Goal: Task Accomplishment & Management: Manage account settings

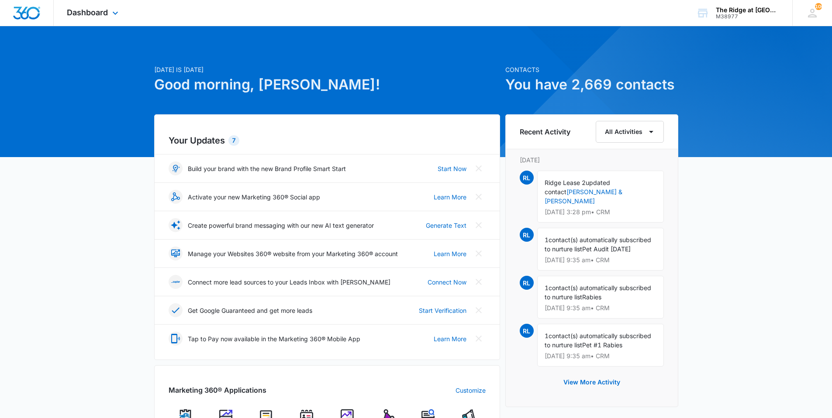
click at [92, 3] on div "Dashboard Apps Reputation Websites Forms CRM Email Social Content Ads Intellige…" at bounding box center [94, 13] width 80 height 26
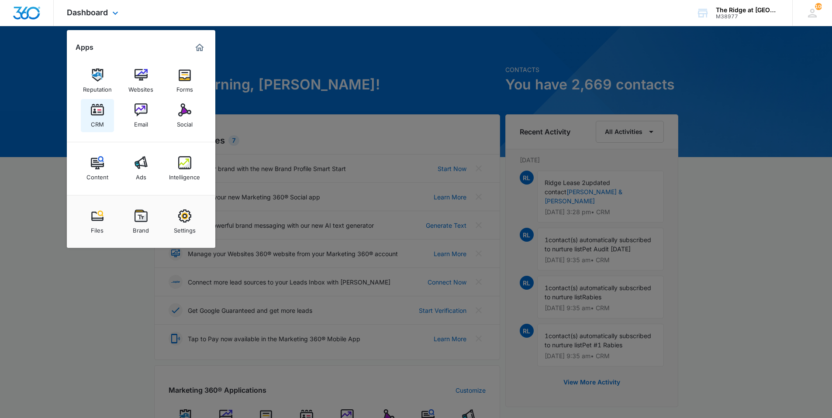
click at [98, 122] on div "CRM" at bounding box center [97, 122] width 13 height 11
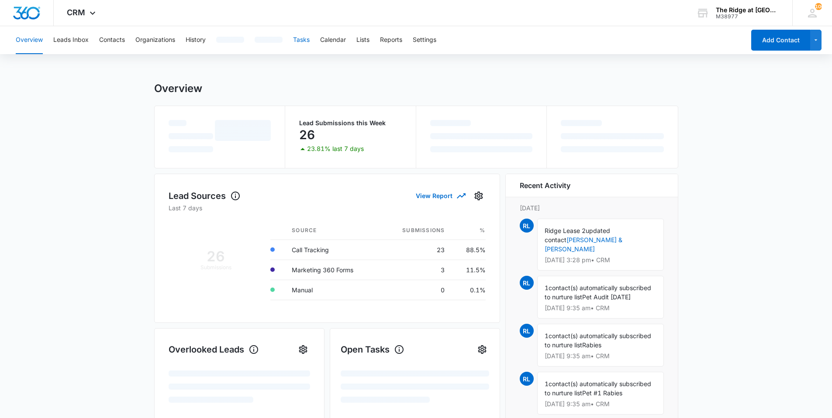
click at [301, 44] on button "Tasks" at bounding box center [301, 40] width 17 height 28
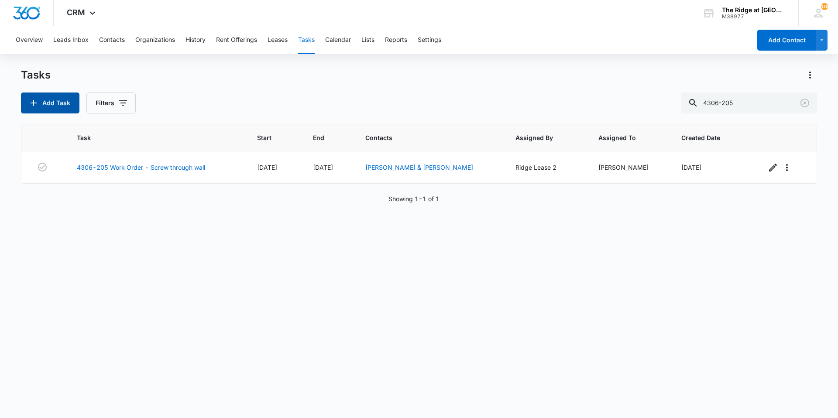
click at [43, 109] on button "Add Task" at bounding box center [50, 103] width 59 height 21
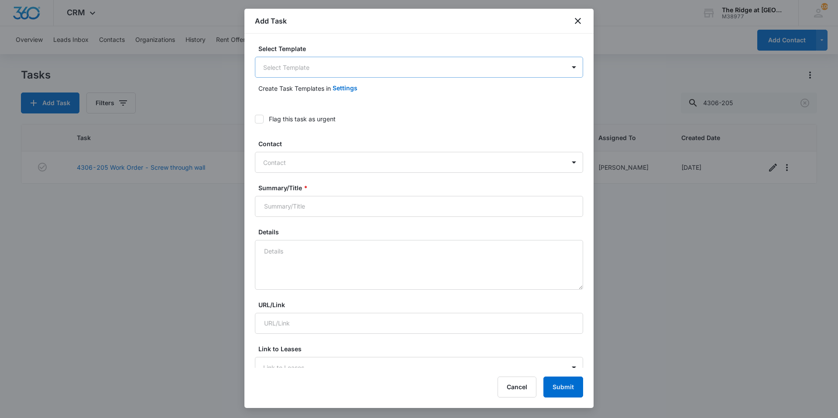
click at [375, 70] on body "CRM Apps Reputation Websites Forms CRM Email Social Content Ads Intelligence Fi…" at bounding box center [419, 209] width 838 height 418
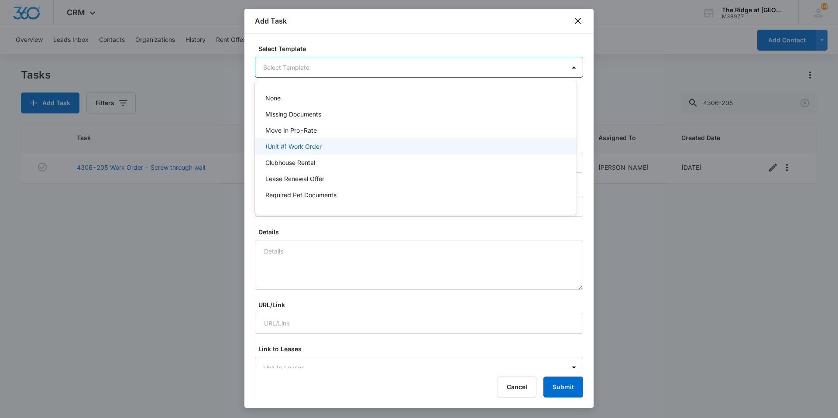
click at [353, 142] on div "(Unit #) Work Order" at bounding box center [414, 146] width 299 height 9
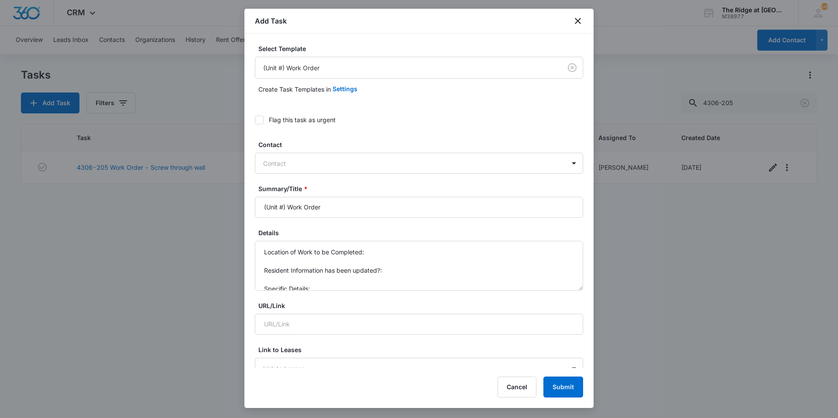
click at [304, 157] on div "Contact" at bounding box center [410, 164] width 310 height 20
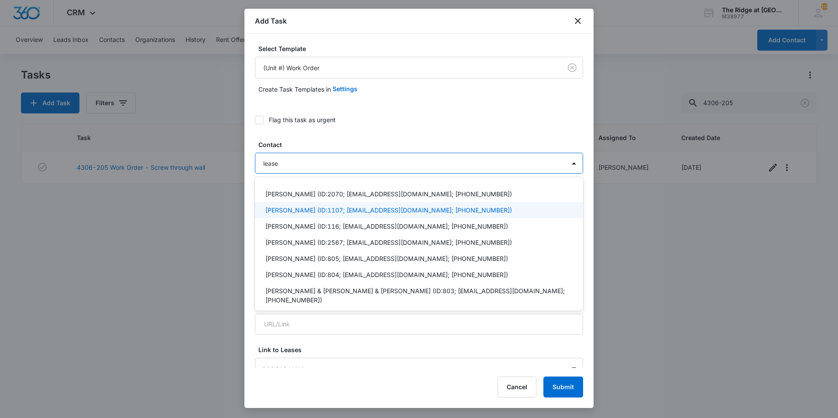
type input "leas"
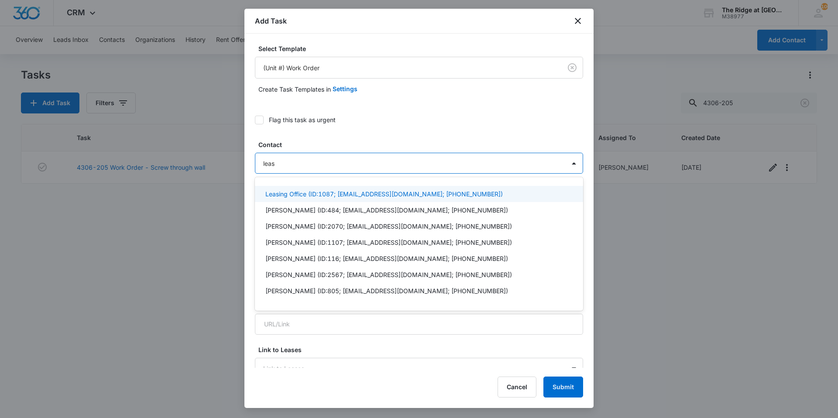
click at [279, 193] on p "Leasing Office (ID:1087; ridgemanager@vintage-corp.com; (970) 786-7225)" at bounding box center [384, 193] width 238 height 9
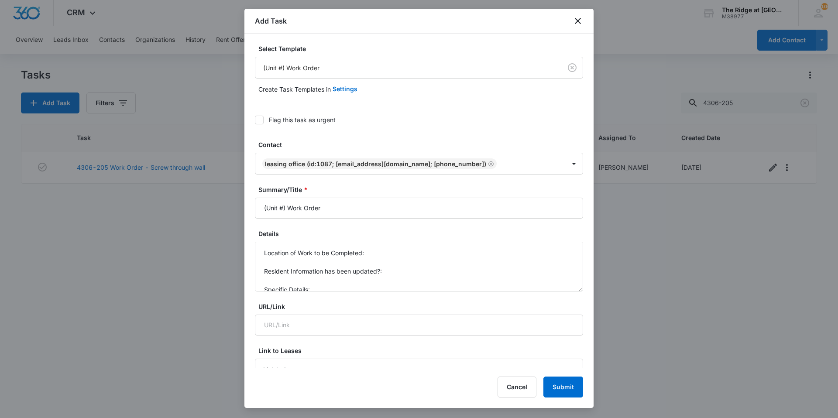
drag, startPoint x: 285, startPoint y: 207, endPoint x: 234, endPoint y: 206, distance: 50.7
click at [234, 206] on body "CRM Apps Reputation Websites Forms CRM Email Social Content Ads Intelligence Fi…" at bounding box center [419, 209] width 838 height 418
click at [344, 214] on input "4498-104 Work Order" at bounding box center [419, 208] width 328 height 21
type input "4498-104 Work Order INSTALL W/D"
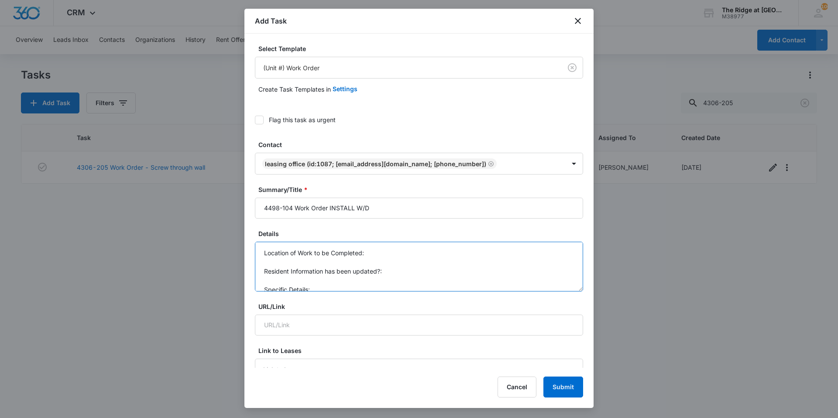
scroll to position [9, 0]
drag, startPoint x: 261, startPoint y: 251, endPoint x: 316, endPoint y: 291, distance: 67.5
click at [316, 291] on textarea "Location of Work to be Completed: Resident Information has been updated?: Speci…" at bounding box center [419, 267] width 328 height 50
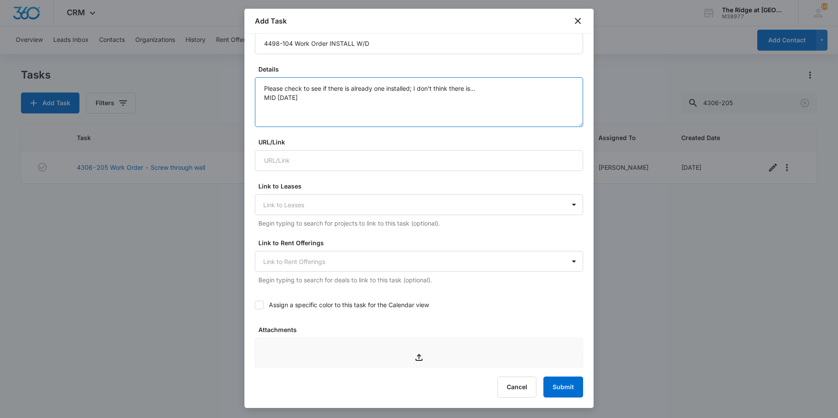
scroll to position [175, 0]
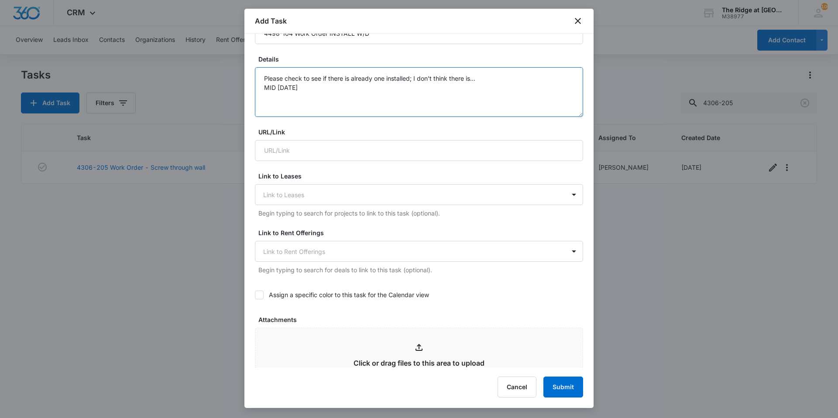
type textarea "Please check to see if there is already one installed; I don't think there is..…"
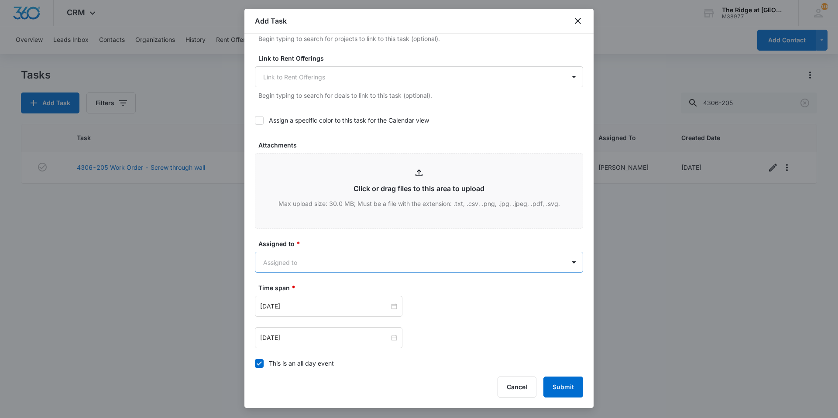
click at [306, 267] on body "CRM Apps Reputation Websites Forms CRM Email Social Content Ads Intelligence Fi…" at bounding box center [419, 209] width 838 height 418
type input "ric"
click at [300, 288] on div "[PERSON_NAME]" at bounding box center [416, 293] width 322 height 16
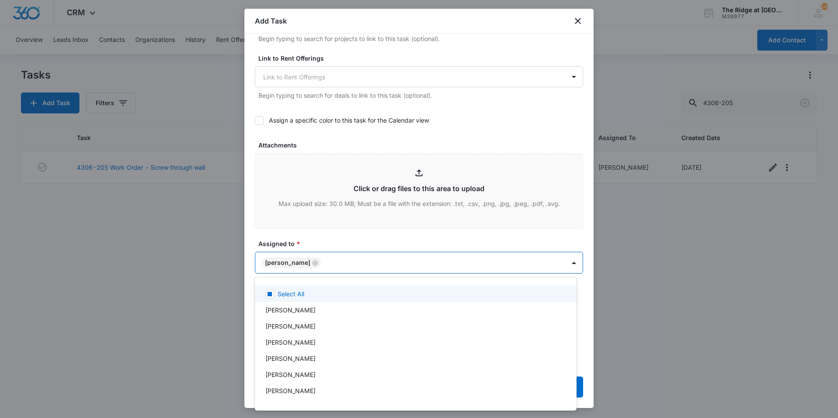
click at [319, 230] on div at bounding box center [419, 209] width 838 height 418
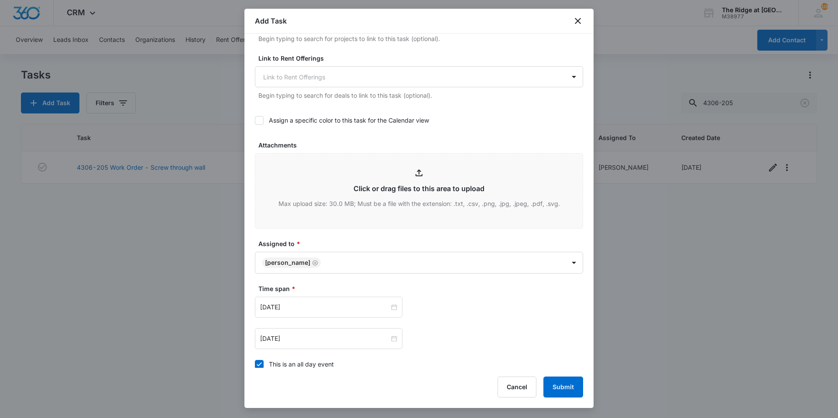
scroll to position [474, 0]
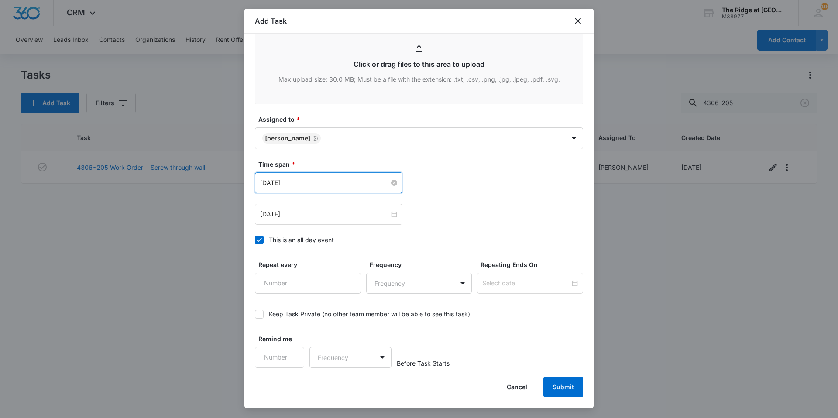
click at [304, 178] on input "Aug 1, 2023" at bounding box center [324, 183] width 129 height 10
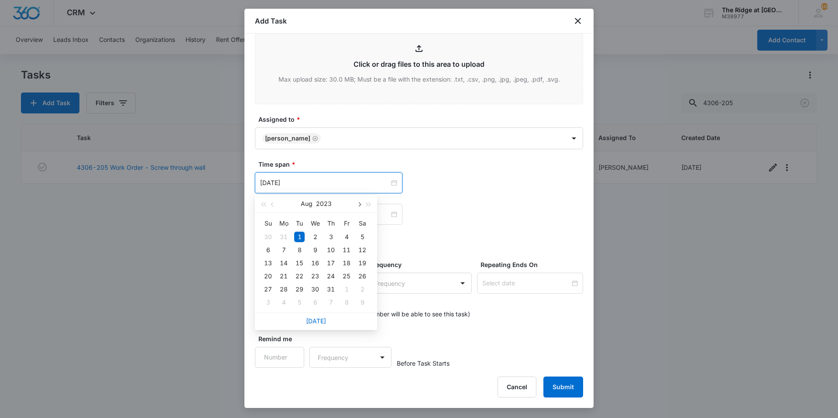
click at [361, 207] on button "button" at bounding box center [359, 203] width 10 height 17
click at [317, 324] on link "[DATE]" at bounding box center [316, 320] width 20 height 7
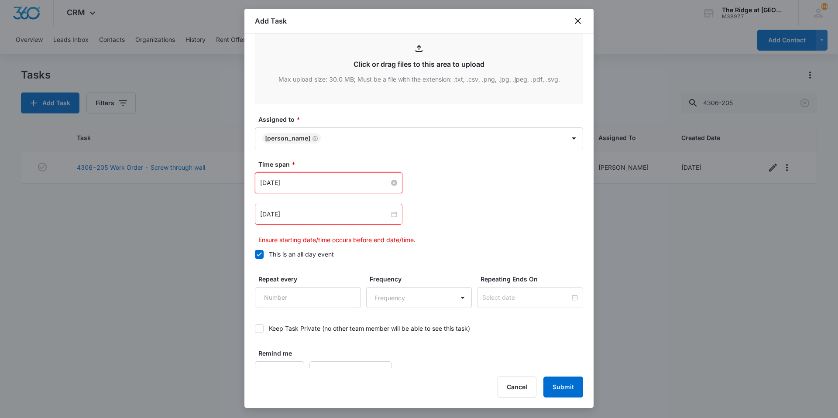
click at [306, 184] on input "[DATE]" at bounding box center [324, 183] width 129 height 10
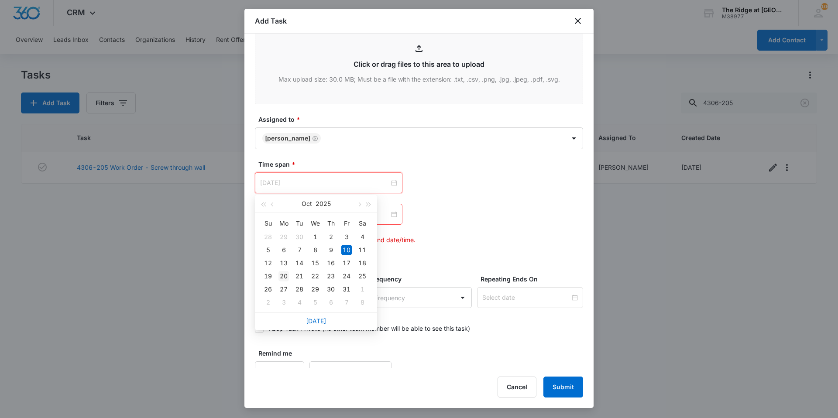
type input "Oct 20, 2025"
click at [285, 277] on div "20" at bounding box center [284, 276] width 10 height 10
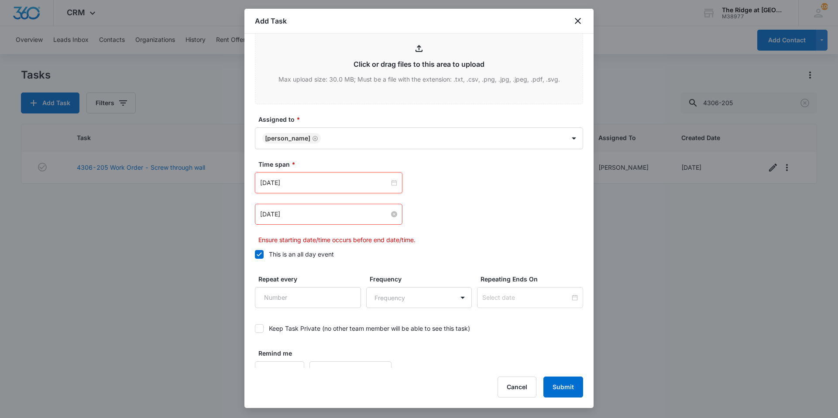
click at [305, 216] on input "Aug 2, 2023" at bounding box center [324, 215] width 129 height 10
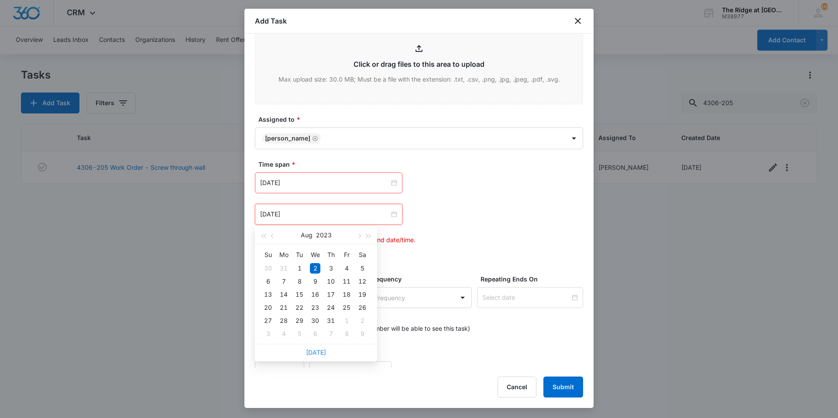
click at [320, 351] on link "[DATE]" at bounding box center [316, 352] width 20 height 7
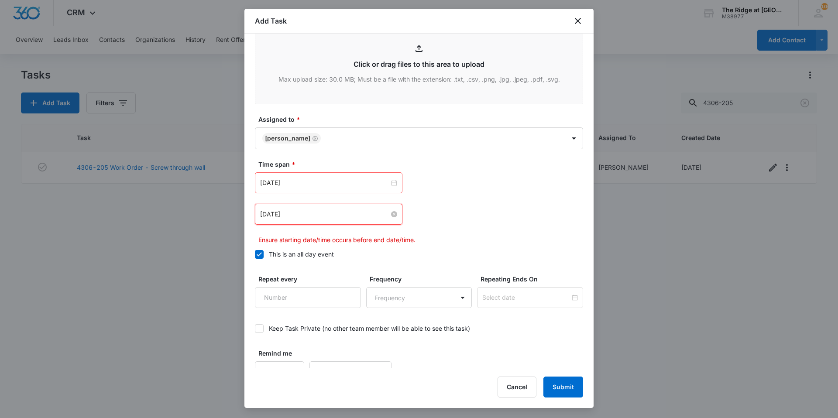
click at [310, 213] on input "[DATE]" at bounding box center [324, 215] width 129 height 10
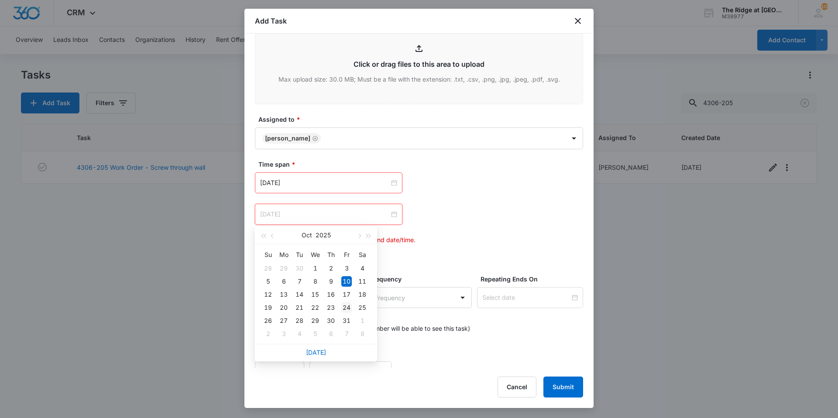
type input "Oct 24, 2025"
click at [343, 306] on div "24" at bounding box center [346, 308] width 10 height 10
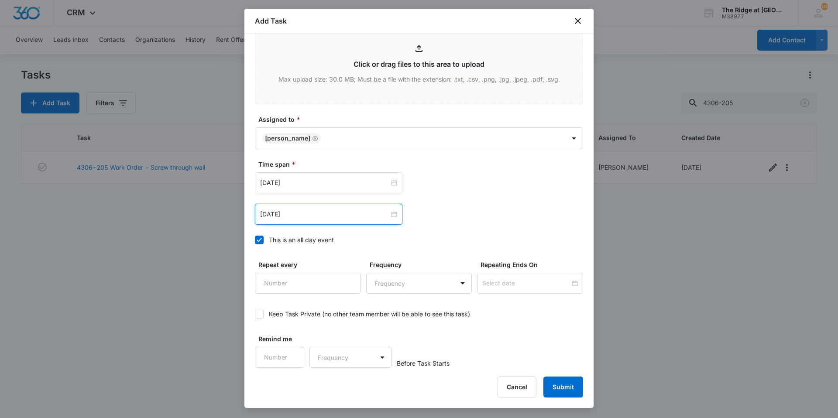
click at [410, 217] on div "Oct 24, 2025 Oct 2025 Su Mo Tu We Th Fr Sa 28 29 30 1 2 3 4 5 6 7 8 9 10 11 12 …" at bounding box center [337, 214] width 164 height 21
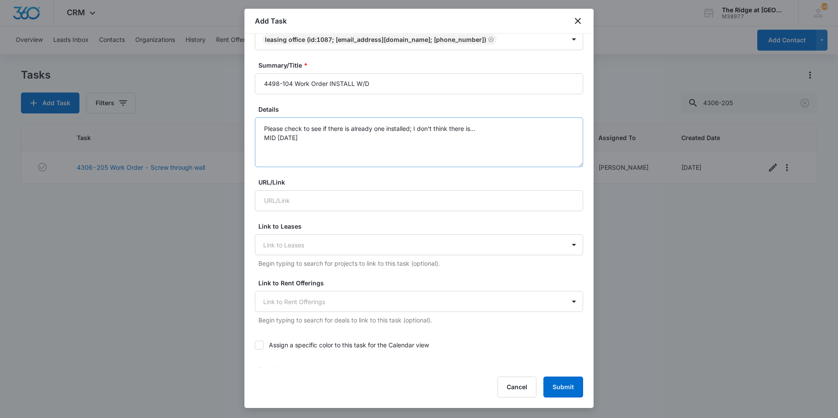
scroll to position [37, 0]
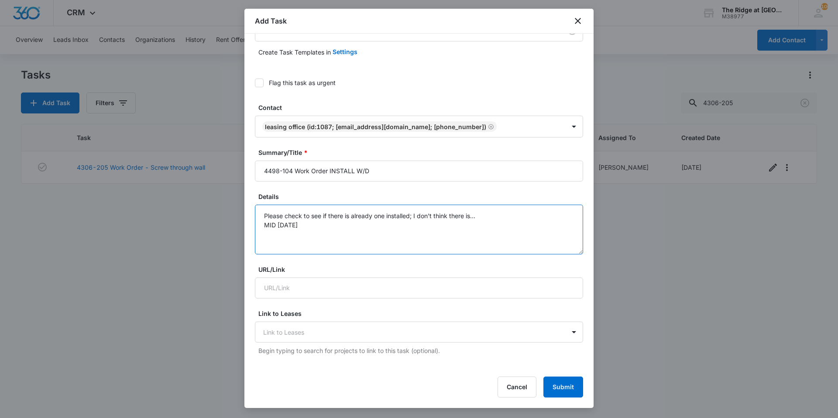
click at [262, 215] on textarea "Please check to see if there is already one installed; I don't think there is..…" at bounding box center [419, 230] width 328 height 50
drag, startPoint x: 307, startPoint y: 232, endPoint x: 261, endPoint y: 235, distance: 46.4
click at [261, 235] on textarea "Stackable Please check to see if there is already one installed; I don't think …" at bounding box center [419, 230] width 328 height 50
click at [319, 236] on textarea "Stackable Please check to see if there is already one installed; I don't think …" at bounding box center [419, 230] width 328 height 50
type textarea "Stackable Please check to see if there is already one installed; I don't think …"
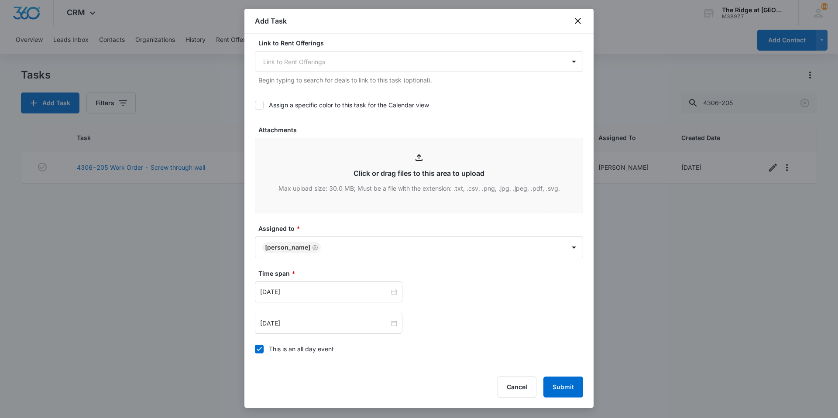
scroll to position [474, 0]
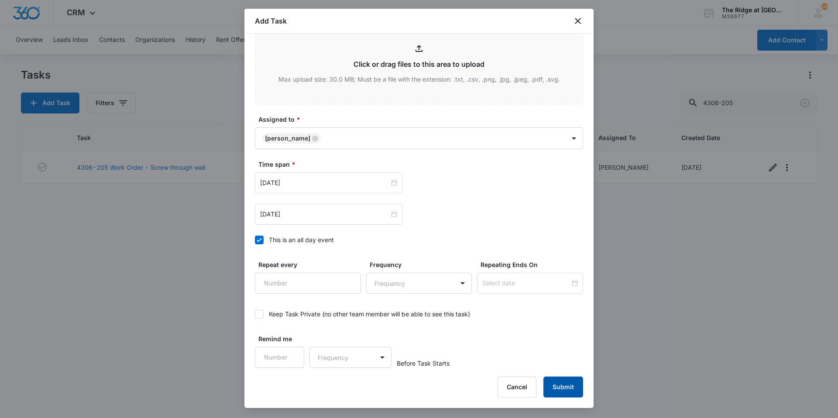
click at [582, 390] on button "Submit" at bounding box center [564, 387] width 40 height 21
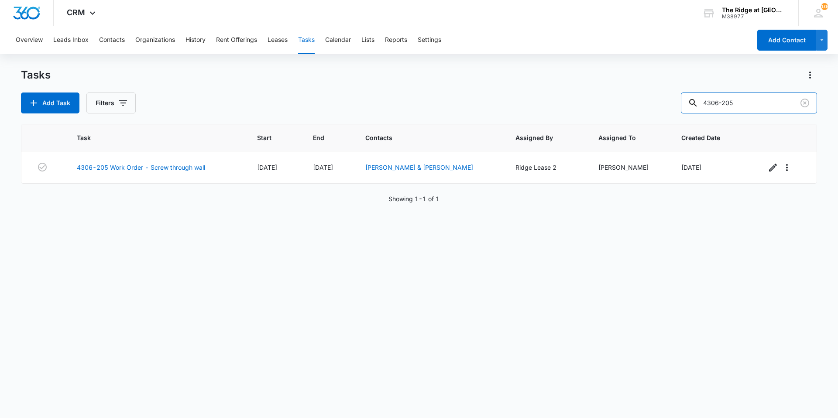
drag, startPoint x: 753, startPoint y: 103, endPoint x: 668, endPoint y: 101, distance: 84.3
click at [670, 102] on div "Add Task Filters 4306-205" at bounding box center [419, 103] width 796 height 21
type input "4344-203"
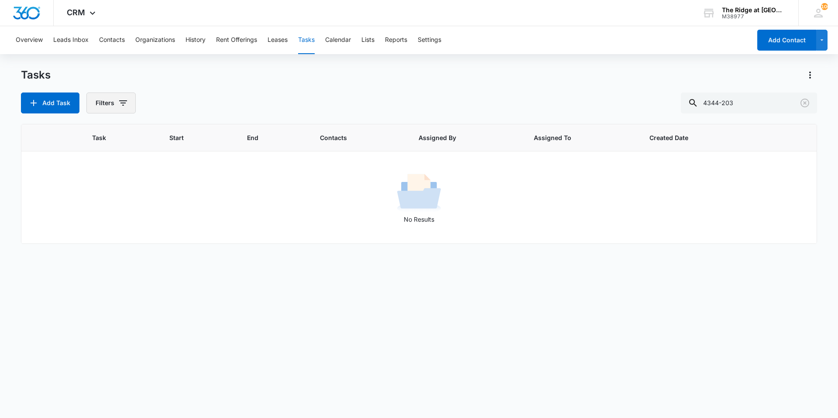
click at [120, 98] on icon "button" at bounding box center [123, 103] width 10 height 10
click at [124, 205] on label "Complete" at bounding box center [147, 207] width 100 height 9
click at [97, 207] on input "Complete" at bounding box center [97, 207] width 0 height 0
radio input "false"
radio input "true"
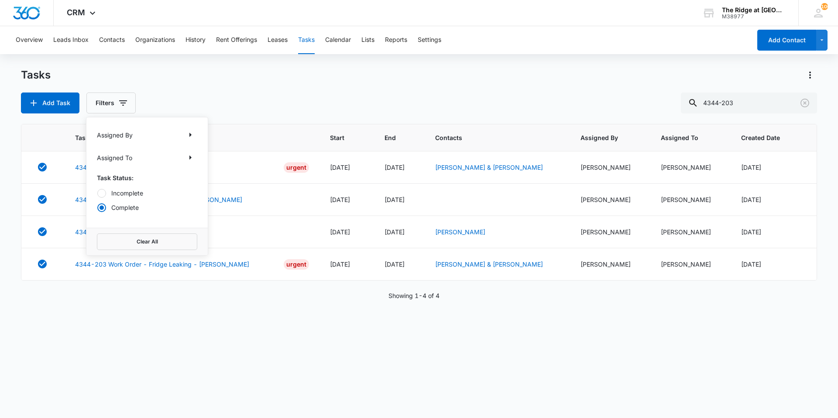
click at [206, 90] on div "Tasks Add Task Filters Assigned By Assigned To Task Status: Incomplete Complete…" at bounding box center [419, 90] width 796 height 45
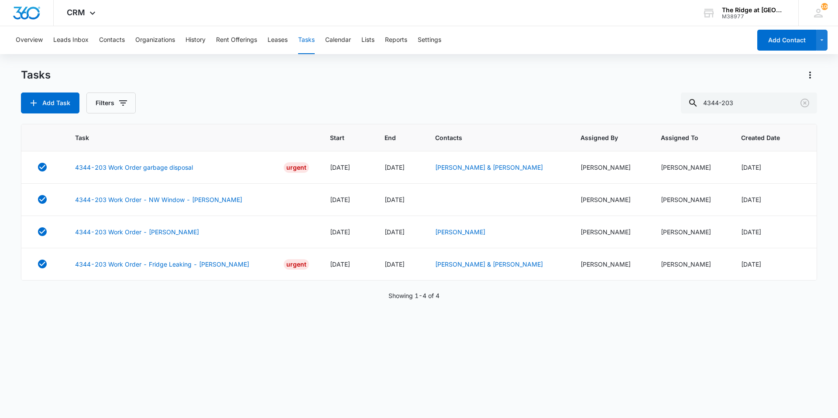
click at [206, 90] on div "Tasks Add Task Filters 4344-203" at bounding box center [419, 90] width 796 height 45
click at [41, 107] on button "Add Task" at bounding box center [50, 103] width 59 height 21
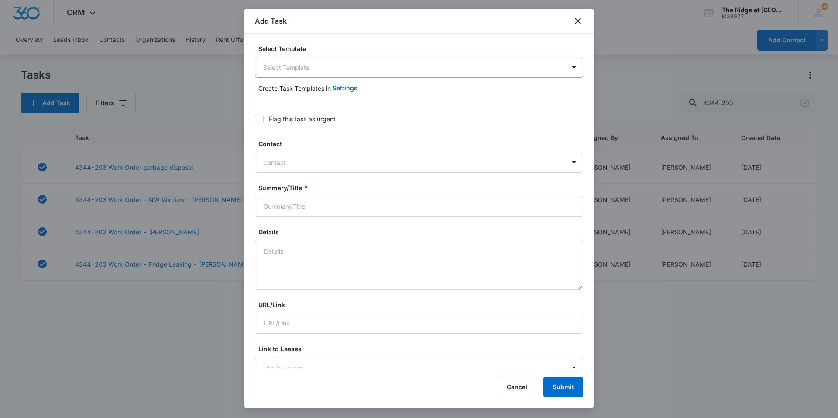
click at [346, 70] on body "CRM Apps Reputation Websites Forms CRM Email Social Content Ads Intelligence Fi…" at bounding box center [419, 209] width 838 height 418
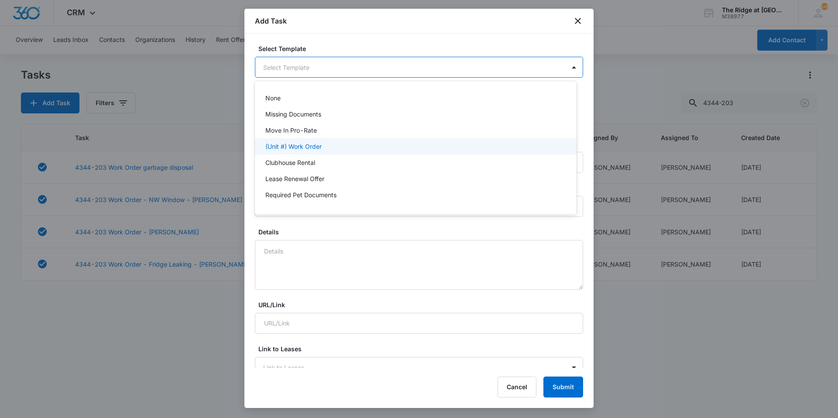
click at [304, 144] on p "(Unit #) Work Order" at bounding box center [293, 146] width 56 height 9
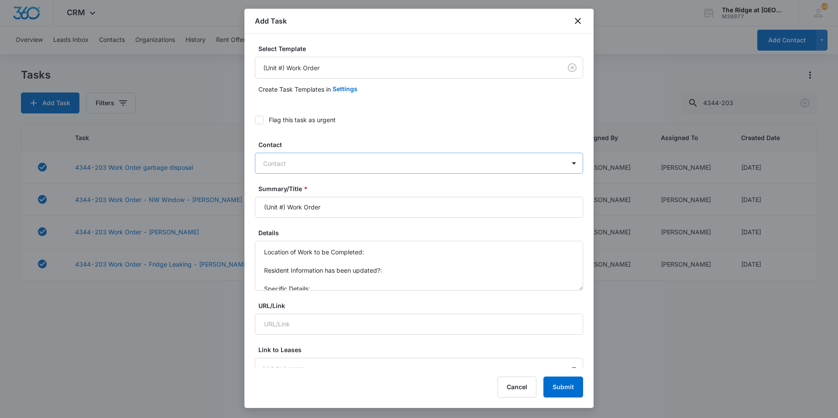
click at [299, 161] on div at bounding box center [413, 163] width 301 height 11
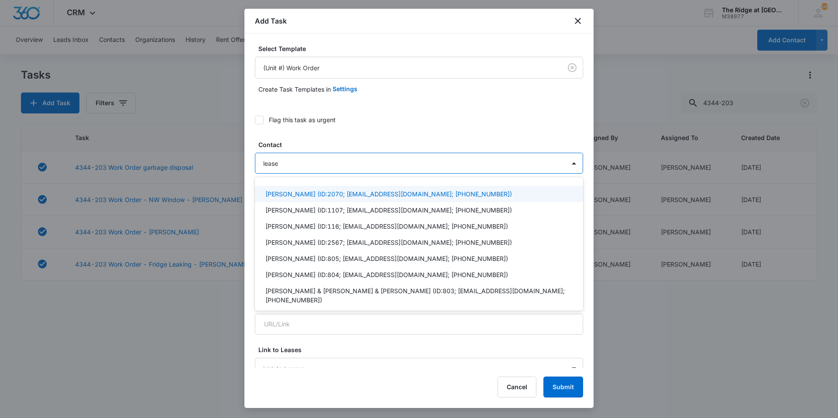
type input "leas"
click at [296, 195] on p "Leasing Office (ID:1087; ridgemanager@vintage-corp.com; (970) 786-7225)" at bounding box center [384, 193] width 238 height 9
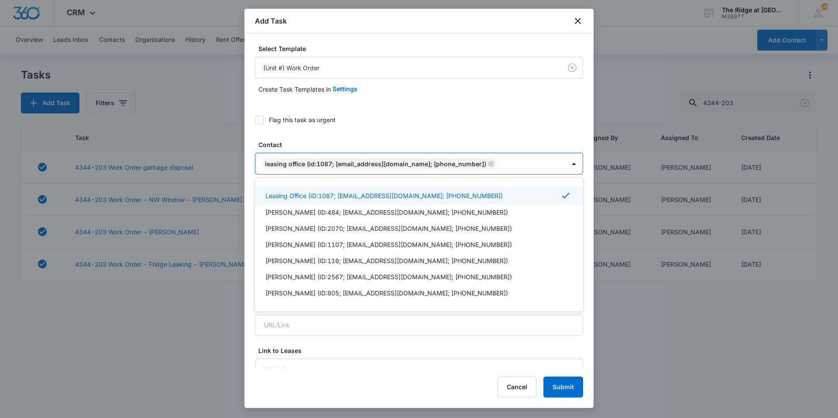
click at [292, 141] on label "Contact" at bounding box center [422, 144] width 328 height 9
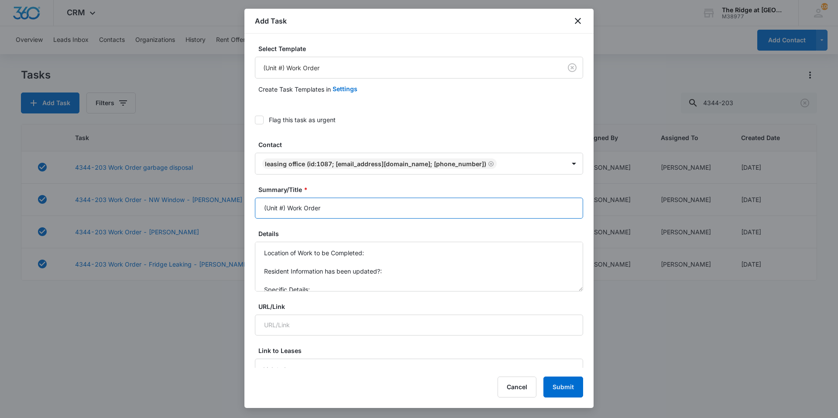
drag, startPoint x: 287, startPoint y: 208, endPoint x: 248, endPoint y: 208, distance: 39.3
click at [248, 208] on div "Select Template (Unit #) Work Order Create Task Templates in Settings Flag this…" at bounding box center [418, 201] width 349 height 334
click at [370, 204] on input "4344-203 Work Order" at bounding box center [419, 208] width 328 height 21
type input "4344-203 Work Order Remove W/D Stackable"
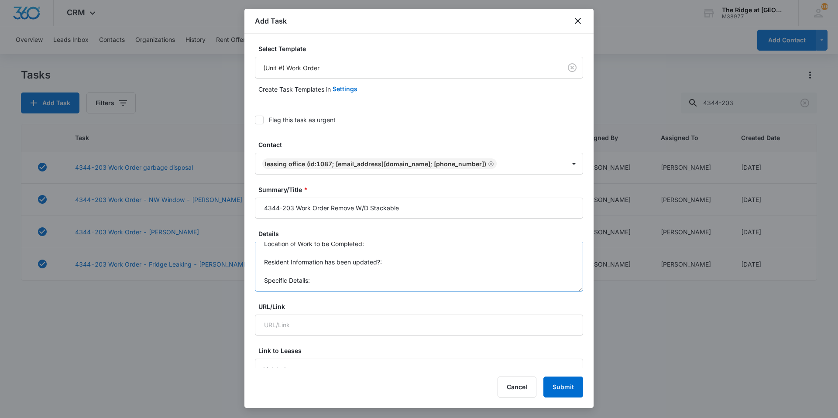
drag, startPoint x: 261, startPoint y: 252, endPoint x: 327, endPoint y: 291, distance: 76.3
click at [327, 291] on textarea "Location of Work to be Completed: Resident Information has been updated?: Speci…" at bounding box center [419, 267] width 328 height 50
click at [315, 258] on textarea "Details" at bounding box center [419, 267] width 328 height 50
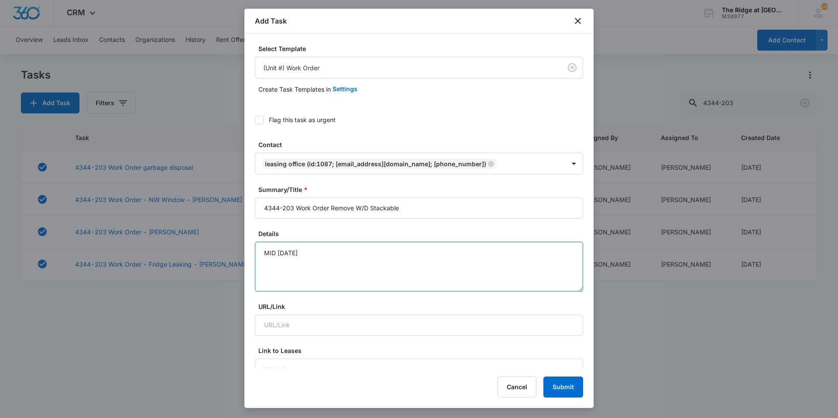
click at [339, 252] on textarea "MID 10/13/25" at bounding box center [419, 267] width 328 height 50
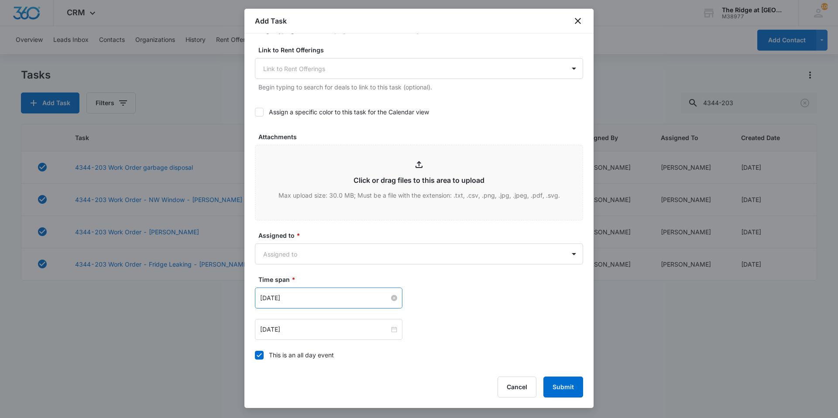
scroll to position [437, 0]
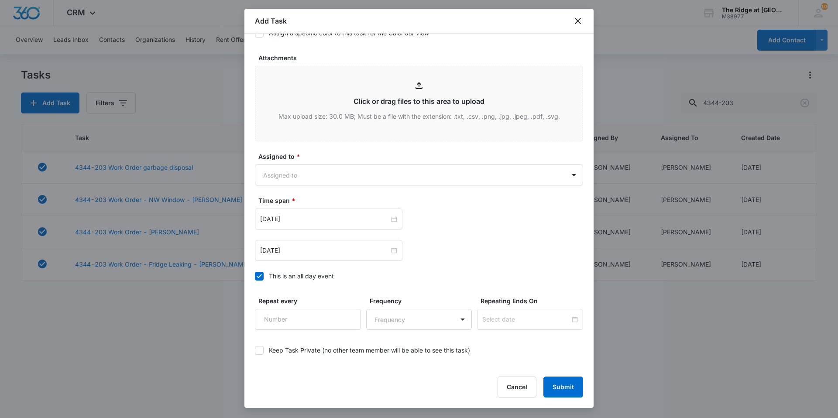
type textarea "MID 10/13/25!! Sorry!!"
click at [296, 187] on form "Select Template (Unit #) Work Order Create Task Templates in Settings Flag this…" at bounding box center [419, 6] width 328 height 797
click at [292, 174] on body "CRM Apps Reputation Websites Forms CRM Email Social Content Ads Intelligence Fi…" at bounding box center [419, 209] width 838 height 418
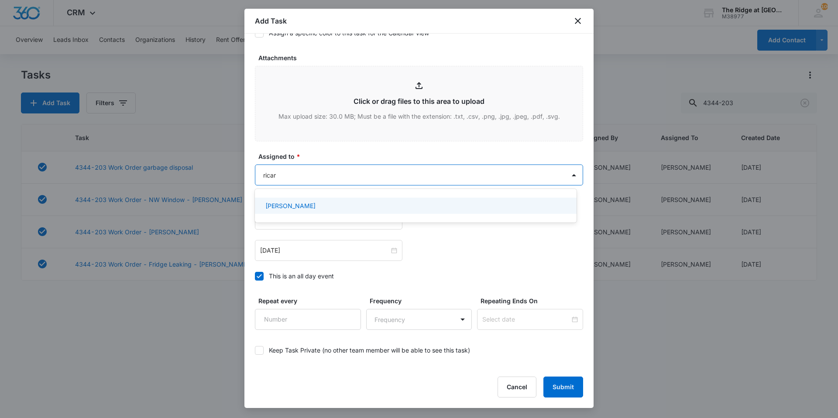
type input "ricard"
click at [291, 207] on p "[PERSON_NAME]" at bounding box center [290, 205] width 50 height 9
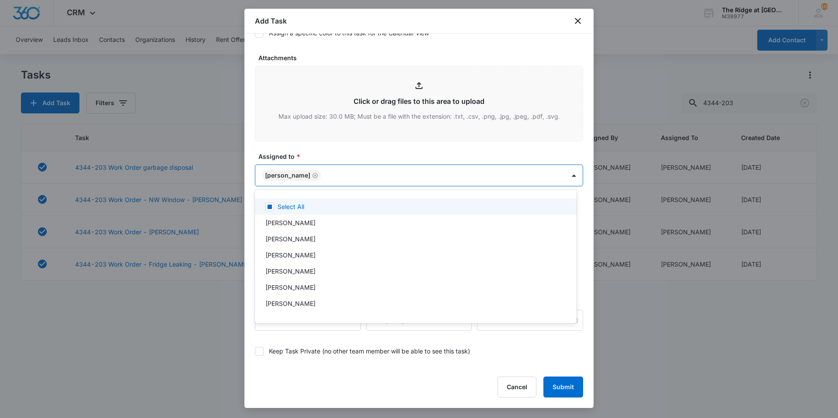
click at [318, 148] on div at bounding box center [419, 209] width 838 height 418
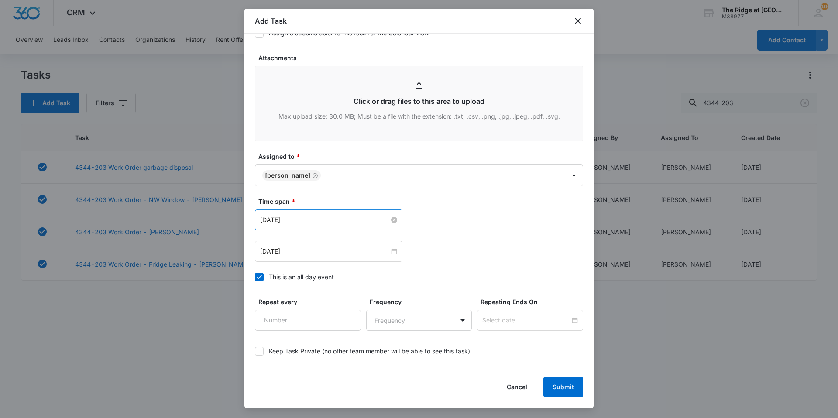
click at [306, 220] on input "Aug 1, 2023" at bounding box center [324, 220] width 129 height 10
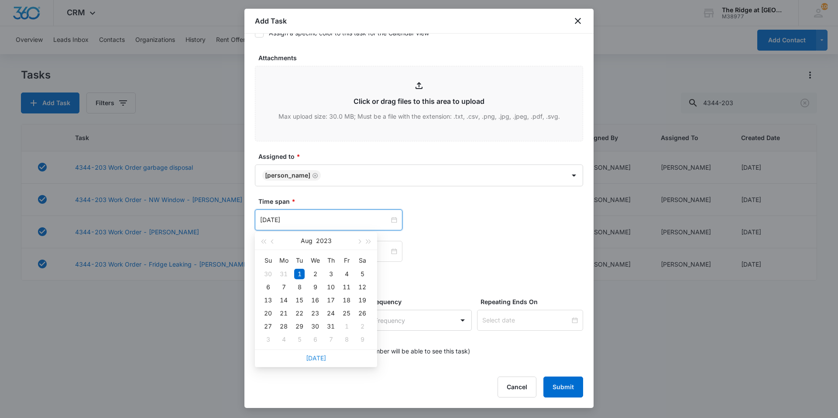
click at [317, 358] on link "[DATE]" at bounding box center [316, 358] width 20 height 7
type input "[DATE]"
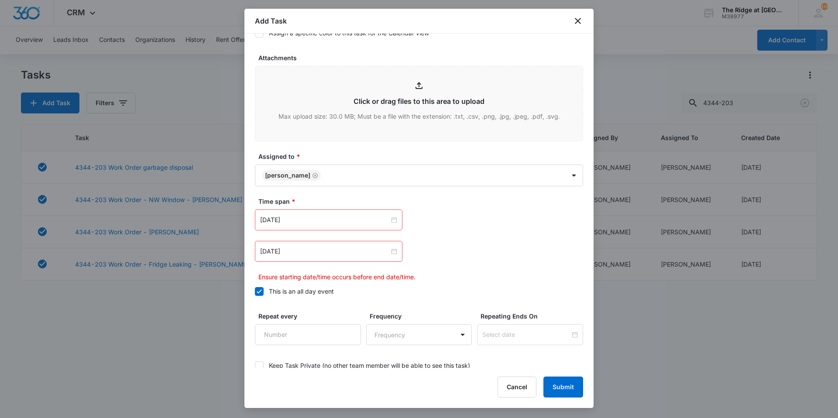
click at [482, 208] on div "Time span * Oct 10, 2025 Oct 2025 Su Mo Tu We Th Fr Sa 28 29 30 1 2 3 4 5 6 7 8…" at bounding box center [419, 239] width 328 height 85
click at [317, 258] on div "Aug 2, 2023" at bounding box center [329, 251] width 148 height 21
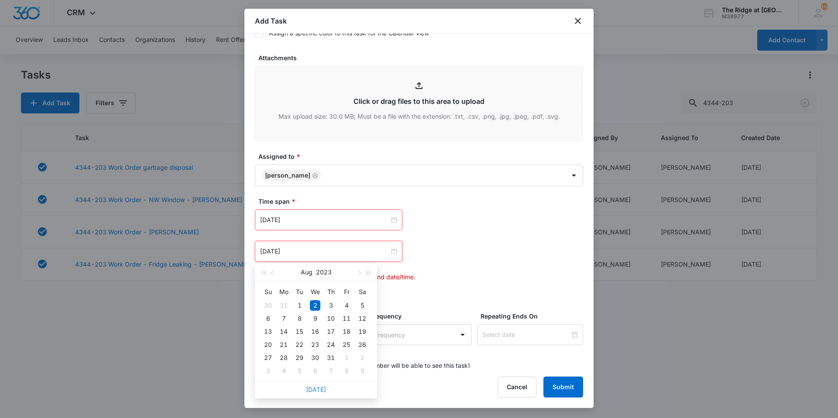
click at [317, 393] on link "[DATE]" at bounding box center [316, 389] width 20 height 7
type input "[DATE]"
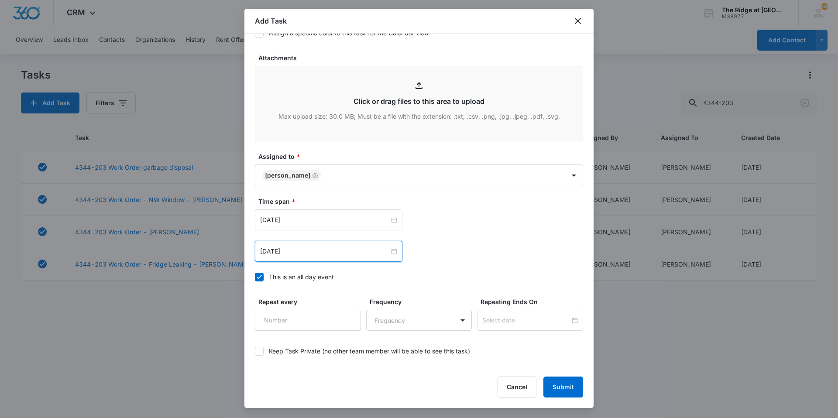
click at [419, 258] on div "Oct 10, 2025 Oct 2025 Su Mo Tu We Th Fr Sa 28 29 30 1 2 3 4 5 6 7 8 9 10 11 12 …" at bounding box center [419, 251] width 328 height 21
click at [522, 238] on div "Oct 10, 2025 Oct 2025 Su Mo Tu We Th Fr Sa 28 29 30 1 2 3 4 5 6 7 8 9 10 11 12 …" at bounding box center [419, 236] width 328 height 52
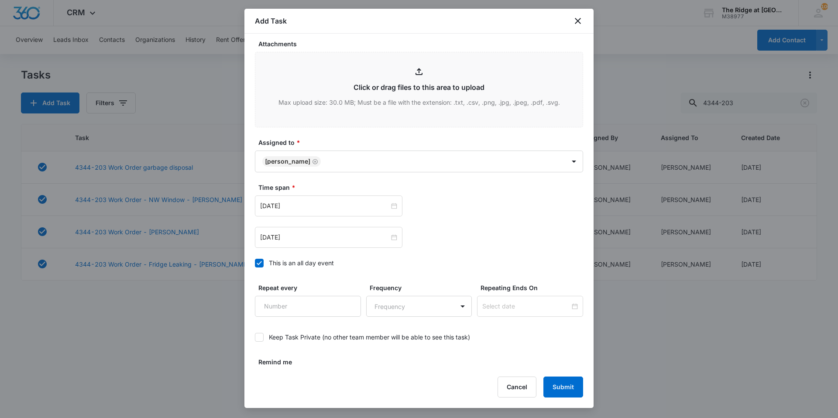
scroll to position [474, 0]
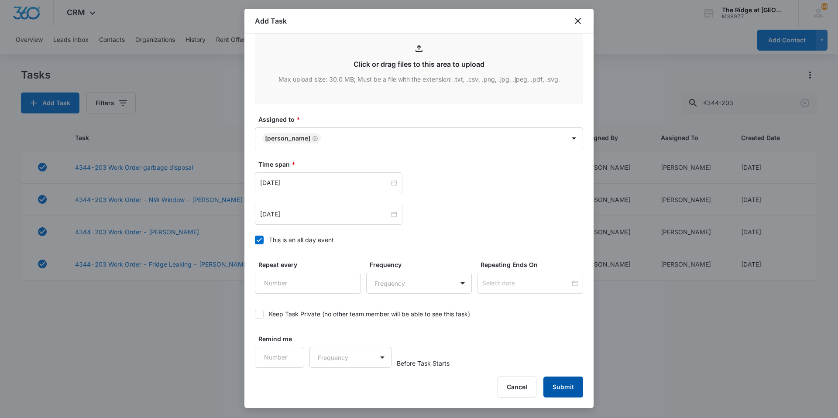
click at [570, 388] on button "Submit" at bounding box center [564, 387] width 40 height 21
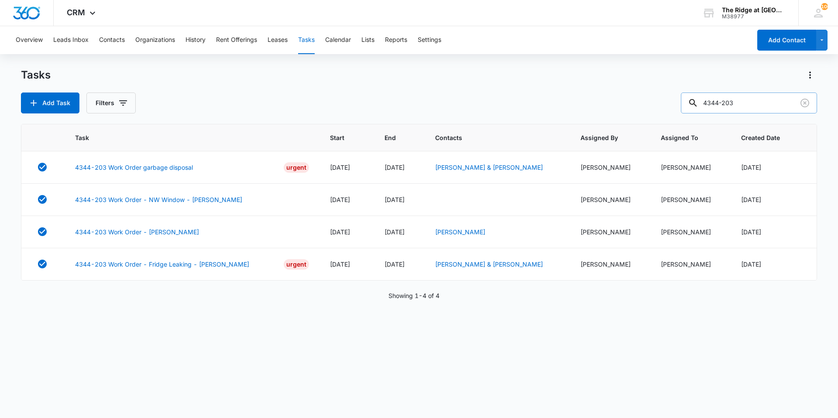
click at [747, 103] on input "4344-203" at bounding box center [749, 103] width 136 height 21
click at [775, 103] on input "4344-203" at bounding box center [749, 103] width 136 height 21
type input "4344-203"
click at [105, 42] on button "Contacts" at bounding box center [112, 40] width 26 height 28
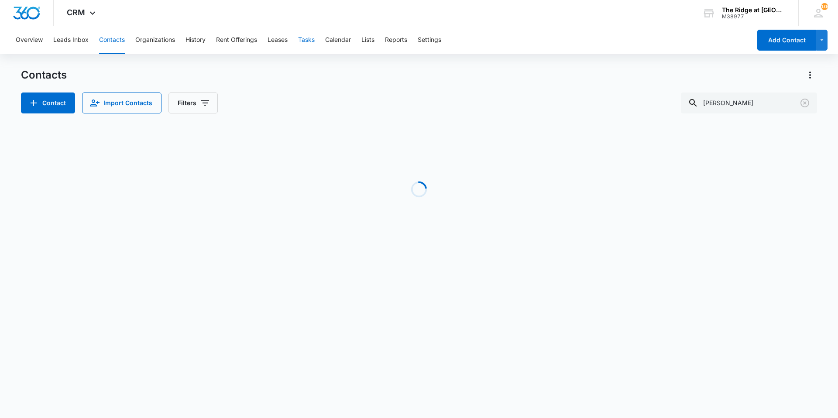
click at [307, 41] on button "Tasks" at bounding box center [306, 40] width 17 height 28
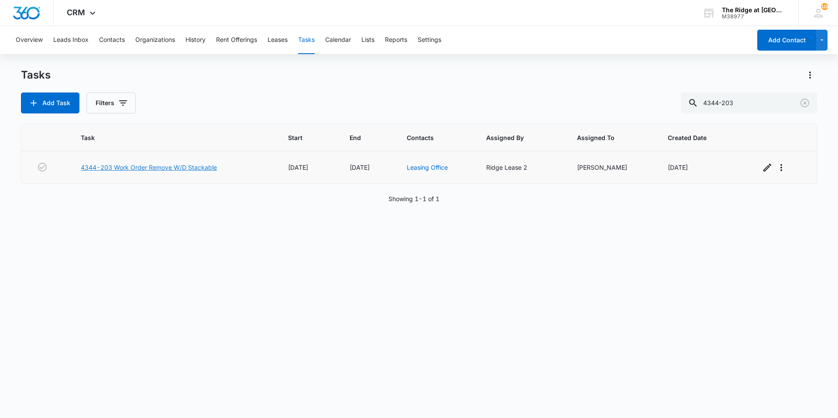
click at [169, 167] on link "4344-203 Work Order Remove W/D Stackable" at bounding box center [149, 167] width 136 height 9
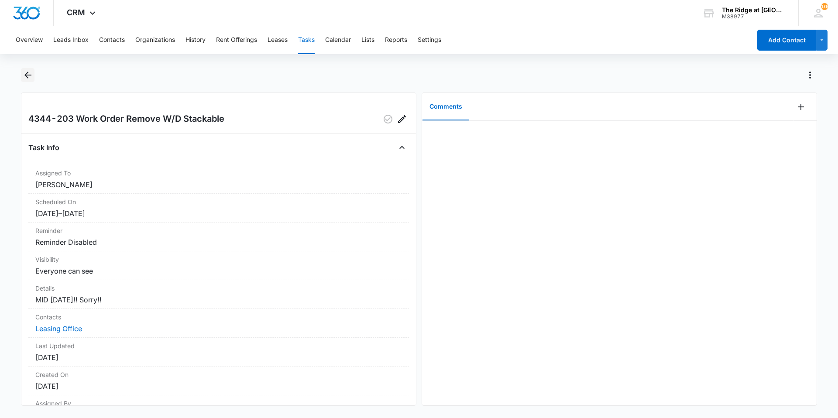
click at [28, 74] on icon "Back" at bounding box center [28, 75] width 10 height 10
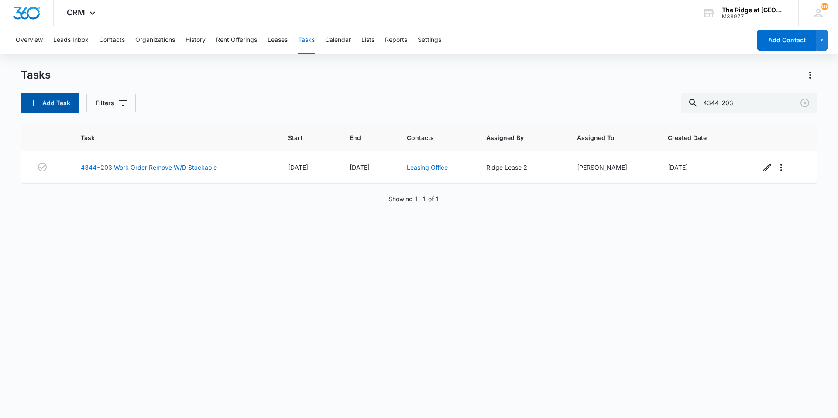
click at [67, 105] on button "Add Task" at bounding box center [50, 103] width 59 height 21
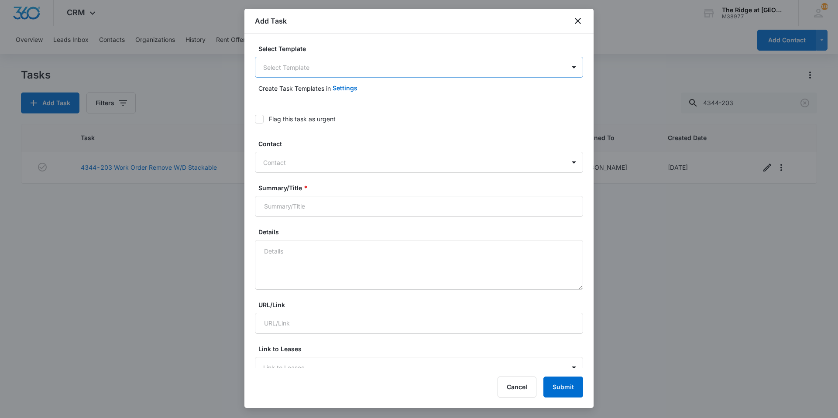
click at [347, 69] on body "CRM Apps Reputation Websites Forms CRM Email Social Content Ads Intelligence Fi…" at bounding box center [419, 209] width 838 height 418
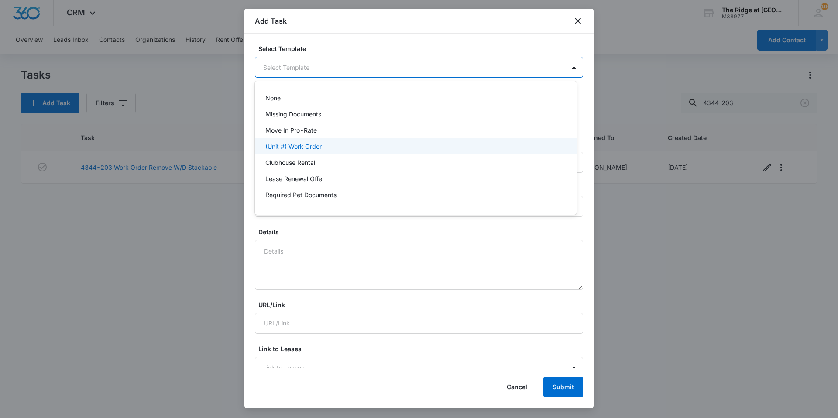
click at [322, 140] on div "(Unit #) Work Order" at bounding box center [416, 146] width 322 height 16
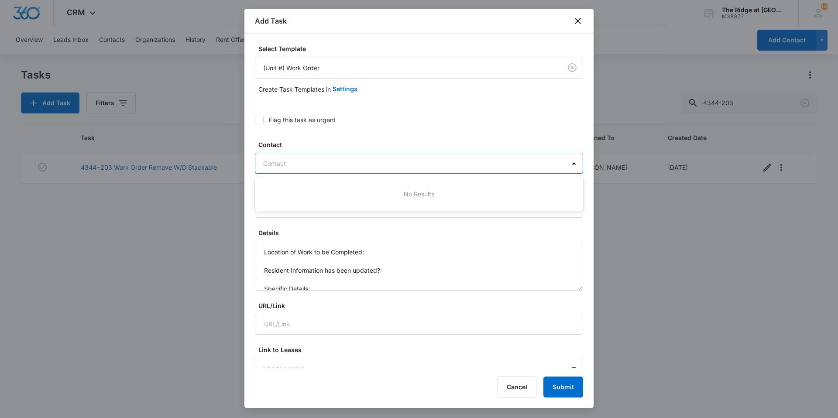
click at [317, 162] on div at bounding box center [413, 163] width 301 height 11
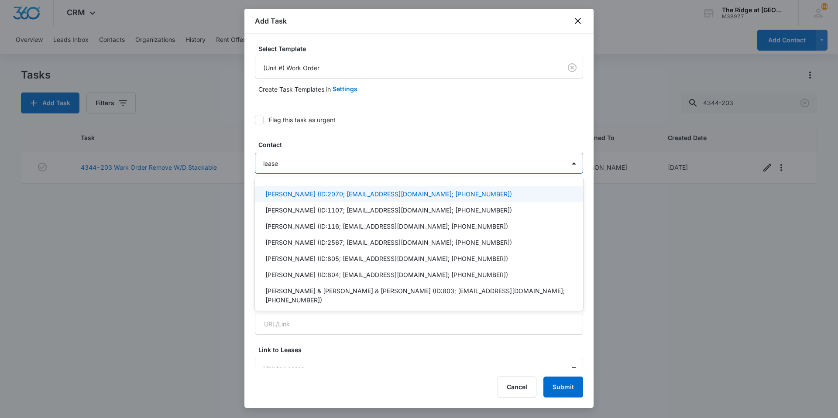
type input "leas"
click at [303, 198] on p "Leasing Office (ID:1087; ridgemanager@vintage-corp.com; (970) 786-7225)" at bounding box center [384, 193] width 238 height 9
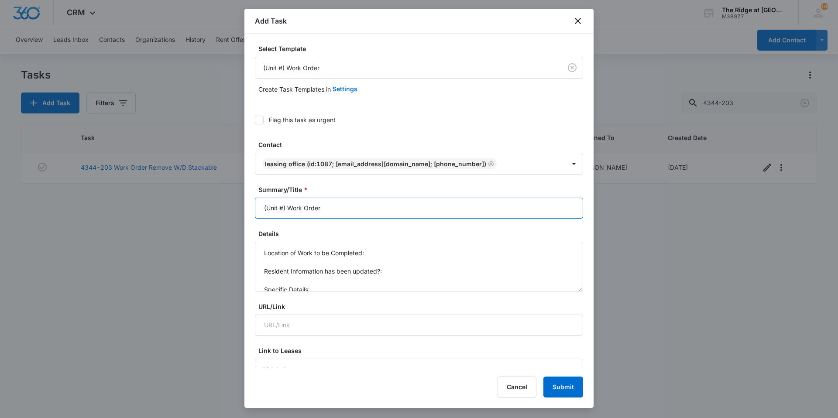
drag, startPoint x: 287, startPoint y: 208, endPoint x: 256, endPoint y: 208, distance: 31.4
click at [256, 208] on input "(Unit #) Work Order" at bounding box center [419, 208] width 328 height 21
click at [342, 212] on input "4344-205 Work Order" at bounding box center [419, 208] width 328 height 21
type input "4344-205 Work Order Install W/D"
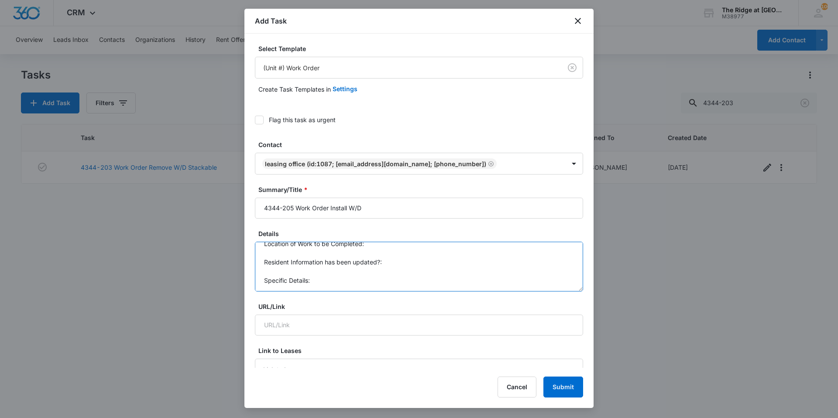
drag, startPoint x: 260, startPoint y: 249, endPoint x: 316, endPoint y: 294, distance: 71.7
click at [312, 255] on textarea "MID 10/13/25" at bounding box center [419, 267] width 328 height 50
click at [263, 252] on textarea "MID 10/13/25" at bounding box center [419, 267] width 328 height 50
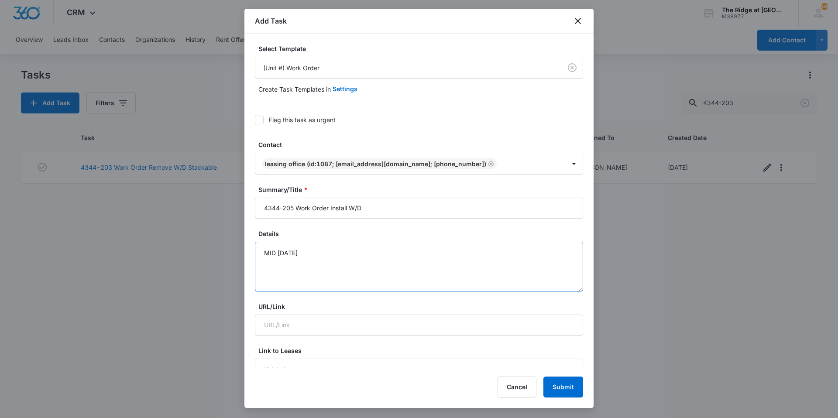
click at [301, 252] on textarea "MID 10/13/25" at bounding box center [419, 267] width 328 height 50
click at [331, 258] on textarea "MID 10/13/25" at bounding box center [419, 267] width 328 height 50
click at [260, 120] on icon at bounding box center [259, 120] width 5 height 4
click at [255, 120] on input "Flag this task as urgent" at bounding box center [255, 120] width 0 height 0
click at [379, 140] on label "Contact" at bounding box center [422, 144] width 328 height 9
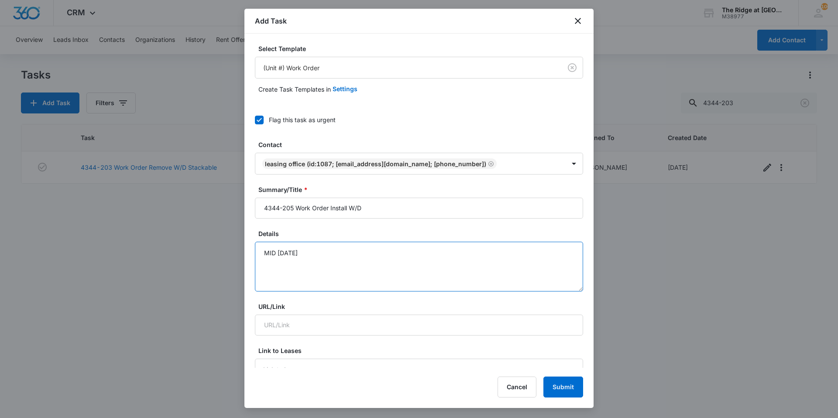
click at [358, 258] on textarea "MID 10/13/25" at bounding box center [419, 267] width 328 height 50
click at [266, 248] on textarea "MID 10/13/25!! Sorry!!" at bounding box center [419, 267] width 328 height 50
click at [332, 266] on textarea "Stackable MID 10/13/25!! Sorry!!" at bounding box center [419, 267] width 328 height 50
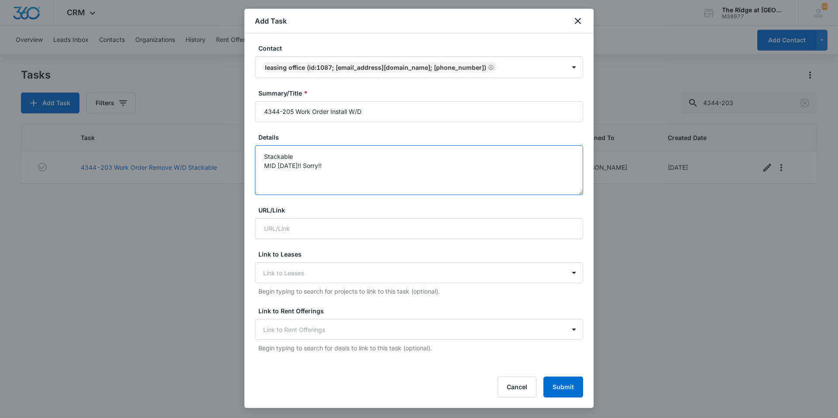
scroll to position [306, 0]
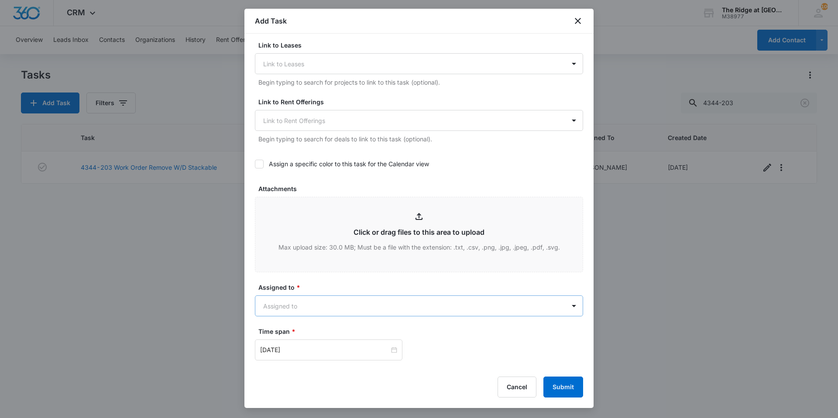
type textarea "Stackable MID 10/13/25!! Sorry!!"
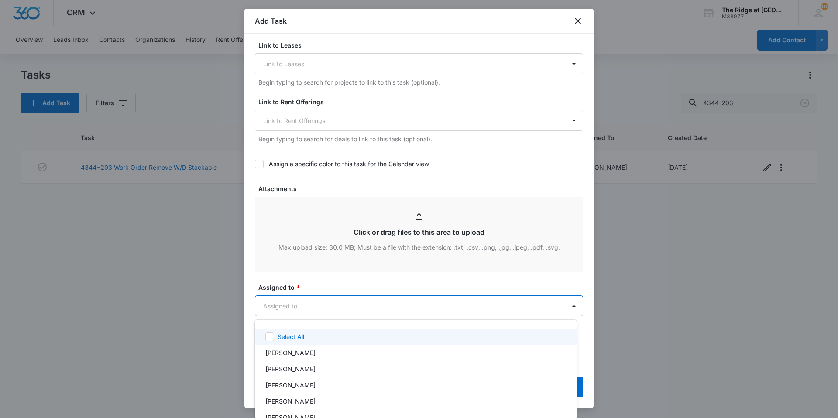
click at [367, 305] on body "CRM Apps Reputation Websites Forms CRM Email Social Content Ads Intelligence Fi…" at bounding box center [419, 209] width 838 height 418
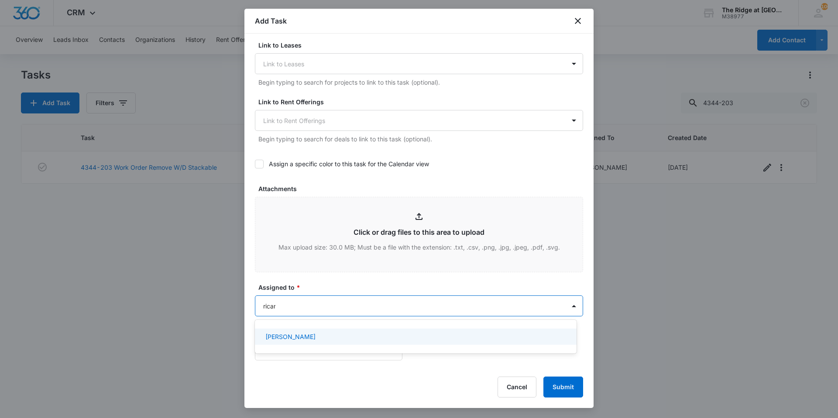
type input "ricard"
click at [343, 333] on div "[PERSON_NAME]" at bounding box center [414, 336] width 299 height 9
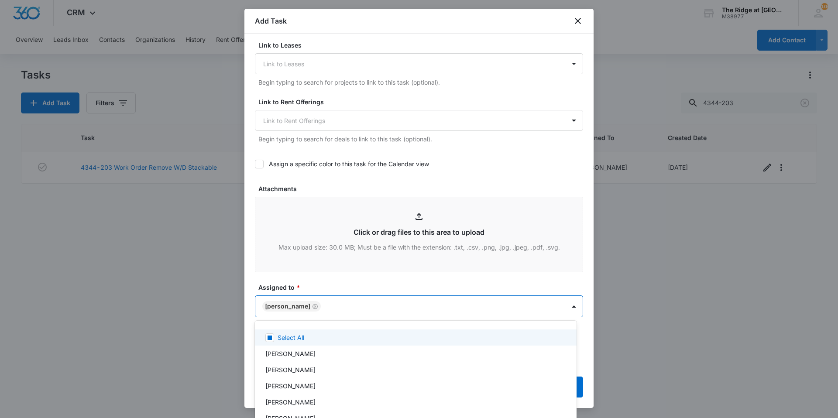
click at [349, 296] on div at bounding box center [419, 209] width 838 height 418
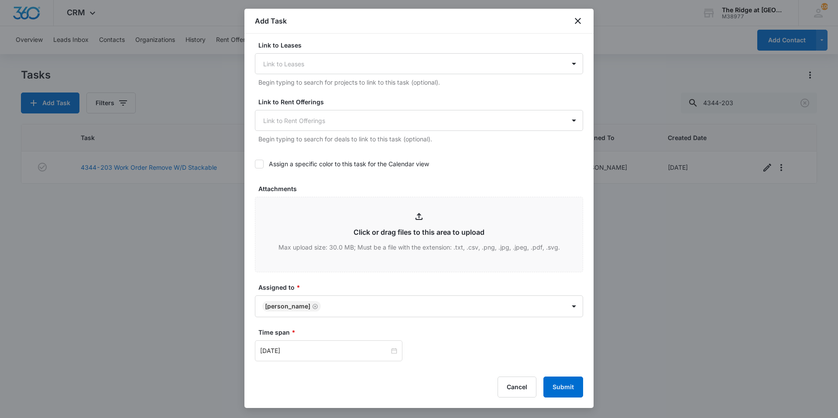
click at [348, 286] on label "Assigned to *" at bounding box center [422, 287] width 328 height 9
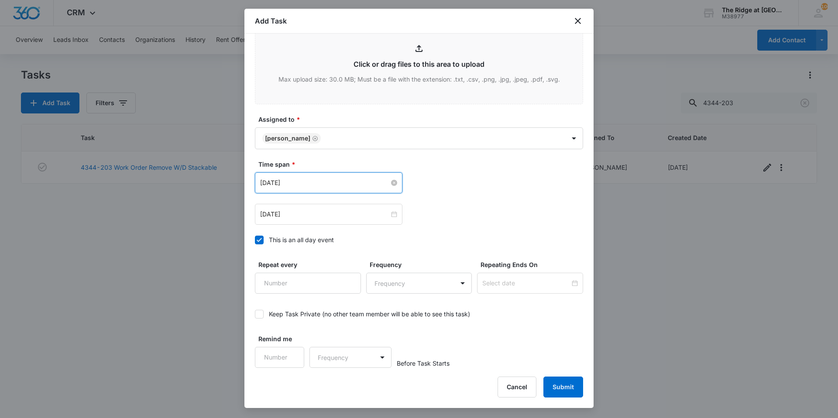
click at [314, 187] on input "Aug 1, 2023" at bounding box center [324, 183] width 129 height 10
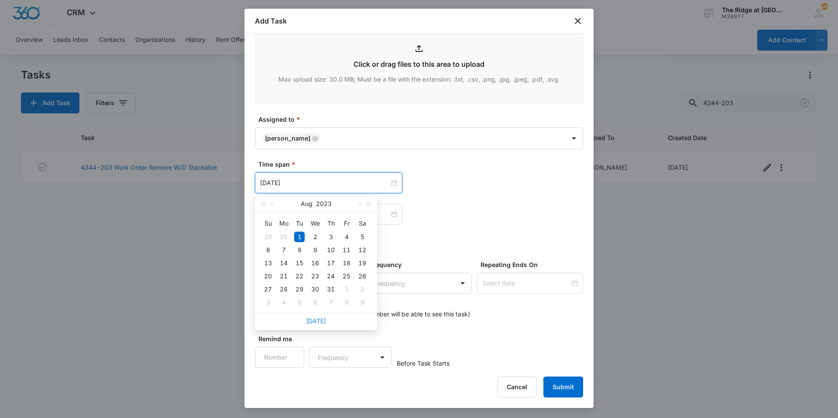
click at [308, 322] on link "[DATE]" at bounding box center [316, 320] width 20 height 7
type input "[DATE]"
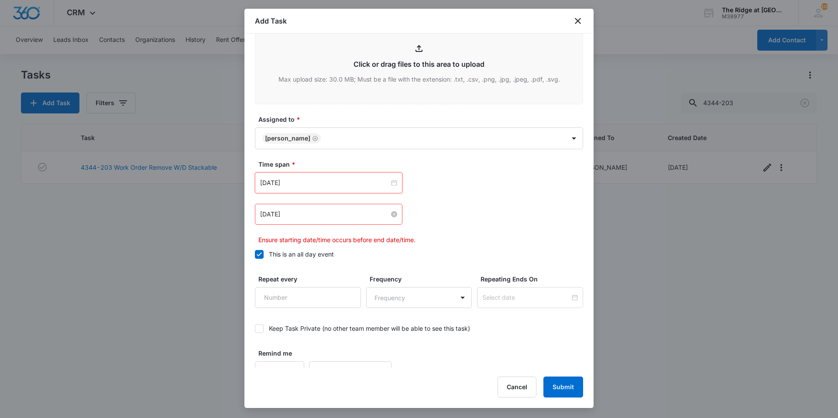
click at [305, 217] on input "Aug 2, 2023" at bounding box center [324, 215] width 129 height 10
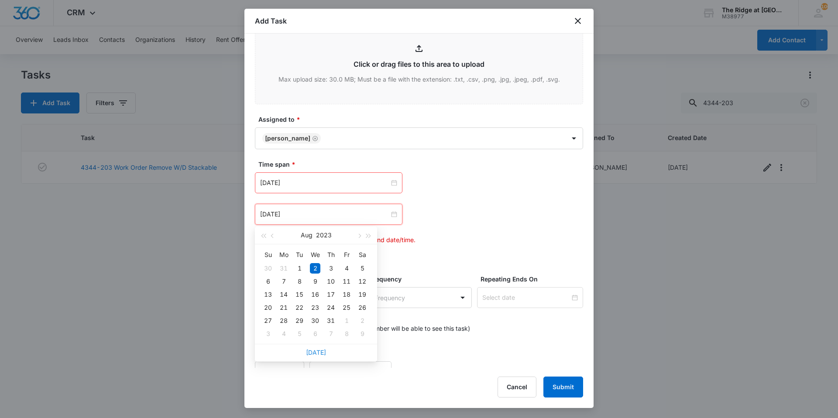
click at [317, 351] on link "[DATE]" at bounding box center [316, 352] width 20 height 7
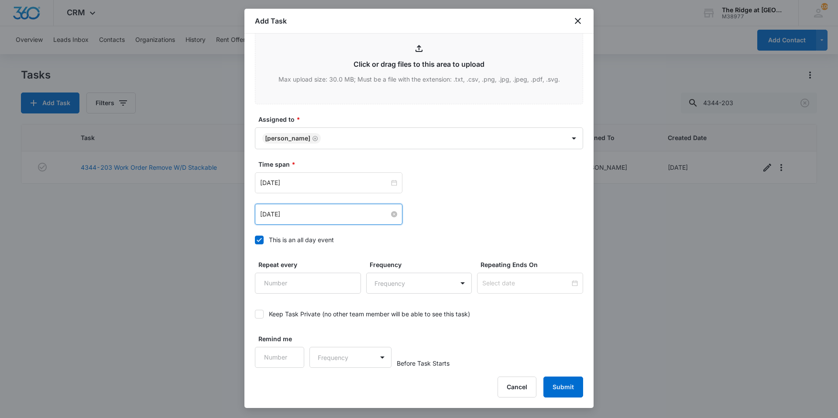
click at [321, 211] on input "[DATE]" at bounding box center [324, 215] width 129 height 10
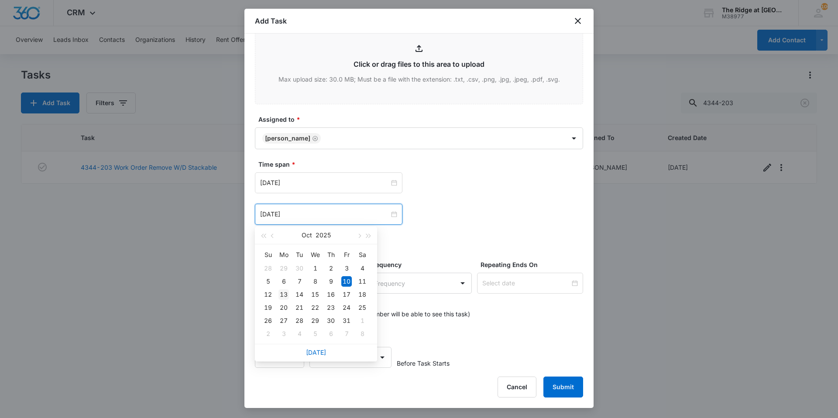
type input "Oct 13, 2025"
click at [280, 296] on div "13" at bounding box center [284, 294] width 10 height 10
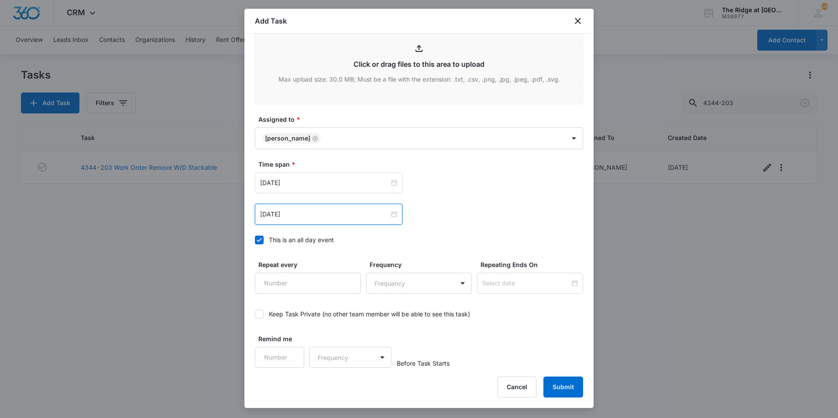
click at [530, 184] on div "Oct 10, 2025 Oct 2025 Su Mo Tu We Th Fr Sa 28 29 30 1 2 3 4 5 6 7 8 9 10 11 12 …" at bounding box center [419, 182] width 328 height 21
click at [571, 392] on button "Submit" at bounding box center [564, 387] width 40 height 21
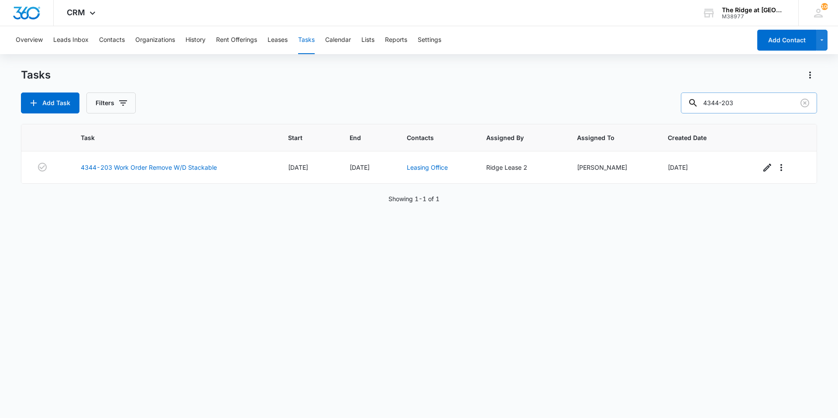
click at [755, 100] on input "4344-203" at bounding box center [749, 103] width 136 height 21
type input "4344-205"
click at [138, 172] on div "4344-205 Work Order Install W/D Urgent" at bounding box center [169, 167] width 175 height 10
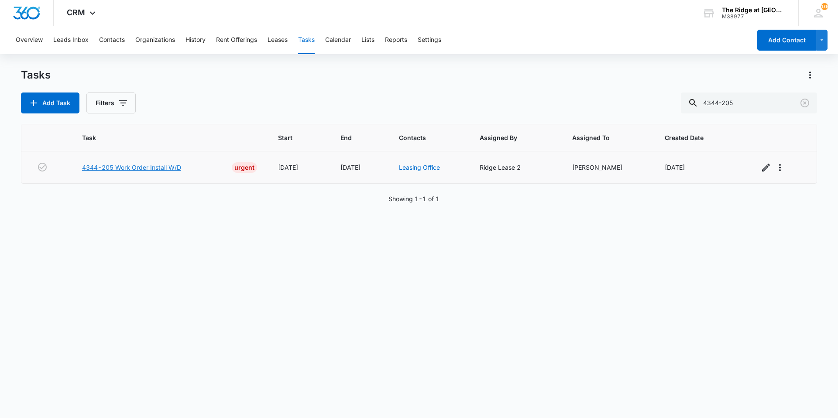
click at [138, 164] on link "4344-205 Work Order Install W/D" at bounding box center [131, 167] width 99 height 9
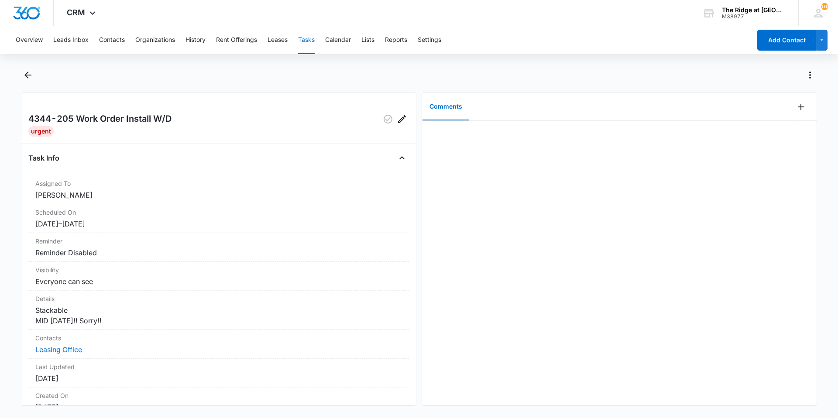
click at [243, 83] on div at bounding box center [419, 80] width 796 height 24
click at [29, 76] on icon "Back" at bounding box center [27, 75] width 7 height 7
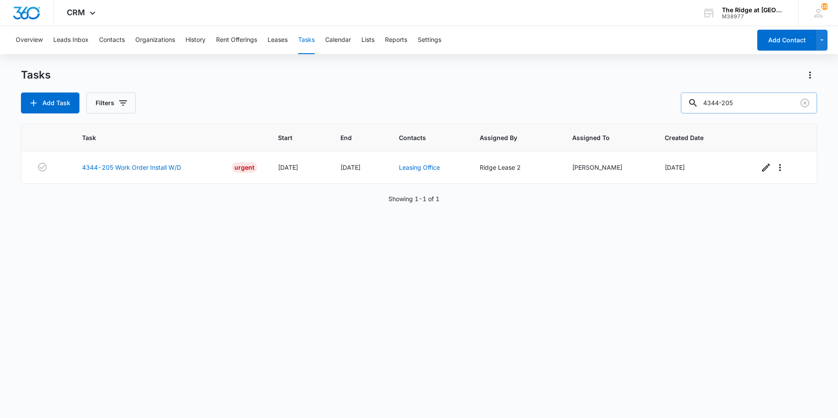
drag, startPoint x: 751, startPoint y: 106, endPoint x: 698, endPoint y: 99, distance: 53.3
click at [698, 99] on div "4344-205" at bounding box center [749, 103] width 136 height 21
type input "4456-304"
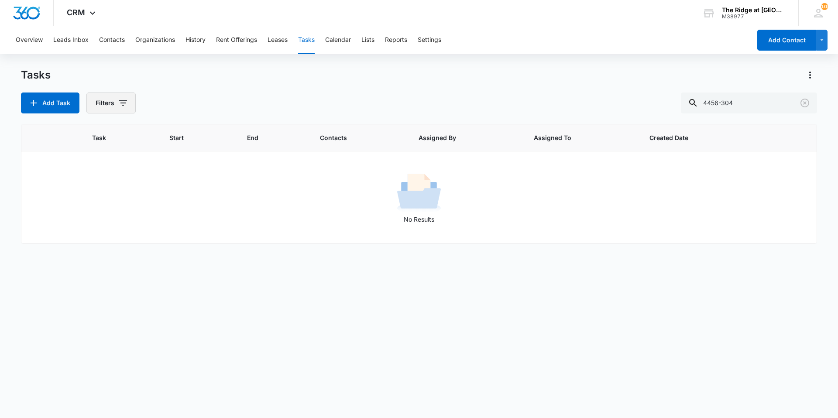
click at [124, 103] on icon "button" at bounding box center [123, 102] width 8 height 5
click at [109, 209] on label "Complete" at bounding box center [147, 207] width 100 height 9
click at [97, 208] on input "Complete" at bounding box center [97, 207] width 0 height 0
radio input "false"
radio input "true"
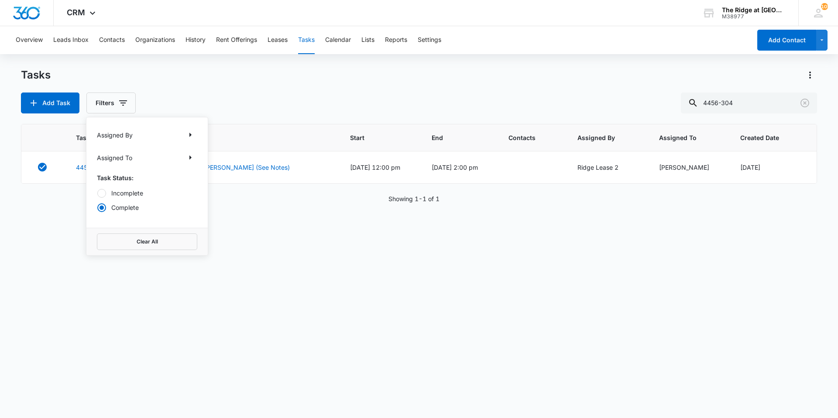
click at [169, 88] on div "Tasks Add Task Filters Assigned By Assigned To Task Status: Incomplete Complete…" at bounding box center [419, 90] width 796 height 45
click at [206, 83] on div "Tasks Add Task Filters 4456-304" at bounding box center [419, 90] width 796 height 45
click at [305, 45] on button "Tasks" at bounding box center [306, 40] width 17 height 28
click at [118, 38] on button "Contacts" at bounding box center [112, 40] width 26 height 28
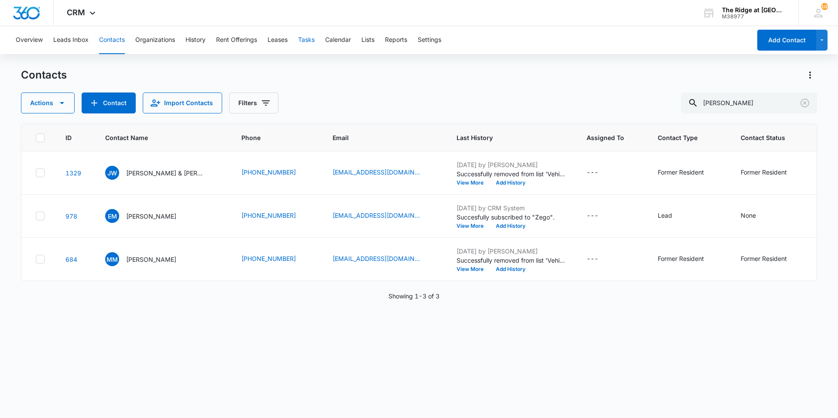
click at [308, 42] on button "Tasks" at bounding box center [306, 40] width 17 height 28
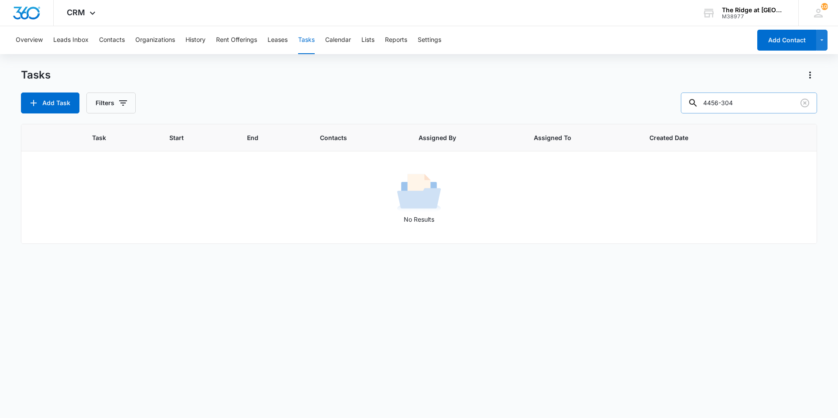
click at [748, 103] on input "4456-304" at bounding box center [749, 103] width 136 height 21
type input "4456-304"
click at [124, 105] on icon "button" at bounding box center [123, 103] width 10 height 10
click at [112, 210] on label "Complete" at bounding box center [147, 207] width 100 height 9
click at [97, 208] on input "Complete" at bounding box center [97, 207] width 0 height 0
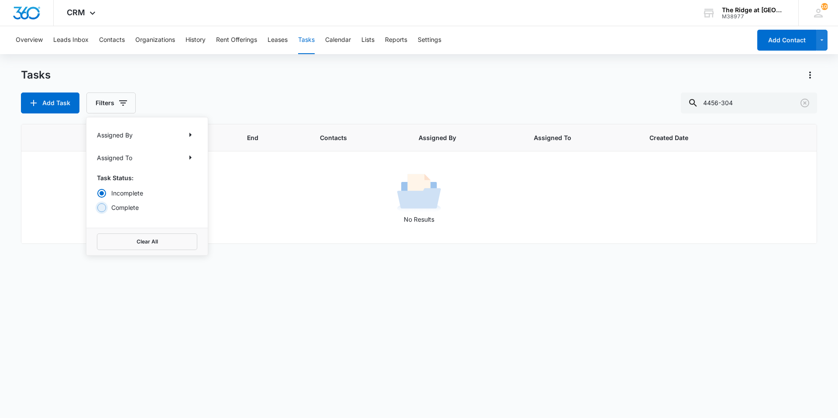
radio input "false"
radio input "true"
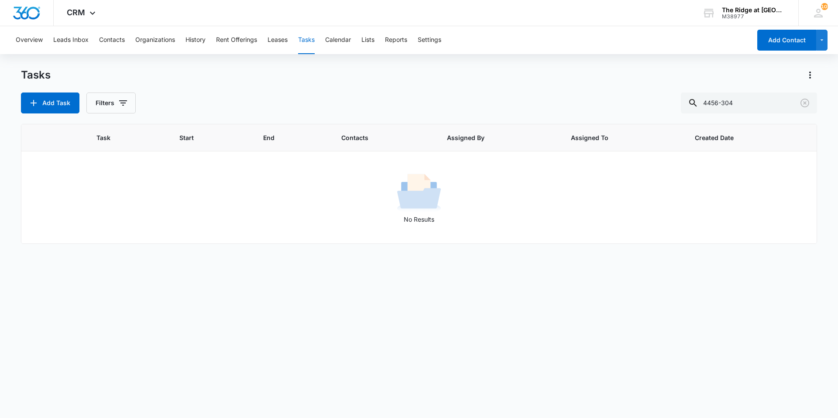
click at [227, 112] on div "Add Task Filters 4456-304" at bounding box center [419, 103] width 796 height 21
click at [108, 45] on button "Contacts" at bounding box center [112, 40] width 26 height 28
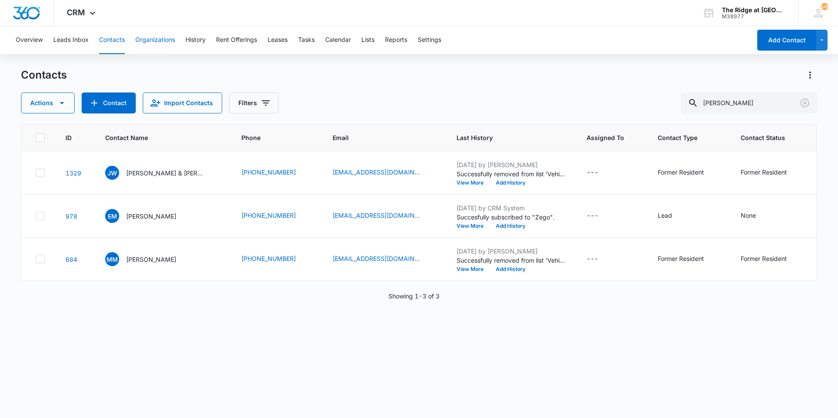
click at [138, 45] on button "Organizations" at bounding box center [155, 40] width 40 height 28
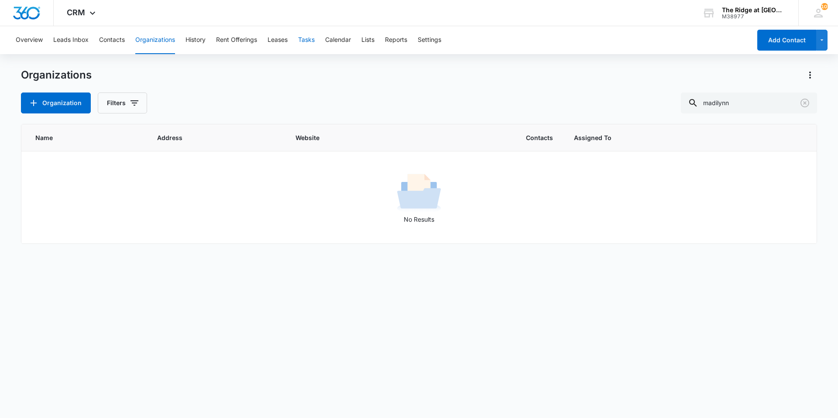
click at [307, 41] on button "Tasks" at bounding box center [306, 40] width 17 height 28
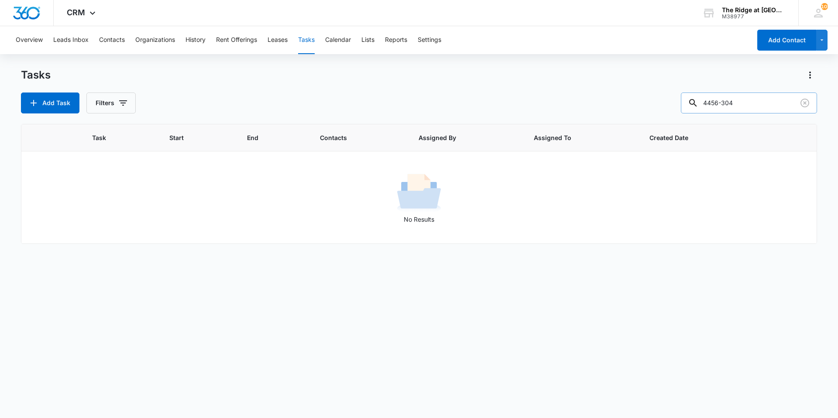
click at [764, 103] on input "4456-304" at bounding box center [749, 103] width 136 height 21
type input "4"
type input "4456-304"
click at [133, 107] on button "Filters" at bounding box center [110, 103] width 49 height 21
click at [126, 207] on label "Complete" at bounding box center [147, 207] width 100 height 9
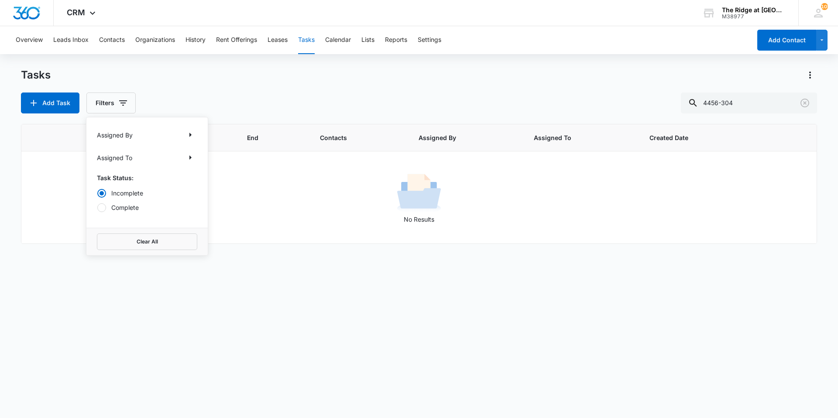
click at [97, 207] on input "Complete" at bounding box center [97, 207] width 0 height 0
radio input "false"
radio input "true"
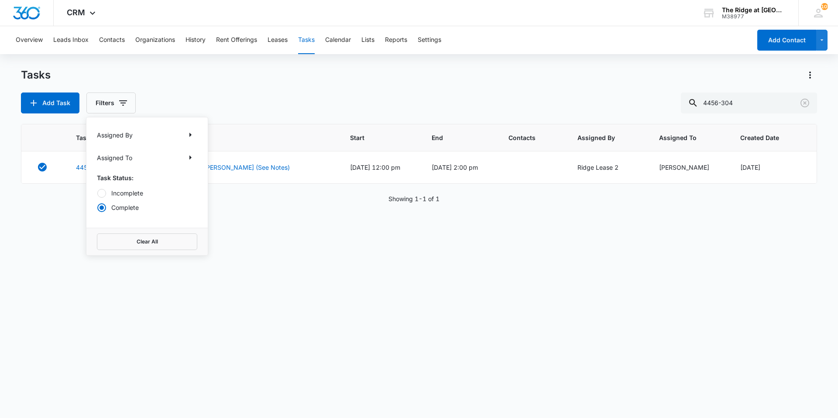
click at [223, 98] on div "Add Task Filters Assigned By Assigned To Task Status: Incomplete Complete Clear…" at bounding box center [419, 103] width 796 height 21
click at [312, 108] on div "Add Task Filters 4456-304" at bounding box center [419, 103] width 796 height 21
drag, startPoint x: 754, startPoint y: 104, endPoint x: 702, endPoint y: 100, distance: 52.5
click at [702, 100] on div "4456-304" at bounding box center [749, 103] width 136 height 21
type input "4412-308"
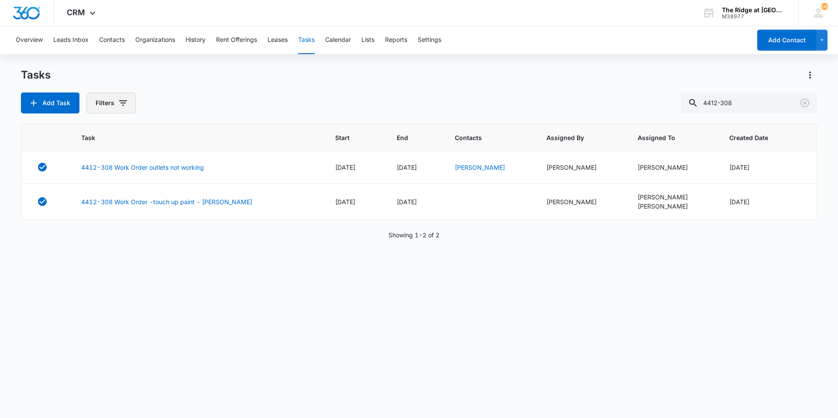
click at [124, 104] on icon "button" at bounding box center [123, 103] width 10 height 10
click at [124, 194] on label "Incomplete" at bounding box center [147, 193] width 100 height 9
click at [97, 193] on input "Incomplete" at bounding box center [97, 193] width 0 height 0
radio input "true"
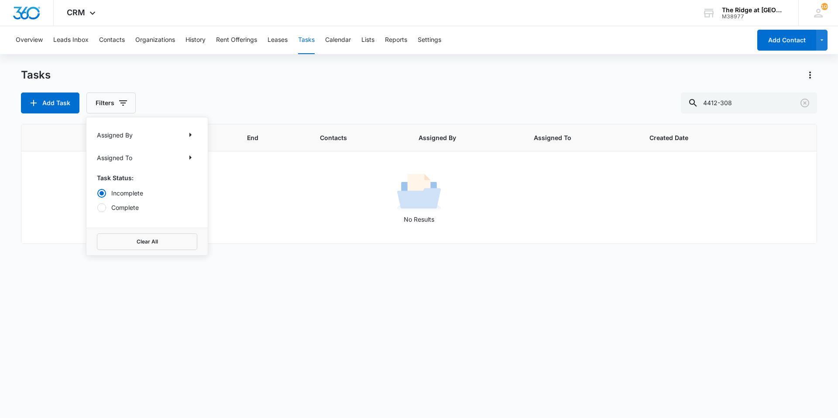
click at [187, 84] on div "Tasks Add Task Filters Assigned By Assigned To Task Status: Incomplete Complete…" at bounding box center [419, 90] width 796 height 45
click at [747, 103] on input "4412-308" at bounding box center [749, 103] width 136 height 21
type input "4412-308"
click at [264, 85] on div "Tasks Add Task Filters 4412-308" at bounding box center [419, 90] width 796 height 45
click at [143, 67] on div "Overview Leads Inbox Contacts Organizations History Rent Offerings Leases Tasks…" at bounding box center [419, 221] width 838 height 391
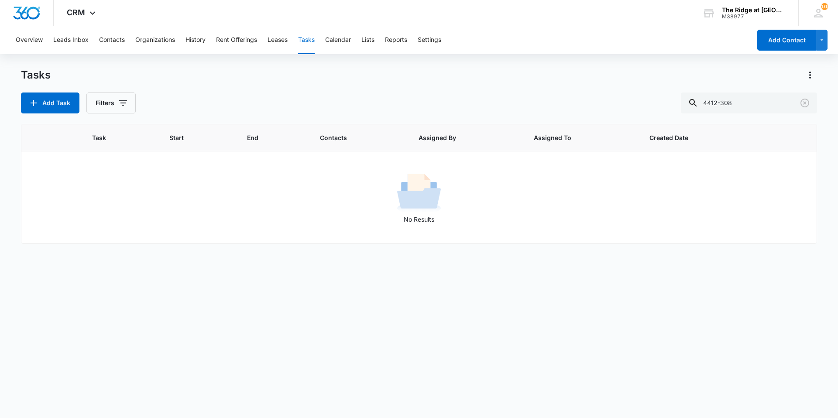
click at [143, 67] on div "Overview Leads Inbox Contacts Organizations History Rent Offerings Leases Tasks…" at bounding box center [419, 221] width 838 height 391
click at [242, 88] on div "Tasks Add Task Filters 4412-308" at bounding box center [419, 90] width 796 height 45
click at [73, 103] on button "Add Task" at bounding box center [50, 103] width 59 height 21
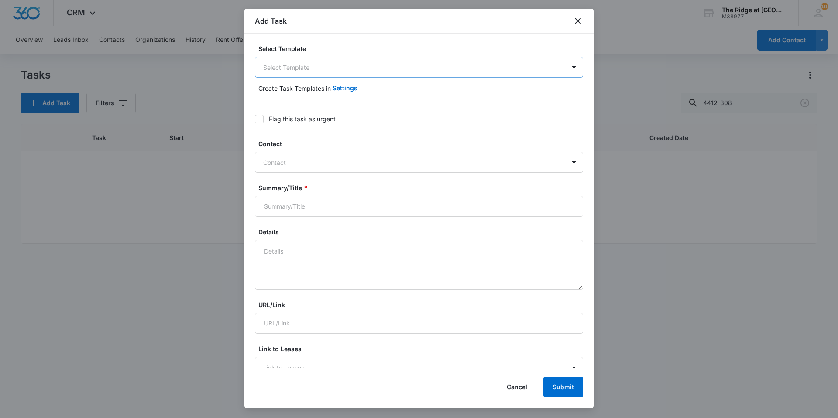
click at [301, 68] on body "CRM Apps Reputation Websites Forms CRM Email Social Content Ads Intelligence Fi…" at bounding box center [419, 209] width 838 height 418
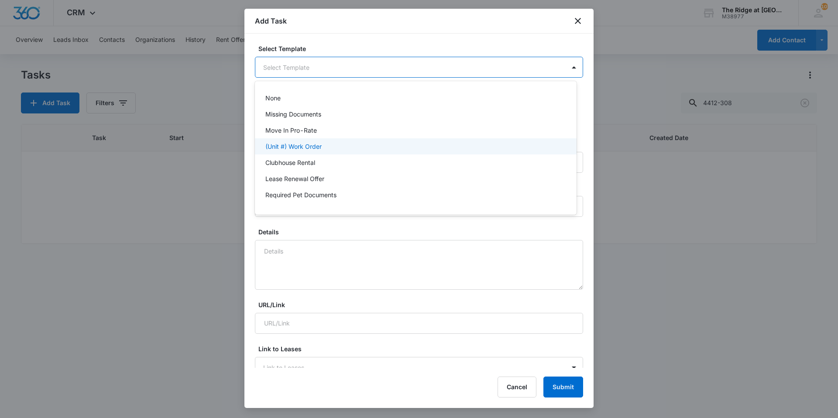
click at [297, 148] on p "(Unit #) Work Order" at bounding box center [293, 146] width 56 height 9
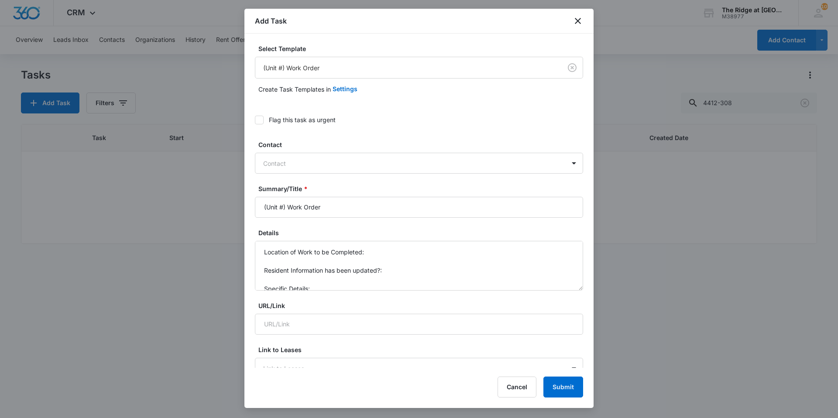
click at [306, 25] on div "Add Task" at bounding box center [418, 21] width 349 height 25
click at [297, 160] on div at bounding box center [413, 163] width 301 height 11
type input "sky"
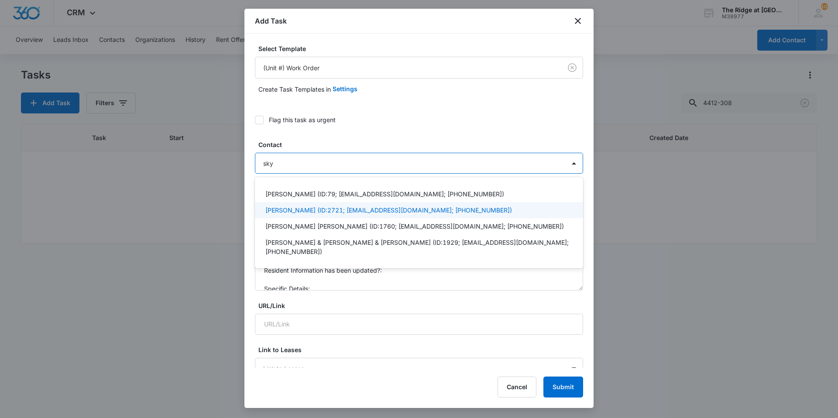
click at [286, 209] on p "Skyler Jones (ID:2721; skyhighdiesel@gmail.com; (970) 988-4962)" at bounding box center [388, 210] width 247 height 9
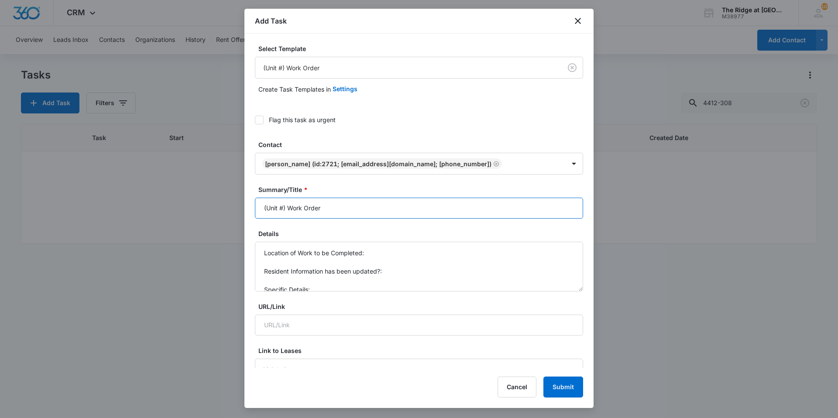
drag, startPoint x: 287, startPoint y: 210, endPoint x: 256, endPoint y: 212, distance: 30.6
click at [256, 212] on input "(Unit #) Work Order" at bounding box center [419, 208] width 328 height 21
click at [374, 204] on input "4366-301 Work Order" at bounding box center [419, 208] width 328 height 21
type input "4366-301 Work Order Light fixture"
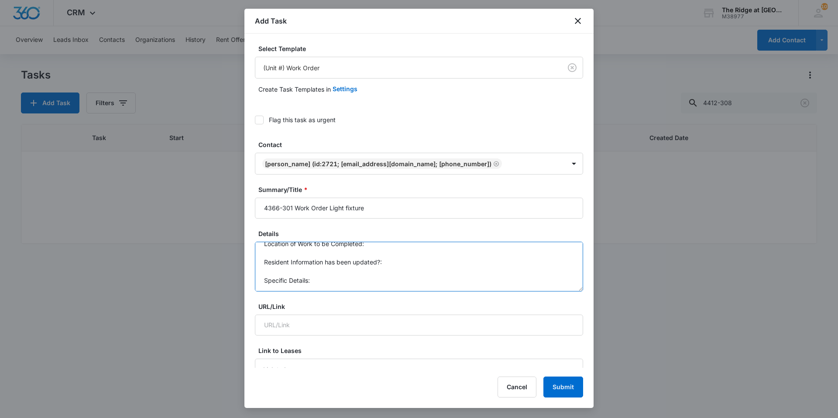
drag, startPoint x: 262, startPoint y: 248, endPoint x: 332, endPoint y: 301, distance: 88.5
click at [324, 265] on textarea "Kitchen light fixture above sink is finicky Needs 2 lightbulbs" at bounding box center [419, 267] width 328 height 50
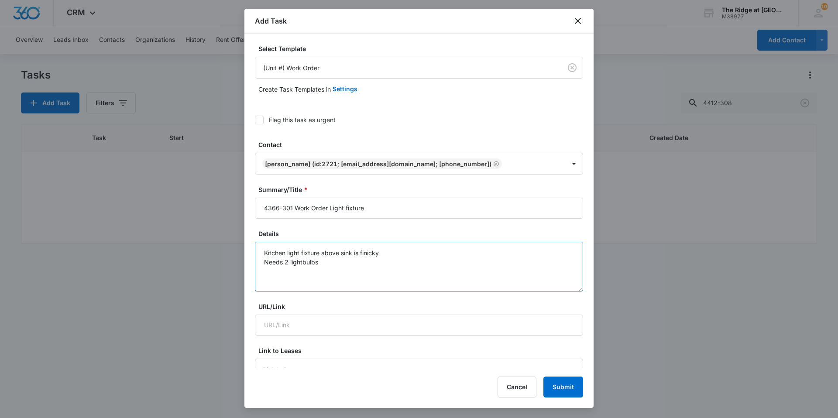
click at [342, 262] on textarea "Kitchen light fixture above sink is finicky Needs 2 lightbulbs" at bounding box center [419, 267] width 328 height 50
click at [342, 266] on textarea "Kitchen light fixture above sink is finicky Needs 2 lightbulbs" at bounding box center [419, 267] width 328 height 50
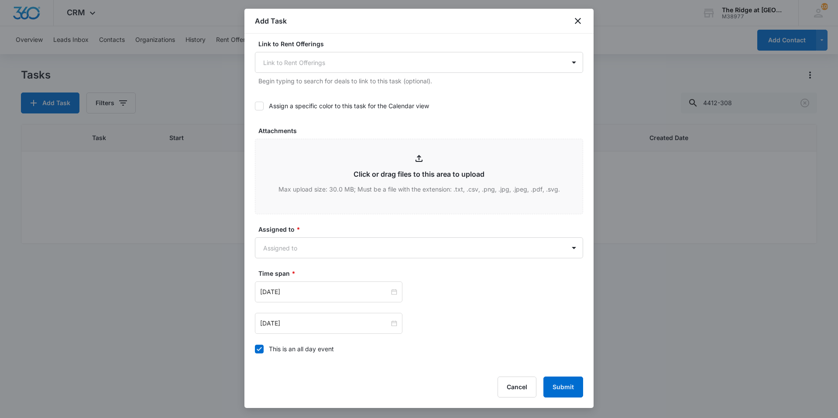
scroll to position [437, 0]
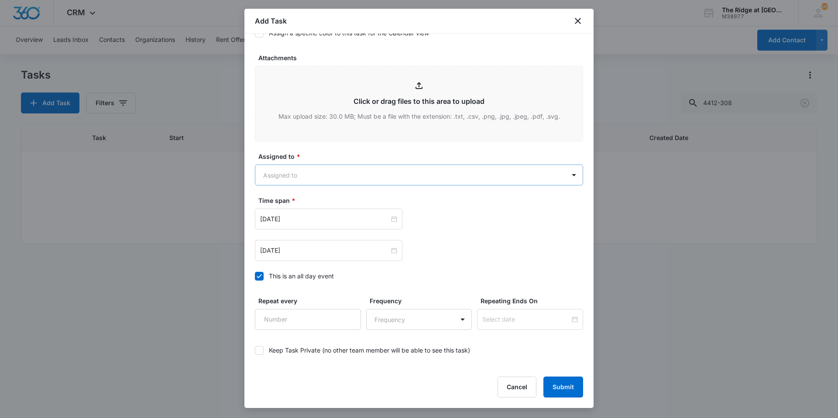
type textarea "Kitchen light fixture above sink is finicky Needs 2 lightbulbs"
click at [310, 170] on body "CRM Apps Reputation Websites Forms CRM Email Social Content Ads Intelligence Fi…" at bounding box center [419, 209] width 838 height 418
type input "ricar"
click at [308, 204] on div "[PERSON_NAME]" at bounding box center [414, 205] width 299 height 9
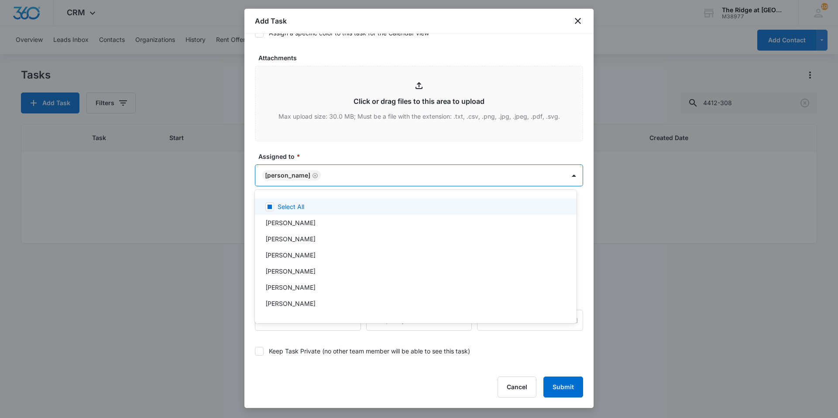
click at [322, 148] on div at bounding box center [419, 209] width 838 height 418
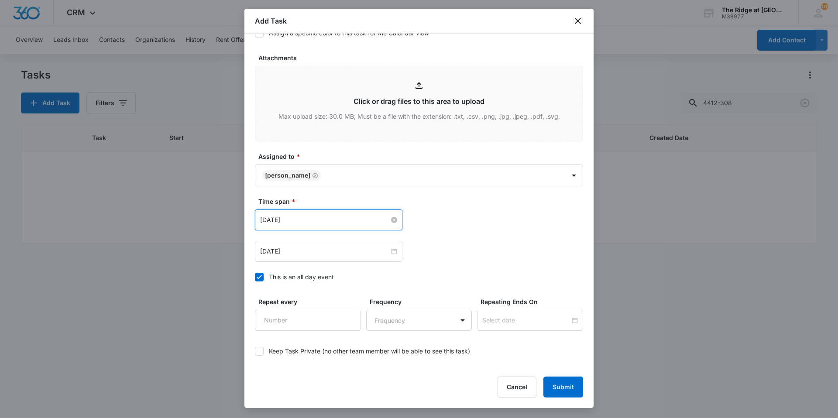
click at [295, 224] on input "Aug 1, 2023" at bounding box center [324, 220] width 129 height 10
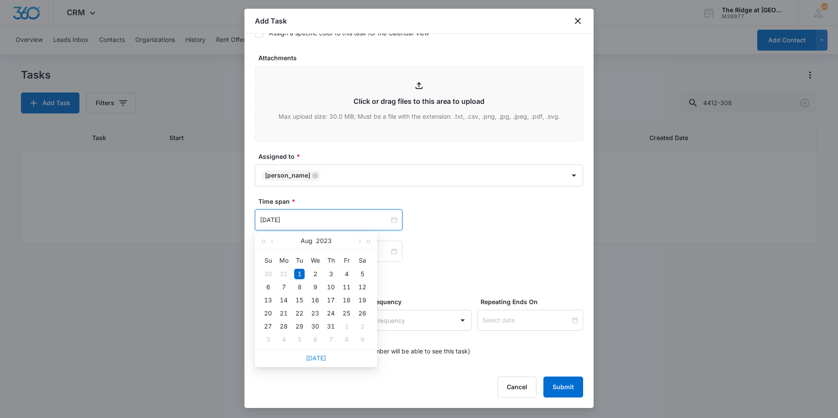
click at [316, 358] on link "[DATE]" at bounding box center [316, 358] width 20 height 7
type input "[DATE]"
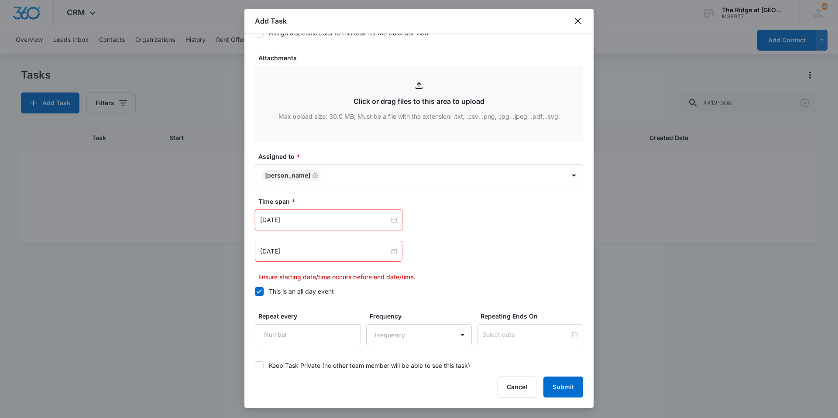
click at [437, 256] on div "Aug 2, 2023" at bounding box center [419, 251] width 328 height 21
click at [306, 251] on input "Aug 2, 2023" at bounding box center [324, 252] width 129 height 10
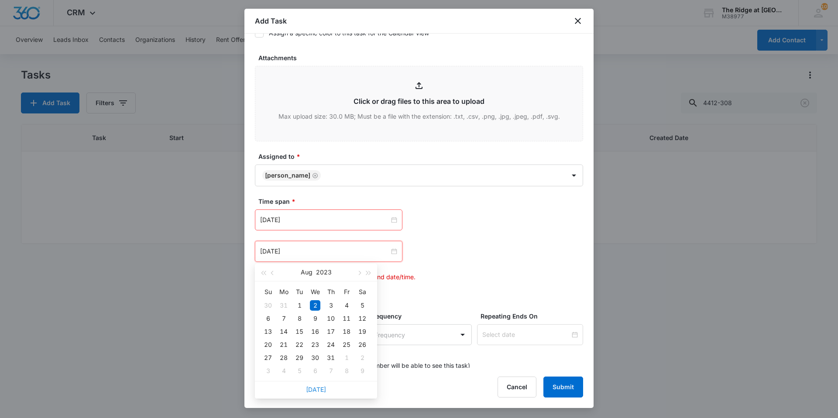
click at [317, 388] on link "[DATE]" at bounding box center [316, 389] width 20 height 7
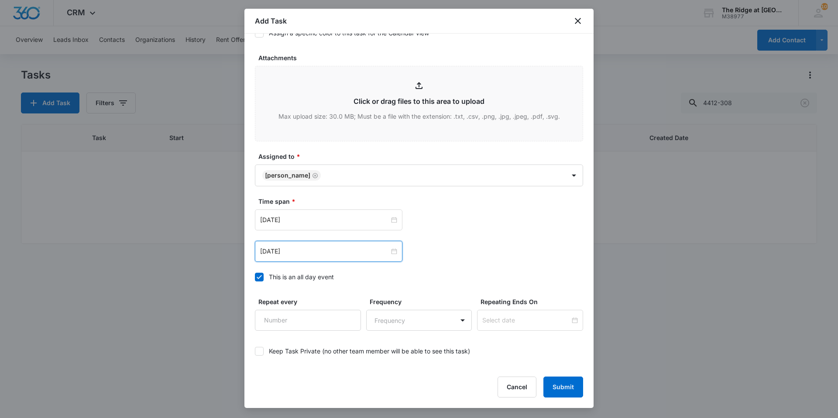
click at [444, 255] on div "Oct 10, 2025 Oct 2025 Su Mo Tu We Th Fr Sa 28 29 30 1 2 3 4 5 6 7 8 9 10 11 12 …" at bounding box center [419, 251] width 328 height 21
click at [309, 247] on input "[DATE]" at bounding box center [324, 252] width 129 height 10
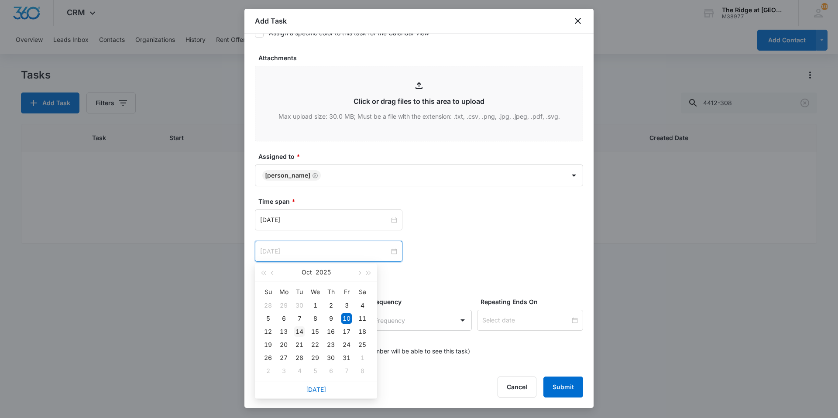
type input "Oct 14, 2025"
click at [299, 332] on div "14" at bounding box center [299, 332] width 10 height 10
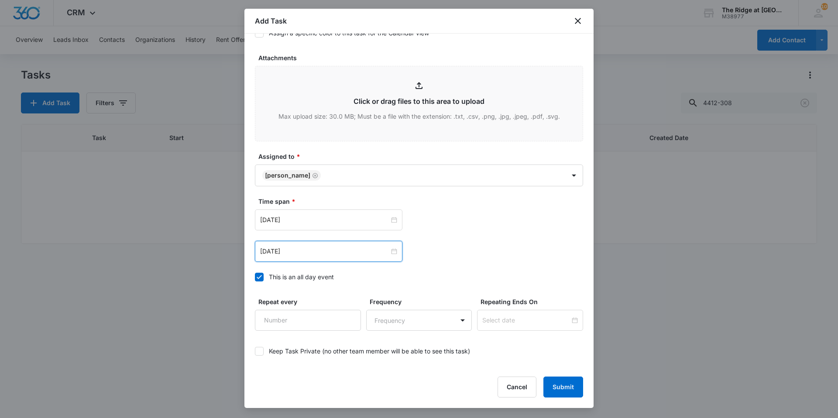
click at [438, 248] on div "Oct 14, 2025 Oct 2025 Su Mo Tu We Th Fr Sa 28 29 30 1 2 3 4 5 6 7 8 9 10 11 12 …" at bounding box center [419, 251] width 328 height 21
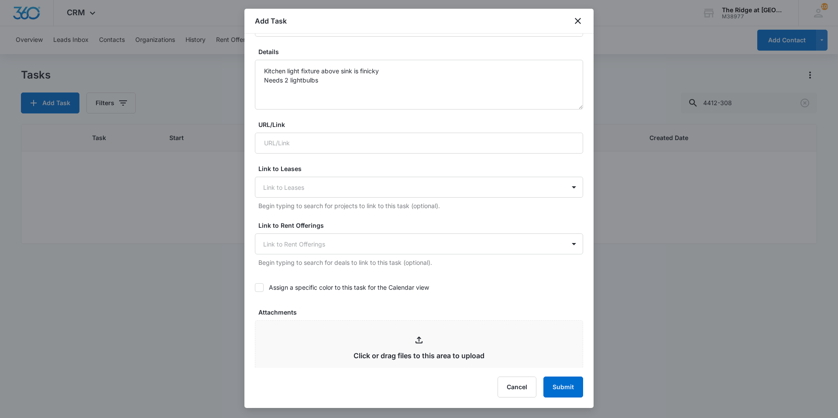
scroll to position [168, 0]
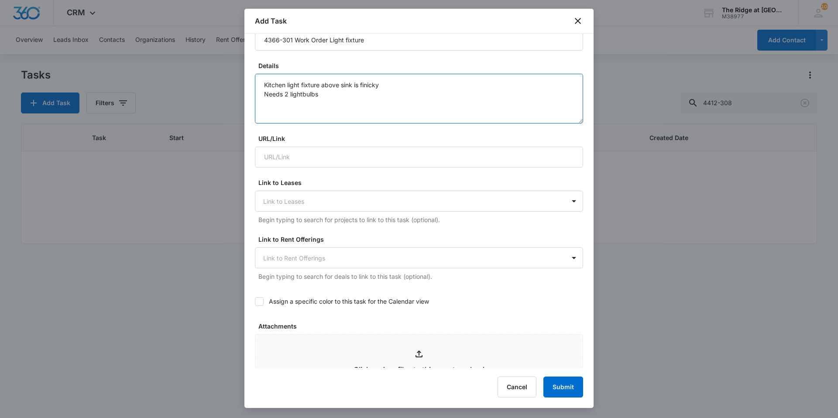
click at [263, 92] on textarea "Kitchen light fixture above sink is finicky Needs 2 lightbulbs" at bounding box center [419, 99] width 328 height 50
click at [300, 95] on textarea "Kitchen light fixture above sink is finicky Alos, need 2 lightbulbs" at bounding box center [419, 99] width 328 height 50
click at [273, 96] on textarea "Kitchen light fixture above sink is finicky Alos, need 2 regular lightbulbs" at bounding box center [419, 99] width 328 height 50
click at [417, 96] on textarea "Kitchen light fixture above sink is finicky Also, need 2 regular lightbulbs" at bounding box center [419, 99] width 328 height 50
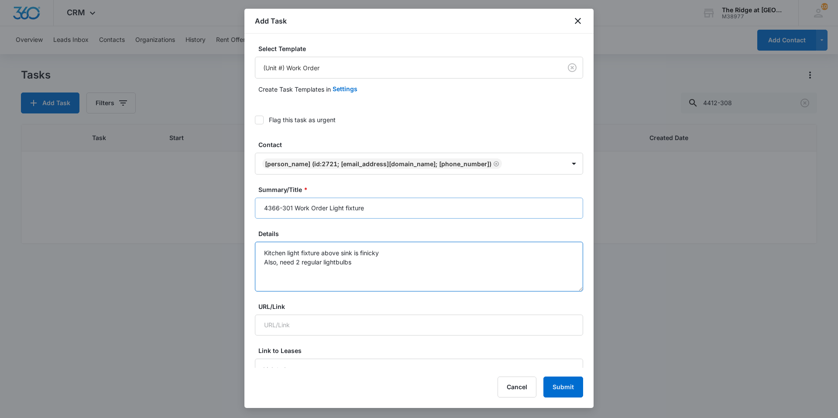
type textarea "Kitchen light fixture above sink is finicky Also, need 2 regular lightbulbs"
click at [392, 210] on input "4366-301 Work Order Light fixture" at bounding box center [419, 208] width 328 height 21
type input "4366-301 Work Order Light fixture and bulbs"
click at [387, 268] on textarea "Kitchen light fixture above sink is finicky Also, need 2 regular lightbulbs" at bounding box center [419, 267] width 328 height 50
type textarea "Kitchen light fixture above sink is finicky Also, need 2 regular lightbulbs"
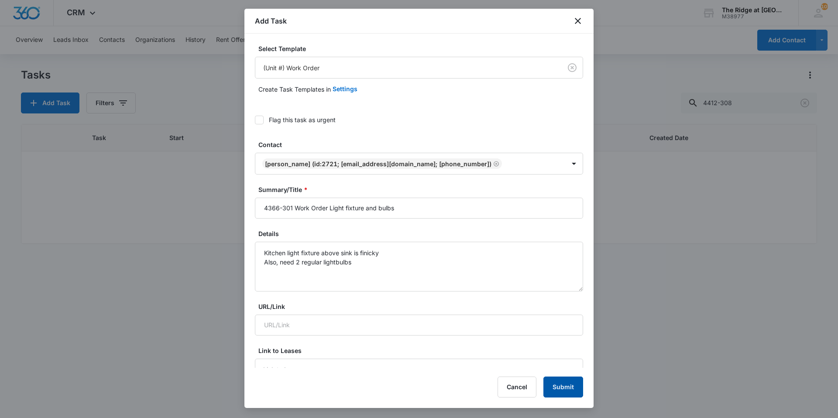
click at [578, 382] on button "Submit" at bounding box center [564, 387] width 40 height 21
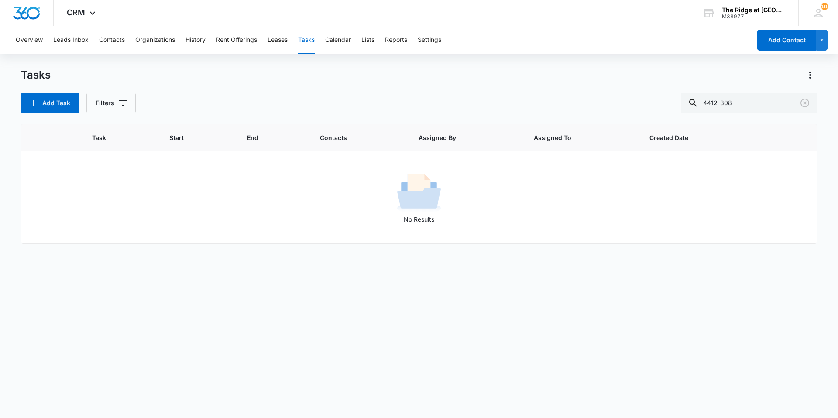
click at [309, 85] on div "Tasks Add Task Filters 4412-308" at bounding box center [419, 90] width 796 height 45
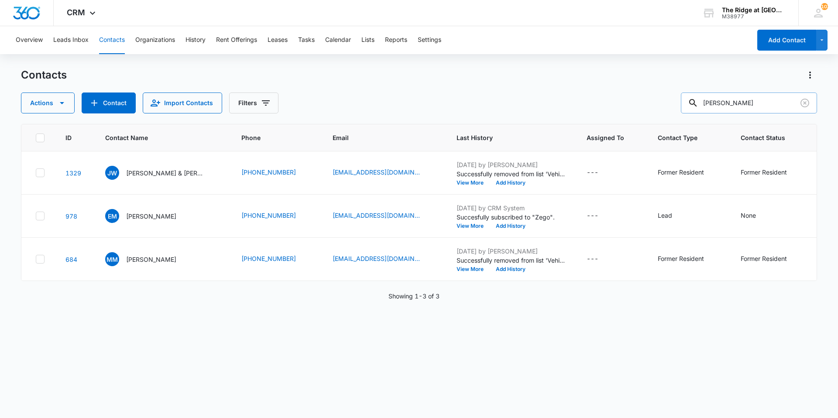
drag, startPoint x: 731, startPoint y: 108, endPoint x: 709, endPoint y: 105, distance: 22.5
click at [709, 105] on input "[PERSON_NAME]" at bounding box center [749, 103] width 136 height 21
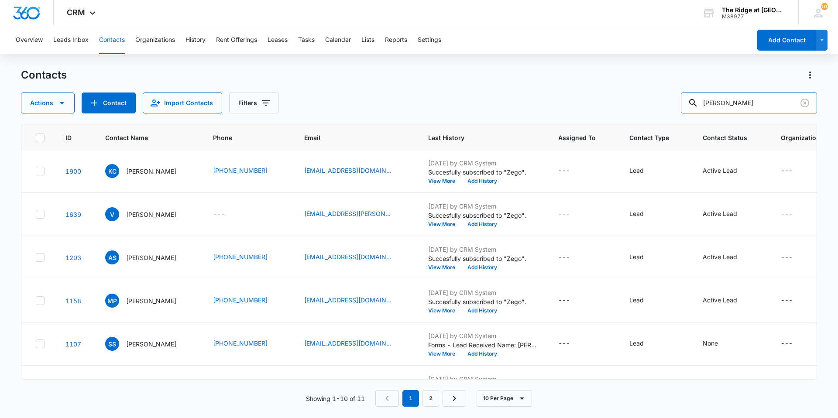
scroll to position [210, 0]
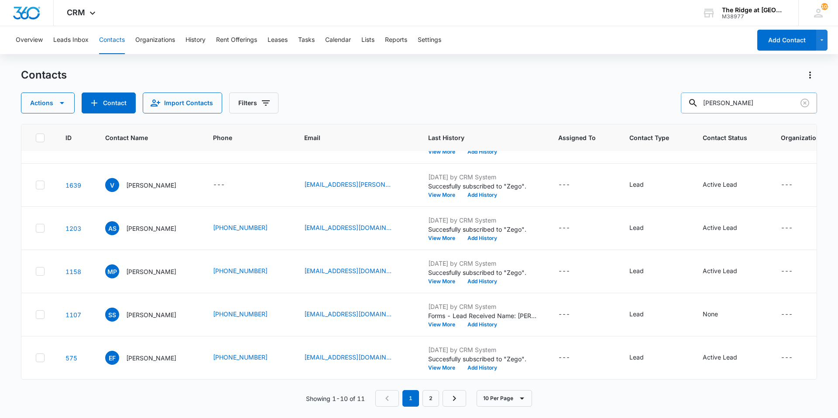
drag, startPoint x: 736, startPoint y: 102, endPoint x: 703, endPoint y: 104, distance: 32.8
click at [703, 104] on div "[PERSON_NAME]" at bounding box center [749, 103] width 136 height 21
type input "[PERSON_NAME]"
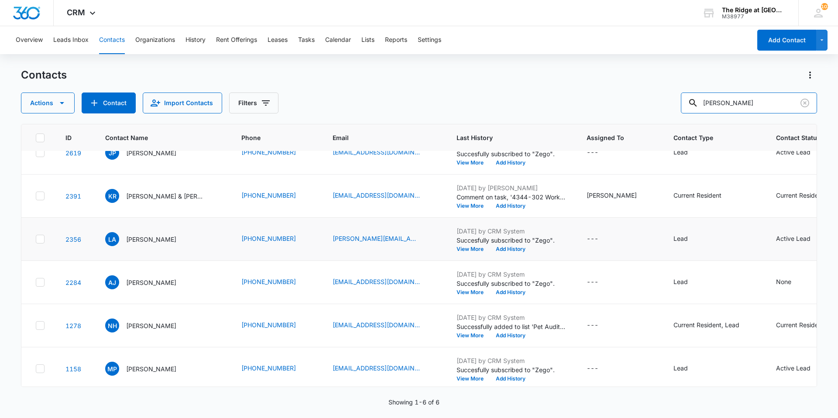
scroll to position [30, 0]
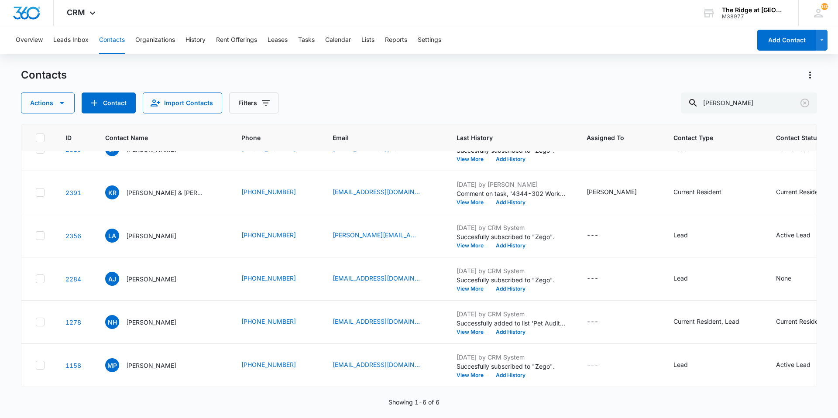
click at [115, 118] on div "Contacts Actions Contact Import Contacts Filters [PERSON_NAME] ID Contact Name …" at bounding box center [419, 242] width 796 height 349
click at [111, 107] on button "Contact" at bounding box center [109, 103] width 54 height 21
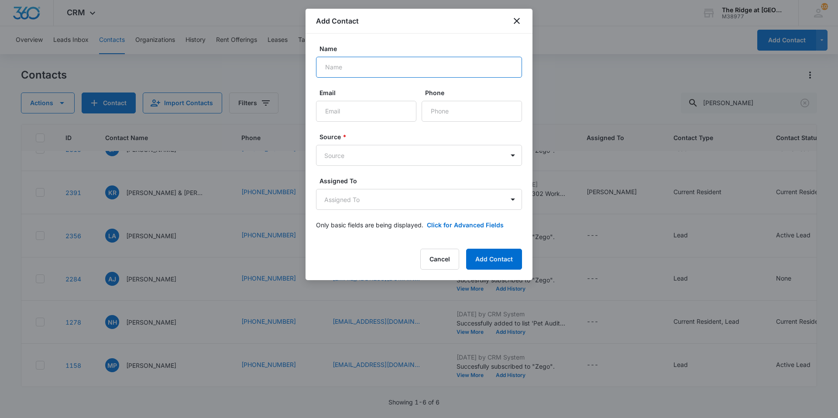
click at [411, 69] on input "Name" at bounding box center [419, 67] width 206 height 21
type input "[PERSON_NAME]"
click at [410, 117] on input "Email" at bounding box center [366, 111] width 100 height 21
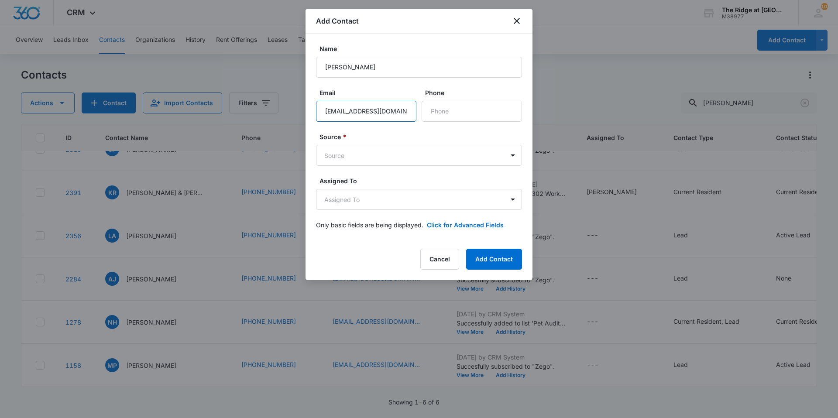
type input "[EMAIL_ADDRESS][DOMAIN_NAME]"
type input "[PHONE_NUMBER]"
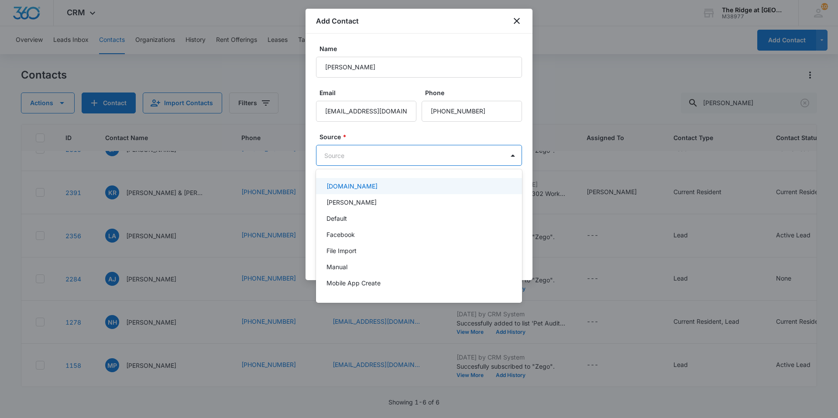
click at [399, 164] on body "CRM Apps Reputation Websites Forms CRM Email Social Content Ads Intelligence Fi…" at bounding box center [419, 209] width 838 height 418
click at [361, 266] on div "Manual" at bounding box center [418, 266] width 183 height 9
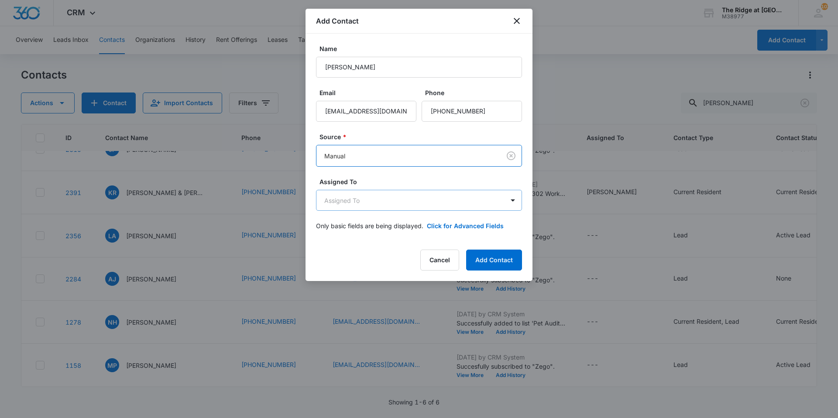
click at [359, 206] on body "CRM Apps Reputation Websites Forms CRM Email Social Content Ads Intelligence Fi…" at bounding box center [419, 209] width 838 height 418
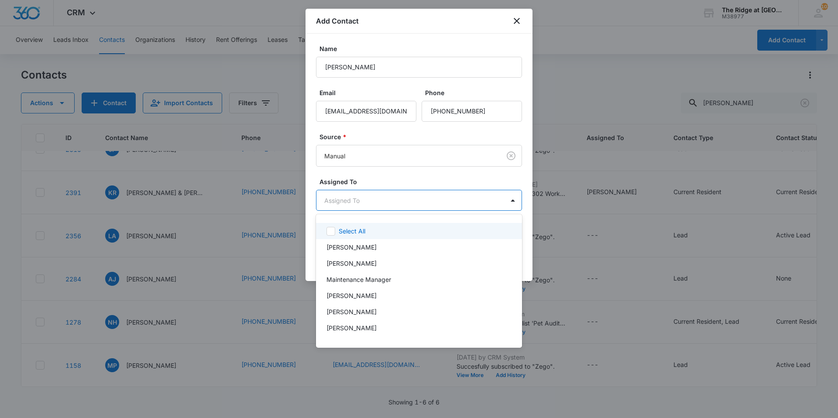
click at [398, 185] on div at bounding box center [419, 209] width 838 height 418
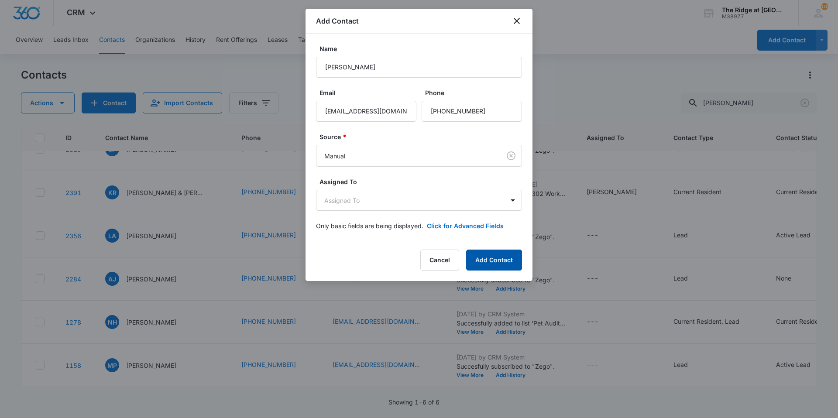
click at [485, 260] on button "Add Contact" at bounding box center [494, 260] width 56 height 21
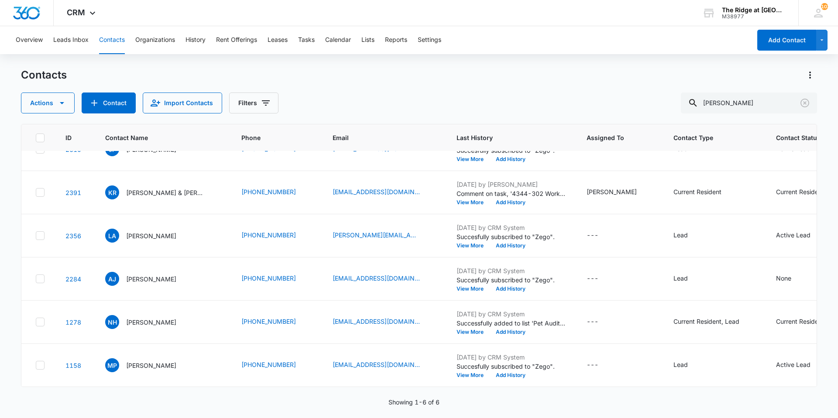
click at [339, 88] on div "Contacts Actions Contact Import Contacts Filters [PERSON_NAME]" at bounding box center [419, 90] width 796 height 45
click at [406, 72] on div "Contacts" at bounding box center [419, 75] width 796 height 14
click at [302, 96] on div "Actions Contact Import Contacts Filters [PERSON_NAME]" at bounding box center [419, 103] width 796 height 21
drag, startPoint x: 730, startPoint y: 110, endPoint x: 674, endPoint y: 105, distance: 56.1
click at [678, 107] on div "Actions Contact Import Contacts Filters [PERSON_NAME]" at bounding box center [419, 103] width 796 height 21
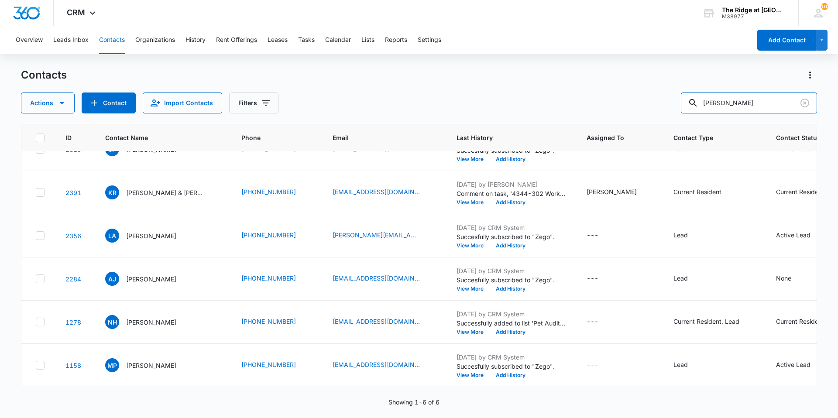
type input "[PERSON_NAME]"
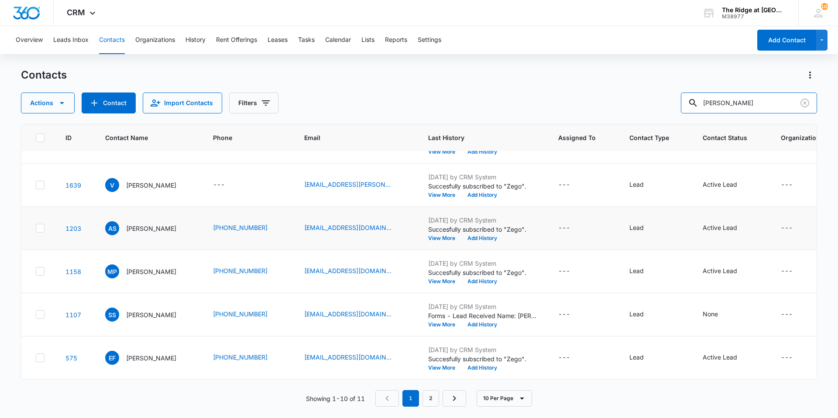
scroll to position [0, 0]
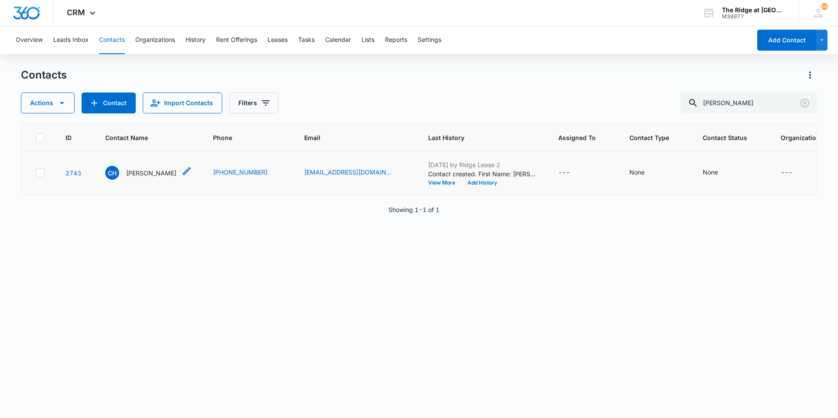
click at [148, 173] on p "[PERSON_NAME]" at bounding box center [151, 173] width 50 height 9
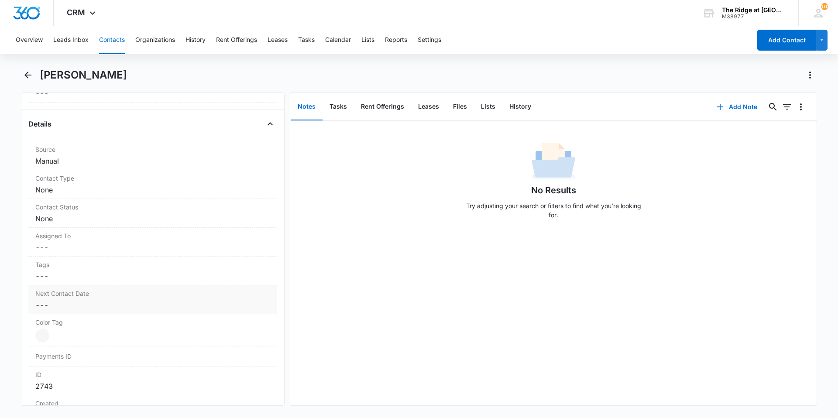
scroll to position [44, 0]
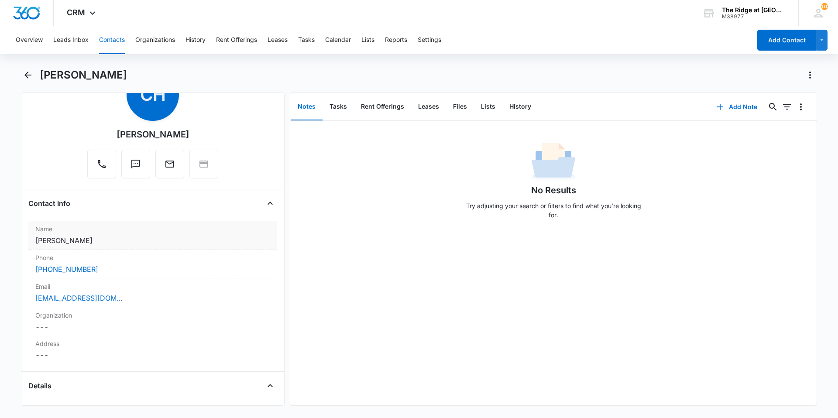
click at [143, 245] on dd "Cancel Save Changes [PERSON_NAME]" at bounding box center [152, 240] width 235 height 10
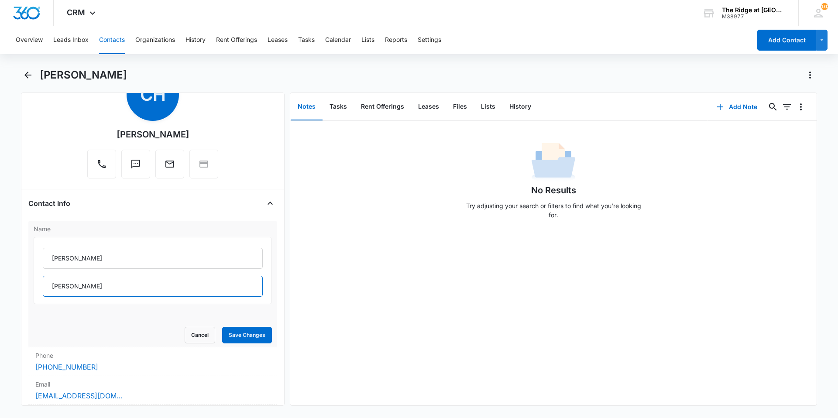
drag, startPoint x: 96, startPoint y: 290, endPoint x: 45, endPoint y: 287, distance: 51.1
click at [47, 288] on input "[PERSON_NAME]" at bounding box center [153, 286] width 220 height 21
click at [100, 256] on input "[PERSON_NAME]" at bounding box center [153, 258] width 220 height 21
paste input "[PERSON_NAME]"
type input "[PERSON_NAME]"
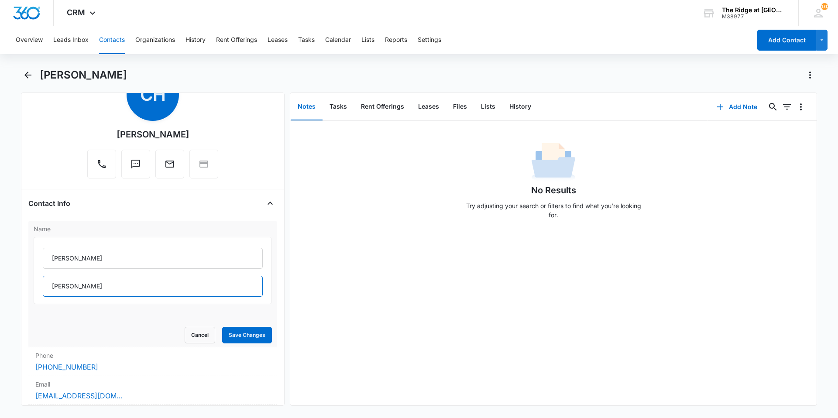
drag, startPoint x: 86, startPoint y: 278, endPoint x: 43, endPoint y: 287, distance: 44.1
click at [43, 287] on input "[PERSON_NAME]" at bounding box center [153, 286] width 220 height 21
click at [117, 289] on input "text" at bounding box center [153, 286] width 220 height 21
type input "[PERSON_NAME]"
click at [222, 327] on button "Save Changes" at bounding box center [247, 335] width 50 height 17
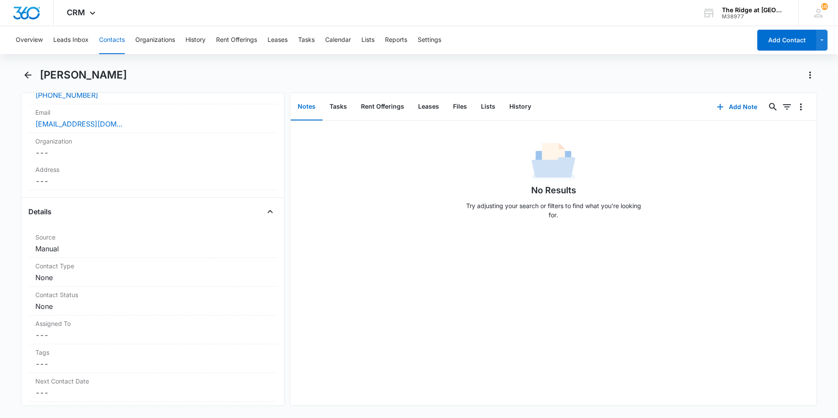
scroll to position [218, 0]
click at [99, 252] on dd "Cancel Save Changes Manual" at bounding box center [152, 248] width 235 height 10
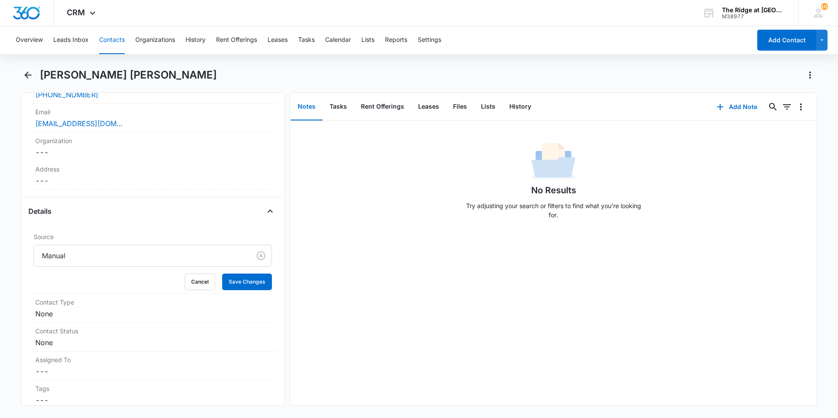
click at [354, 303] on div "No Results Try adjusting your search or filters to find what you’re looking for." at bounding box center [553, 263] width 527 height 285
click at [232, 280] on button "Save Changes" at bounding box center [247, 282] width 50 height 17
click at [165, 307] on div "Contact Type Cancel Save Changes None" at bounding box center [152, 308] width 249 height 29
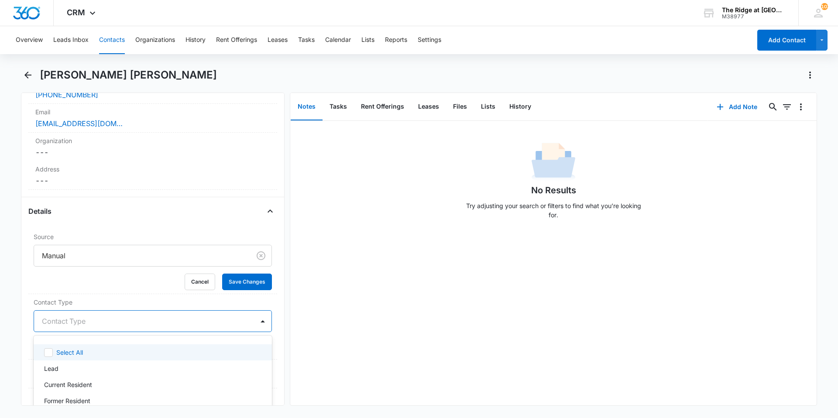
click at [155, 320] on div at bounding box center [142, 321] width 201 height 12
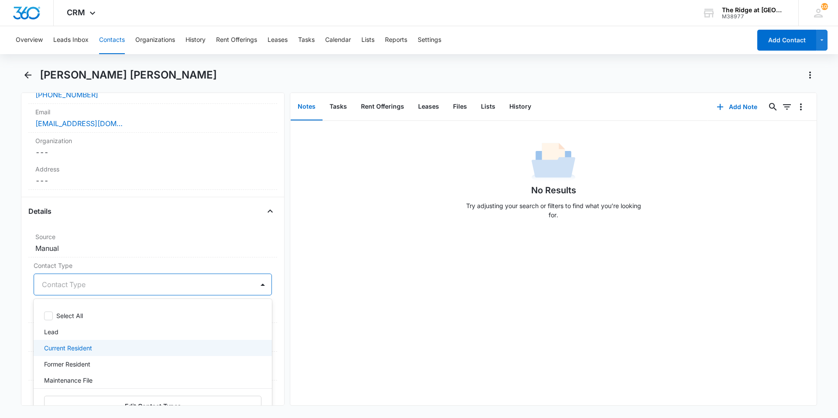
click at [130, 355] on div "Current Resident" at bounding box center [153, 348] width 238 height 16
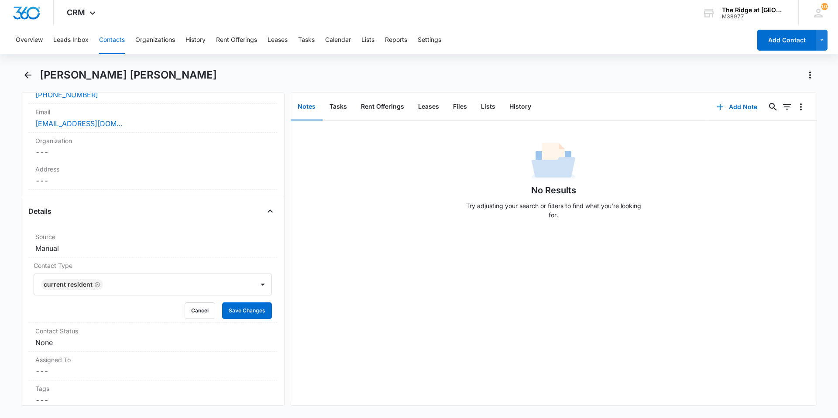
click at [324, 326] on div "No Results Try adjusting your search or filters to find what you’re looking for." at bounding box center [553, 263] width 527 height 285
click at [258, 315] on button "Save Changes" at bounding box center [247, 311] width 50 height 17
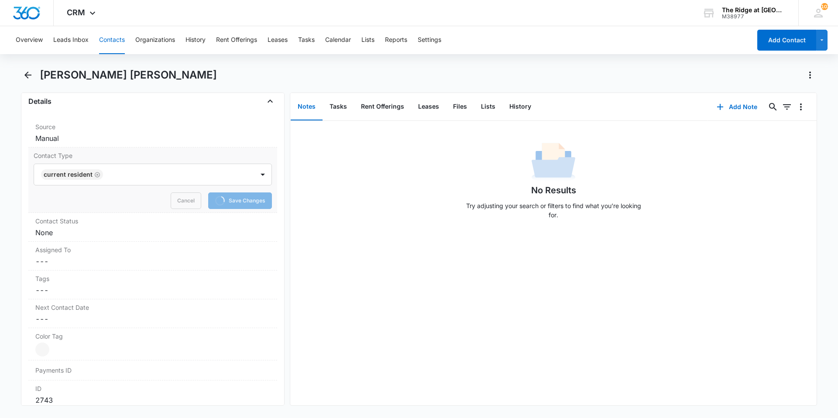
scroll to position [349, 0]
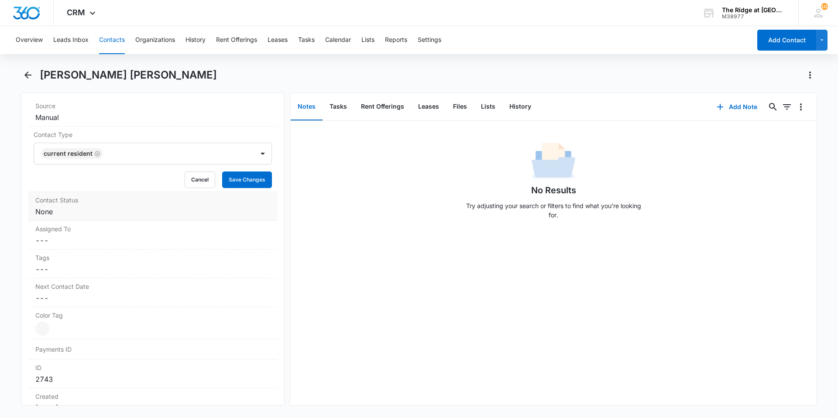
click at [117, 213] on dd "Cancel Save Changes None" at bounding box center [152, 212] width 235 height 10
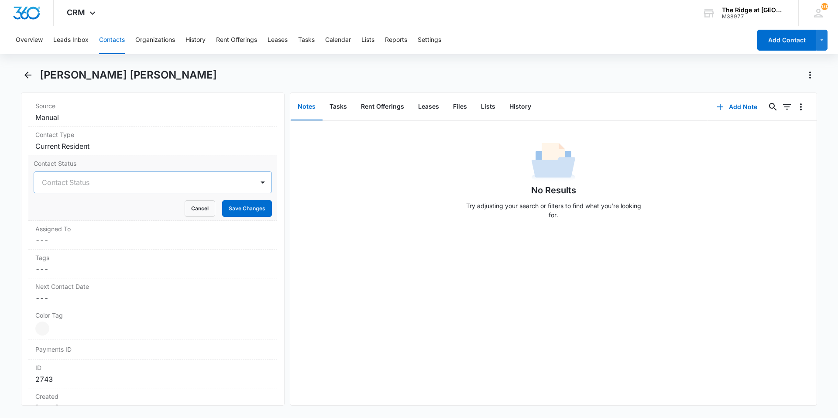
click at [100, 187] on div at bounding box center [142, 182] width 201 height 12
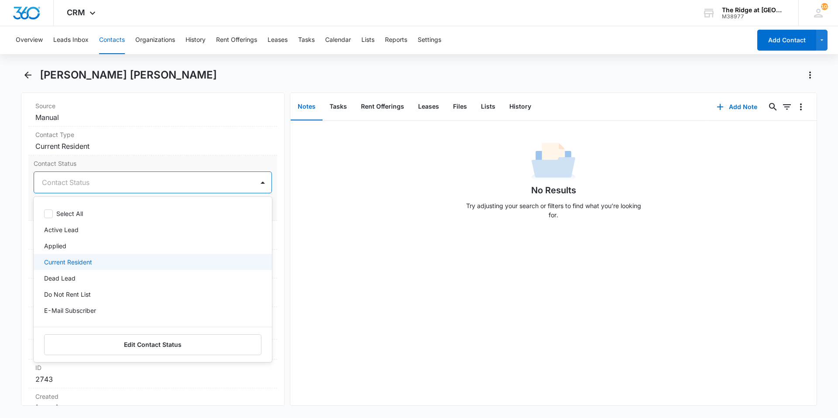
click at [106, 260] on div "Current Resident" at bounding box center [152, 262] width 216 height 9
click at [334, 260] on div "No Results Try adjusting your search or filters to find what you’re looking for." at bounding box center [553, 263] width 527 height 285
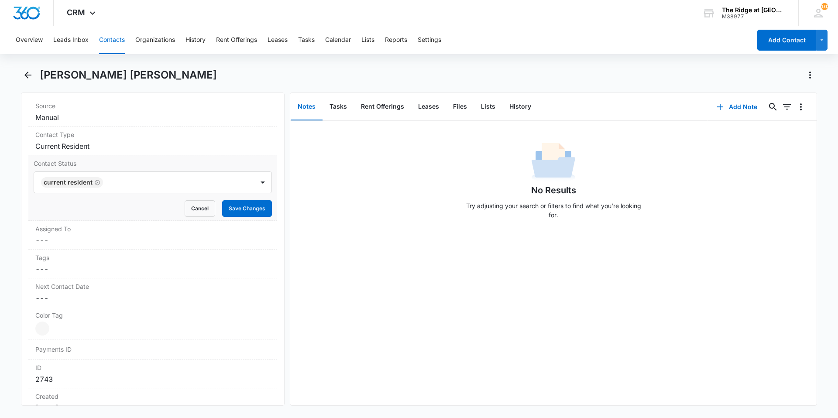
click at [226, 198] on form "Current Resident Cancel Save Changes" at bounding box center [153, 194] width 238 height 45
click at [238, 213] on button "Save Changes" at bounding box center [247, 208] width 50 height 17
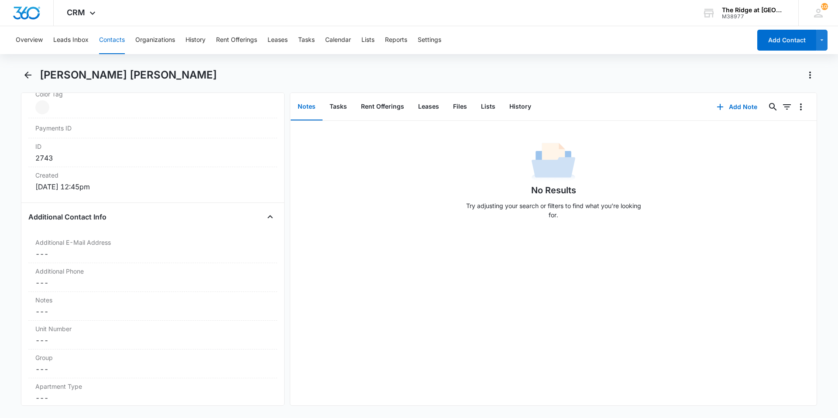
scroll to position [531, 0]
click at [177, 250] on label "Additional E-Mail Address" at bounding box center [152, 245] width 235 height 9
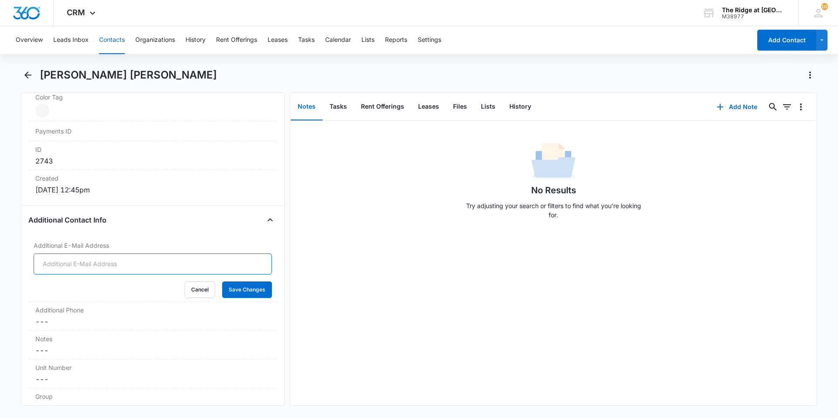
click at [176, 261] on input "Additional E-Mail Address" at bounding box center [153, 264] width 238 height 21
type input "[EMAIL_ADDRESS][DOMAIN_NAME]"
click at [222, 282] on button "Save Changes" at bounding box center [247, 290] width 50 height 17
click at [149, 281] on div "Additional Phone Cancel Save Changes ---" at bounding box center [152, 280] width 249 height 29
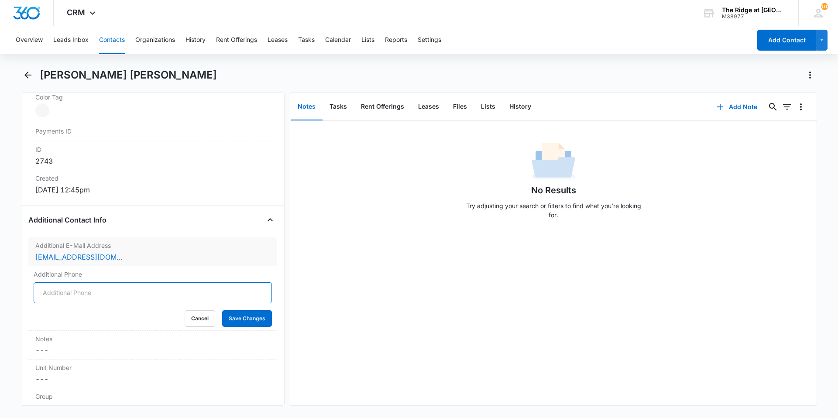
click at [145, 291] on input "Additional Phone" at bounding box center [153, 292] width 238 height 21
type input "[PHONE_NUMBER]"
click at [222, 310] on button "Save Changes" at bounding box center [247, 318] width 50 height 17
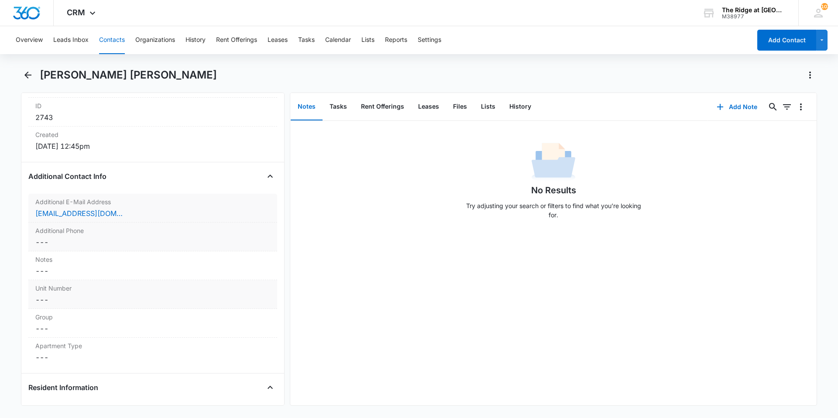
click at [140, 304] on dd "Cancel Save Changes ---" at bounding box center [152, 300] width 235 height 10
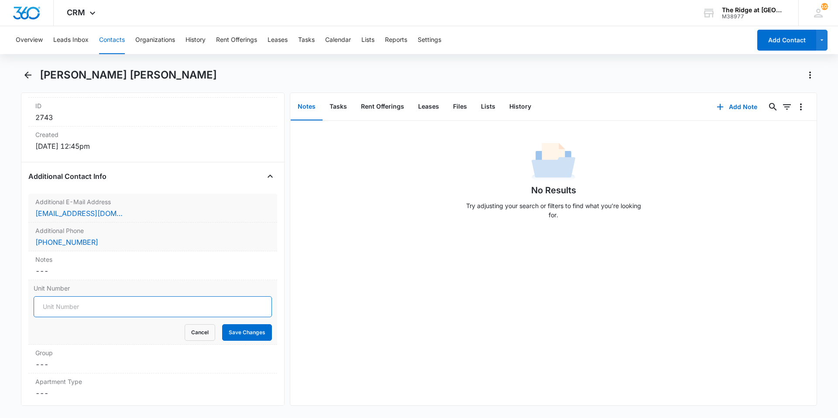
click at [138, 309] on input "Unit Number" at bounding box center [153, 306] width 238 height 21
type input "541-96203"
click at [222, 324] on button "Save Changes" at bounding box center [247, 332] width 50 height 17
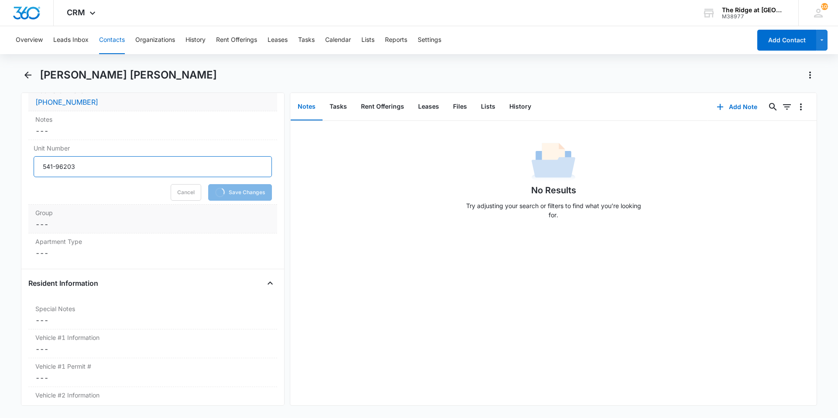
scroll to position [749, 0]
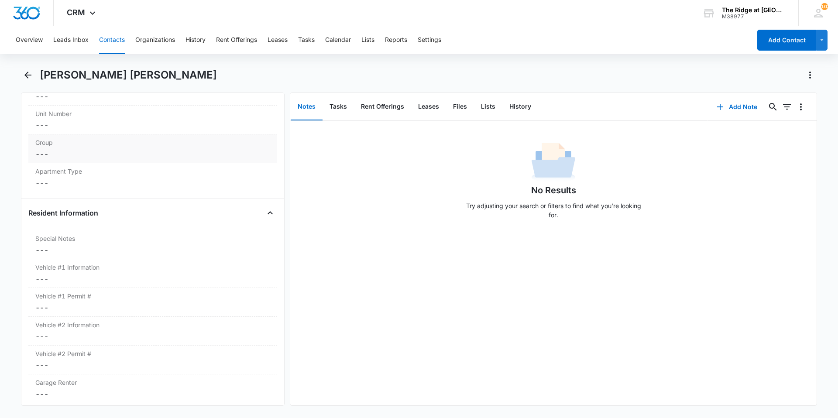
click at [58, 192] on div "Apartment Type Cancel Save Changes ---" at bounding box center [152, 177] width 249 height 28
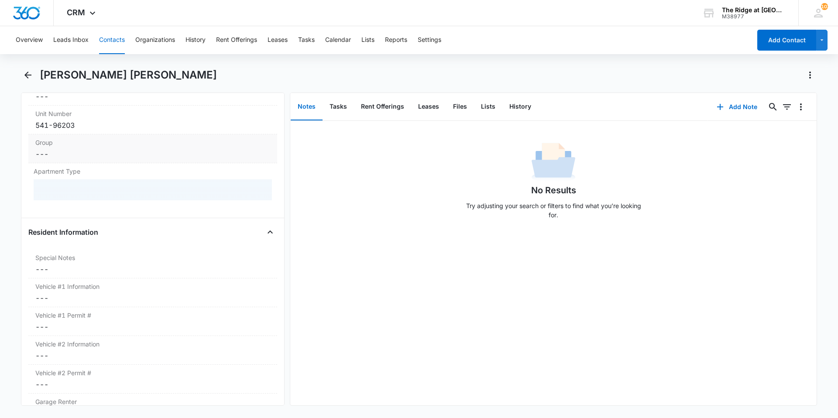
click at [61, 156] on dd "Cancel Save Changes ---" at bounding box center [152, 154] width 235 height 10
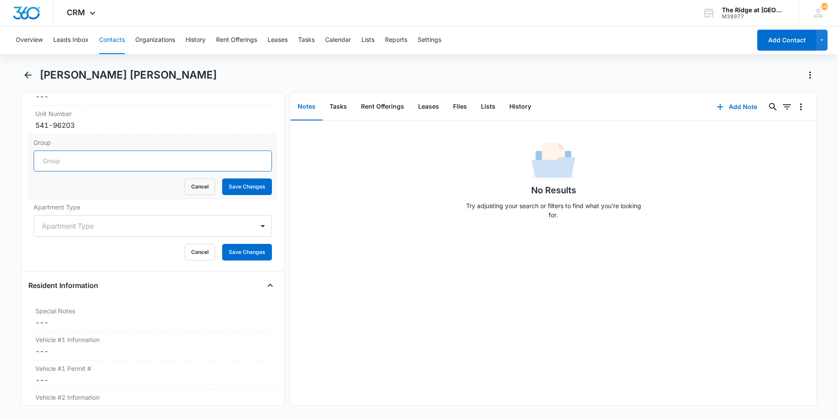
click at [61, 156] on input "Group" at bounding box center [153, 161] width 238 height 21
type input "Building 4496"
click at [222, 179] on button "Save Changes" at bounding box center [247, 187] width 50 height 17
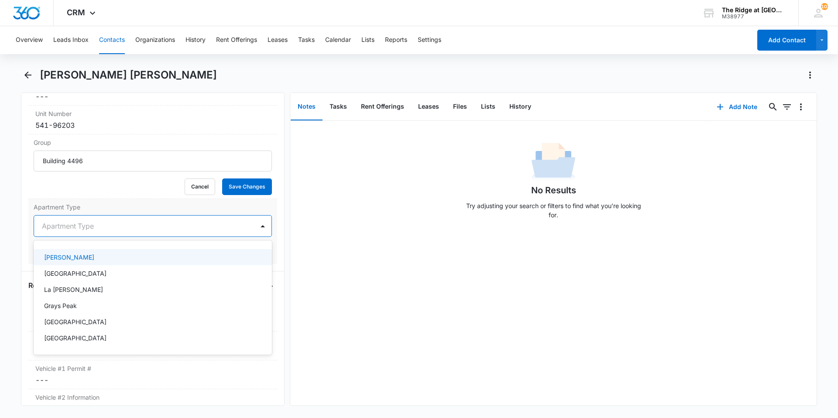
click at [62, 226] on div at bounding box center [142, 226] width 201 height 12
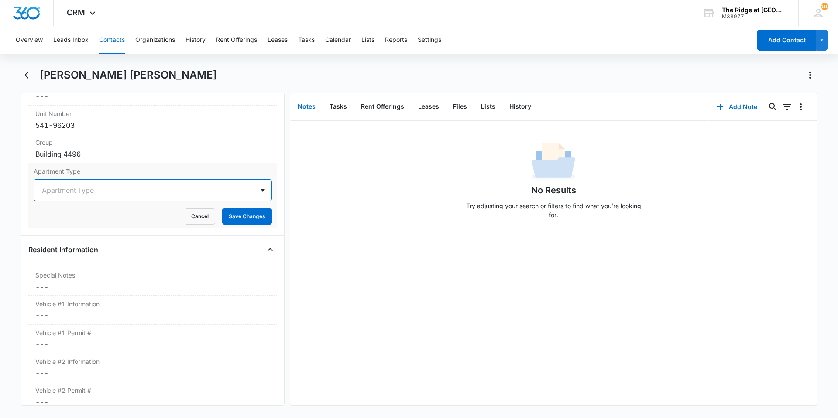
click at [111, 193] on div at bounding box center [142, 190] width 201 height 12
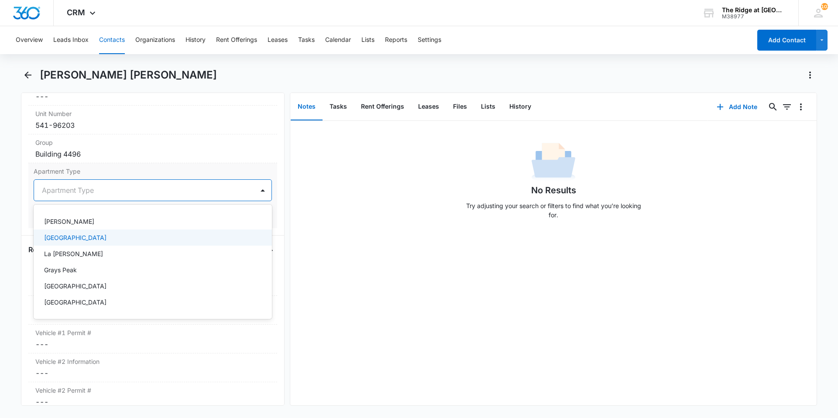
click at [107, 239] on div "[GEOGRAPHIC_DATA]" at bounding box center [152, 237] width 216 height 9
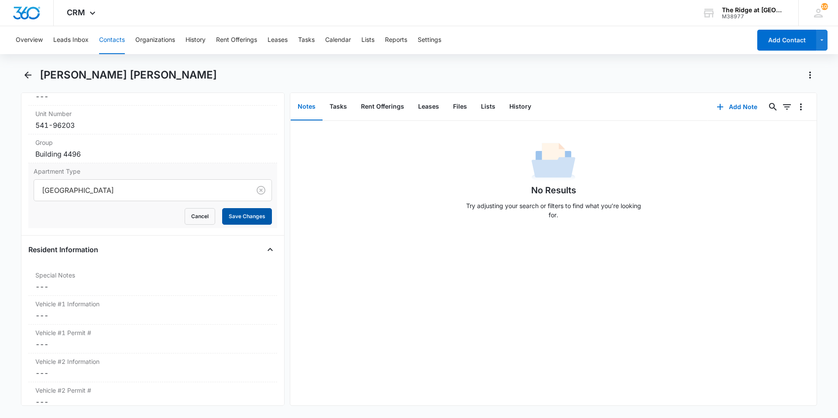
click at [231, 218] on button "Save Changes" at bounding box center [247, 216] width 50 height 17
click at [90, 288] on dd "Cancel Save Changes ---" at bounding box center [152, 287] width 235 height 10
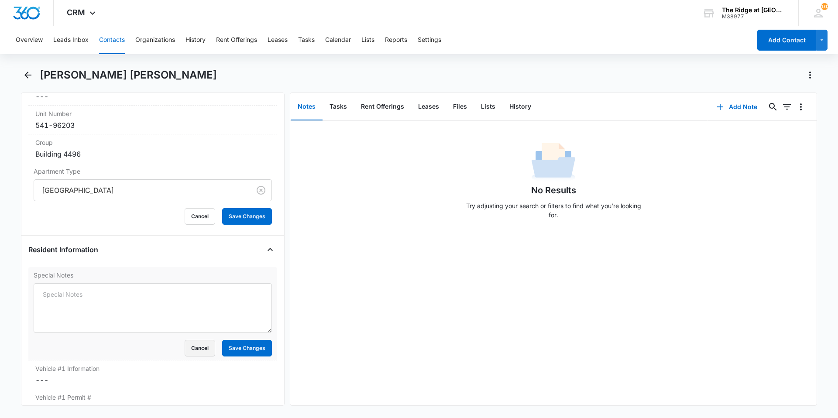
click at [195, 345] on button "Cancel" at bounding box center [200, 348] width 31 height 17
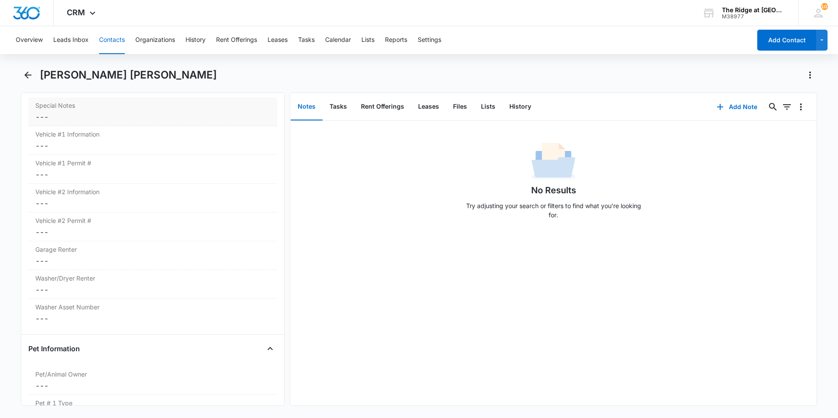
scroll to position [867, 0]
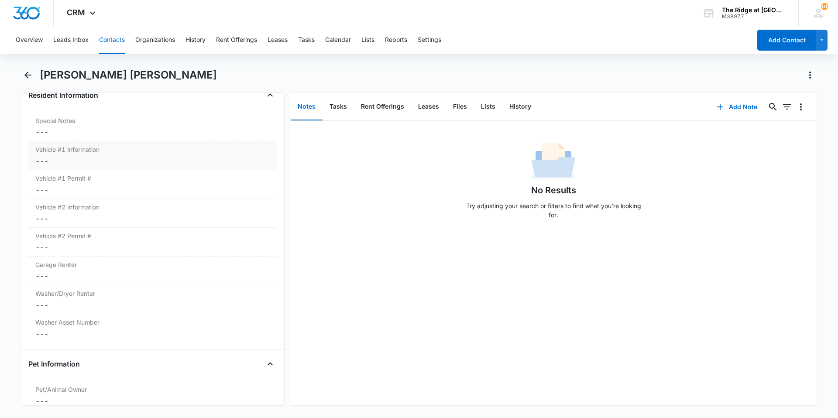
click at [86, 167] on div "Vehicle #1 Information Cancel Save Changes ---" at bounding box center [152, 155] width 249 height 29
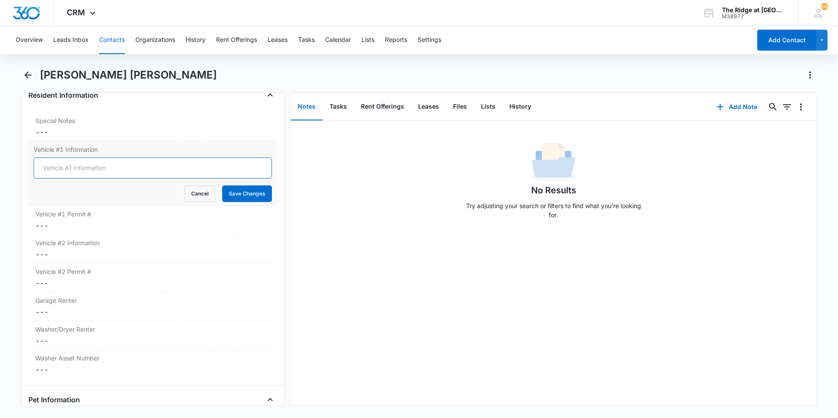
click at [86, 167] on input "Vehicle #1 Information" at bounding box center [153, 168] width 238 height 21
type input "2024 Subaru Crosstrek Grey CPG-M19"
click at [222, 186] on button "Save Changes" at bounding box center [247, 194] width 50 height 17
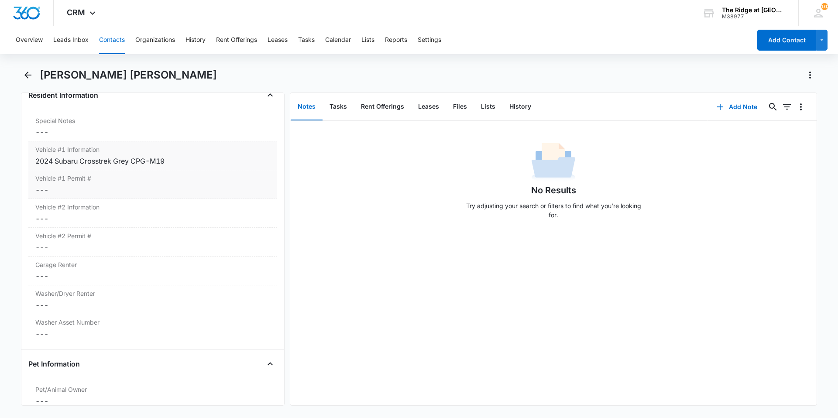
click at [93, 191] on dd "Cancel Save Changes ---" at bounding box center [152, 190] width 235 height 10
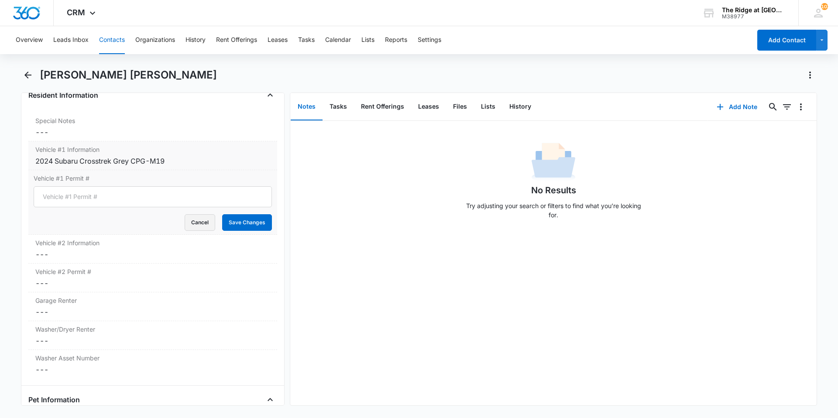
click at [190, 226] on button "Cancel" at bounding box center [200, 222] width 31 height 17
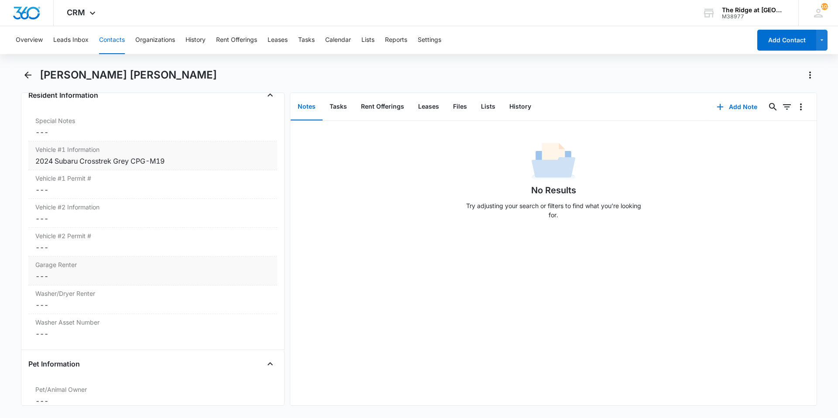
click at [71, 279] on dd "Cancel Save Changes ---" at bounding box center [152, 276] width 235 height 10
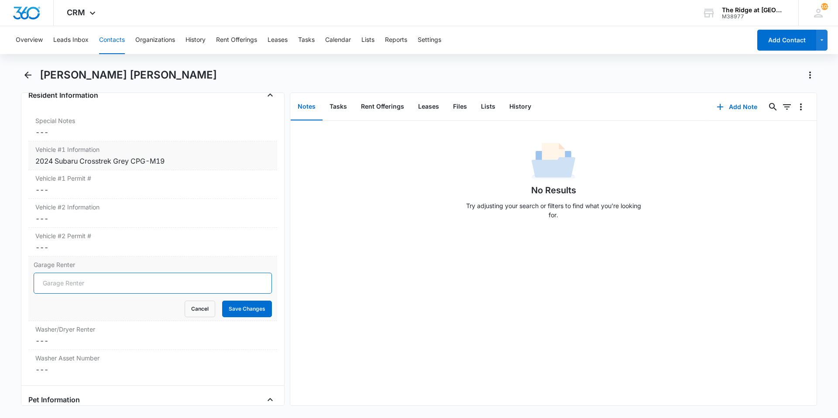
click at [71, 279] on input "Garage Renter" at bounding box center [153, 283] width 238 height 21
type input "No"
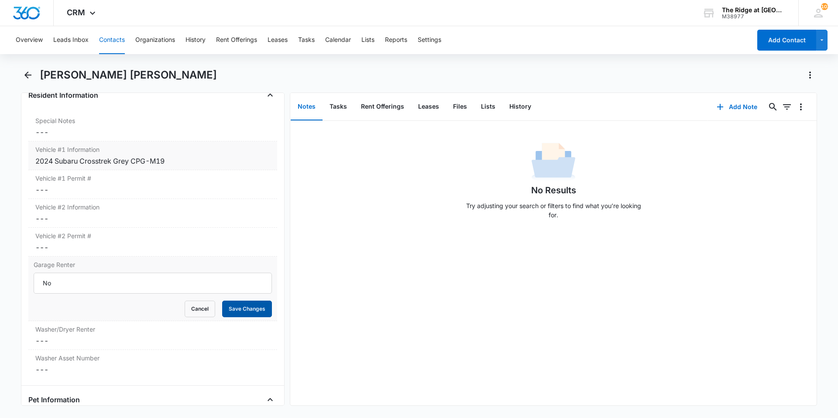
click at [234, 307] on button "Save Changes" at bounding box center [247, 309] width 50 height 17
click at [53, 275] on div "No" at bounding box center [152, 276] width 235 height 10
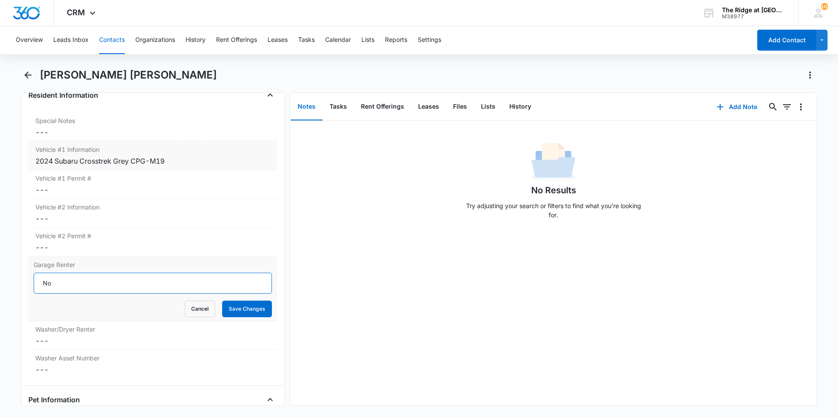
click at [55, 282] on input "No" at bounding box center [153, 283] width 238 height 21
type input "N"
click at [55, 282] on input "Garage Renter" at bounding box center [153, 283] width 238 height 21
type input "Yes"
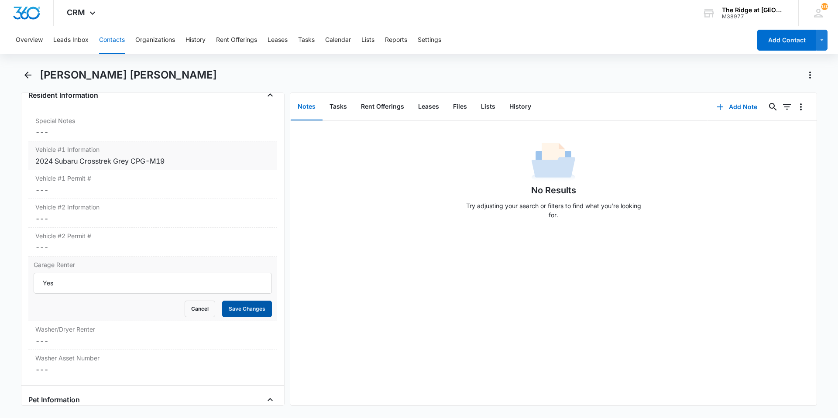
click at [238, 308] on button "Save Changes" at bounding box center [247, 309] width 50 height 17
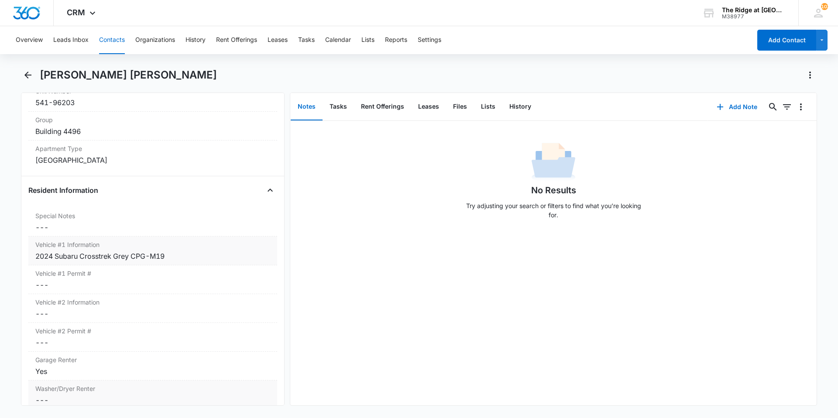
scroll to position [780, 0]
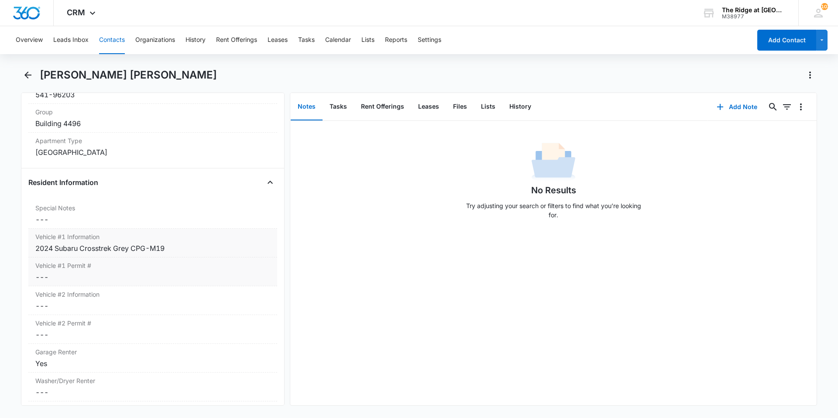
click at [79, 270] on div "Vehicle #1 Permit # Cancel Save Changes ---" at bounding box center [152, 272] width 249 height 29
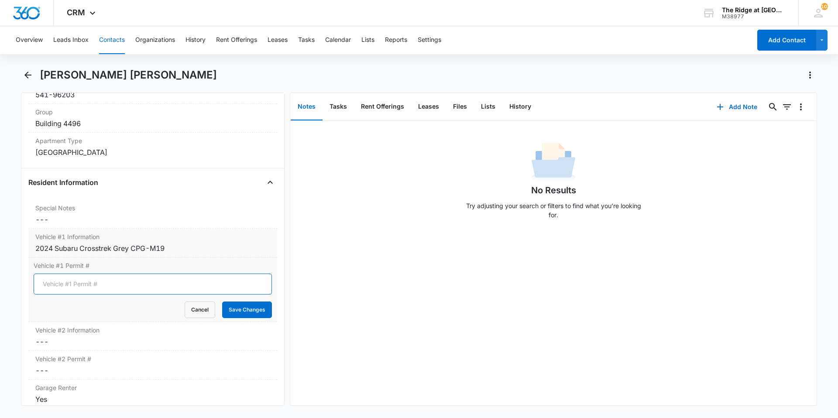
click at [79, 281] on input "Vehicle #1 Permit #" at bounding box center [153, 284] width 238 height 21
type input "N/A"
click at [237, 314] on button "Save Changes" at bounding box center [247, 310] width 50 height 17
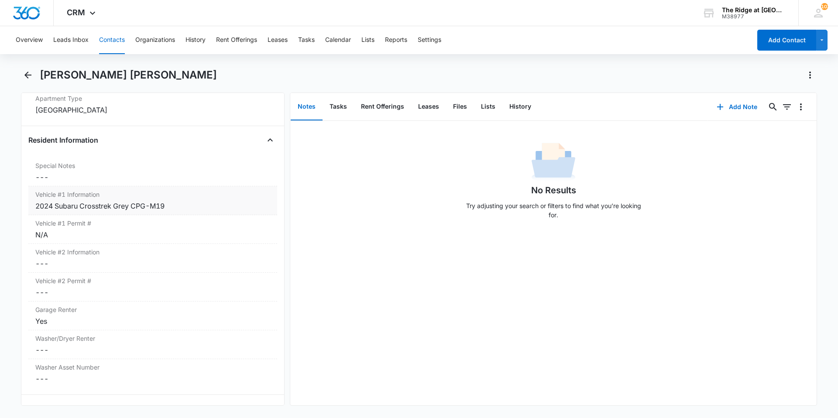
scroll to position [954, 0]
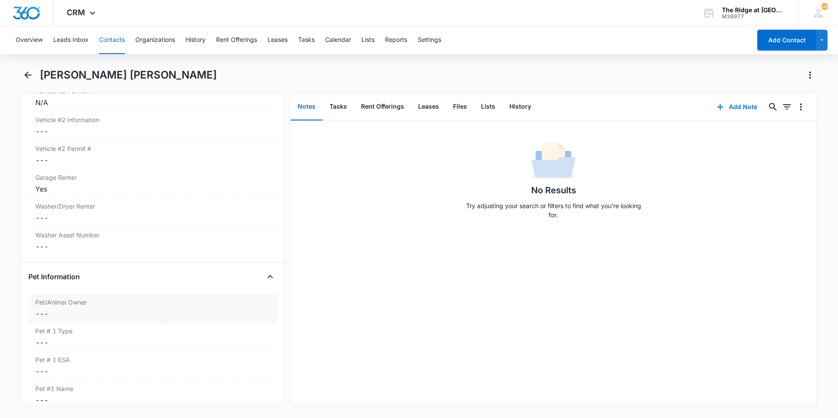
click at [210, 310] on dd "Cancel Save Changes ---" at bounding box center [152, 314] width 235 height 10
click at [40, 317] on icon at bounding box center [38, 321] width 8 height 8
click at [34, 320] on input "Yes" at bounding box center [34, 320] width 0 height 0
checkbox input "true"
click at [235, 357] on button "Save Changes" at bounding box center [247, 359] width 50 height 17
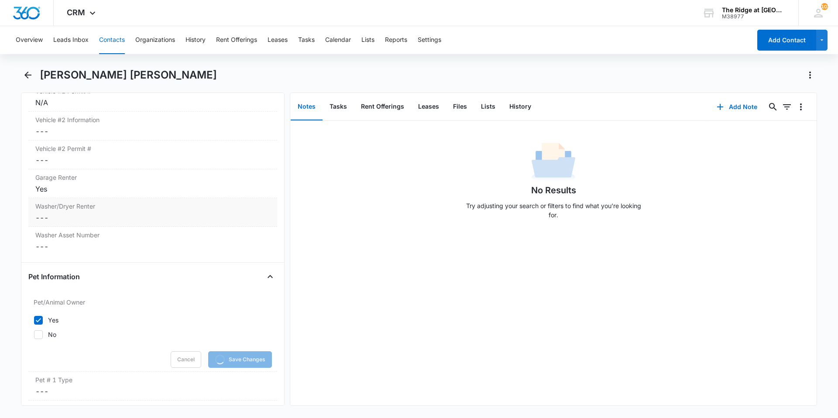
click at [40, 212] on div "Washer/Dryer Renter Cancel Save Changes ---" at bounding box center [152, 212] width 249 height 29
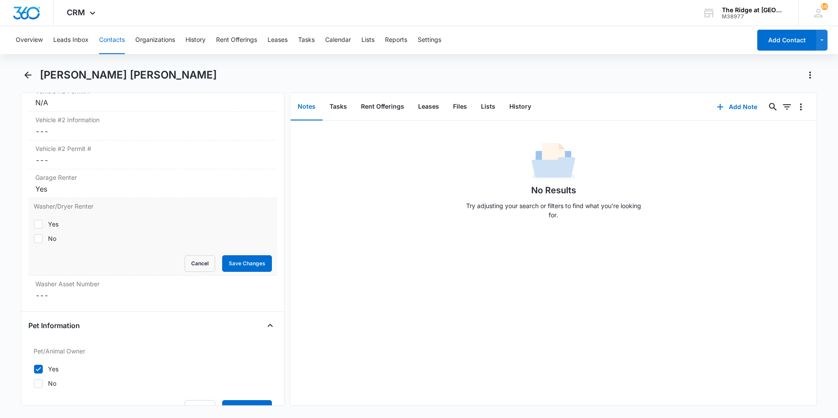
click at [48, 240] on label "No" at bounding box center [153, 238] width 238 height 9
click at [34, 239] on input "No" at bounding box center [34, 238] width 0 height 0
checkbox input "true"
click at [241, 263] on button "Save Changes" at bounding box center [247, 263] width 50 height 17
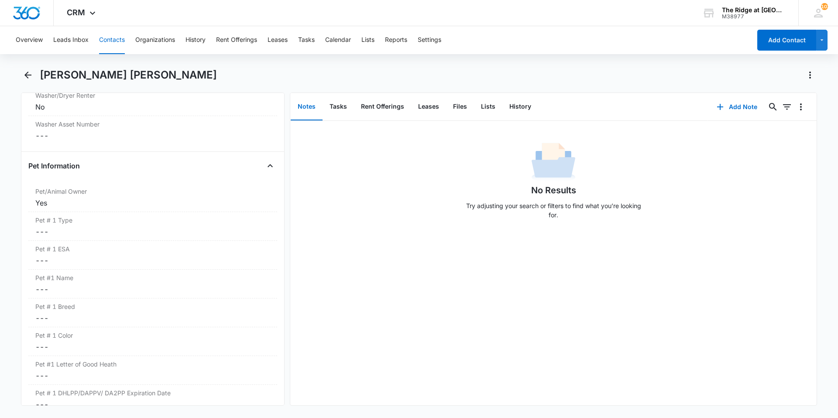
scroll to position [1129, 0]
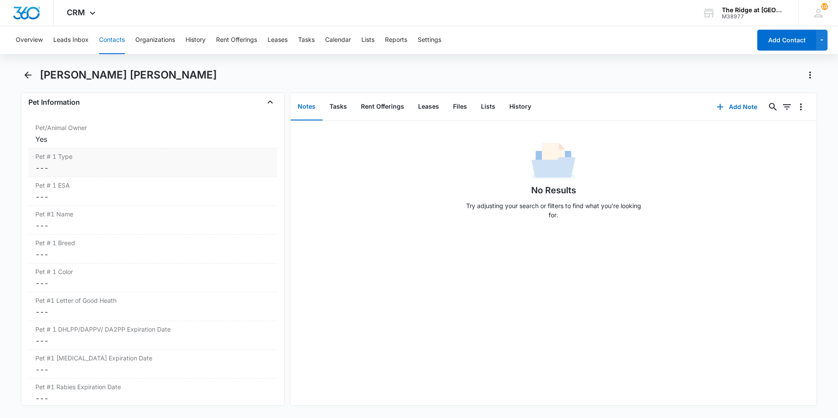
click at [77, 168] on dd "Cancel Save Changes ---" at bounding box center [152, 168] width 235 height 10
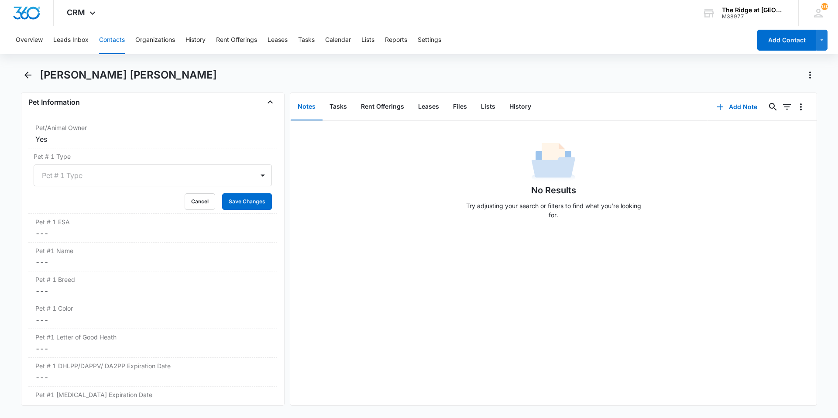
click at [77, 168] on div "Pet # 1 Type" at bounding box center [144, 175] width 220 height 21
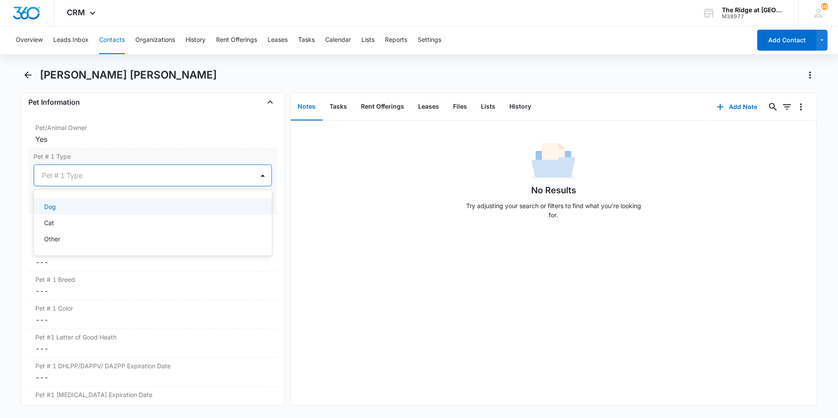
click at [73, 207] on div "Dog" at bounding box center [152, 206] width 216 height 9
click at [257, 202] on button "Save Changes" at bounding box center [247, 201] width 50 height 17
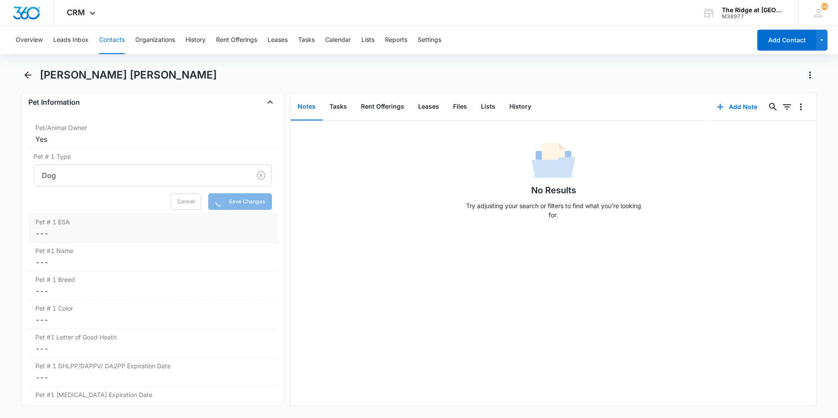
click at [97, 236] on dd "Cancel Save Changes ---" at bounding box center [152, 233] width 235 height 10
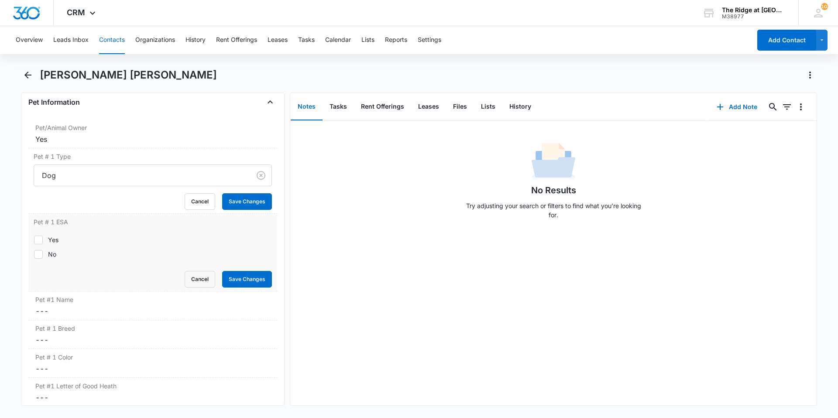
click at [46, 256] on label "No" at bounding box center [153, 254] width 238 height 9
click at [34, 255] on input "No" at bounding box center [34, 254] width 0 height 0
checkbox input "true"
click at [228, 280] on button "Save Changes" at bounding box center [247, 279] width 50 height 17
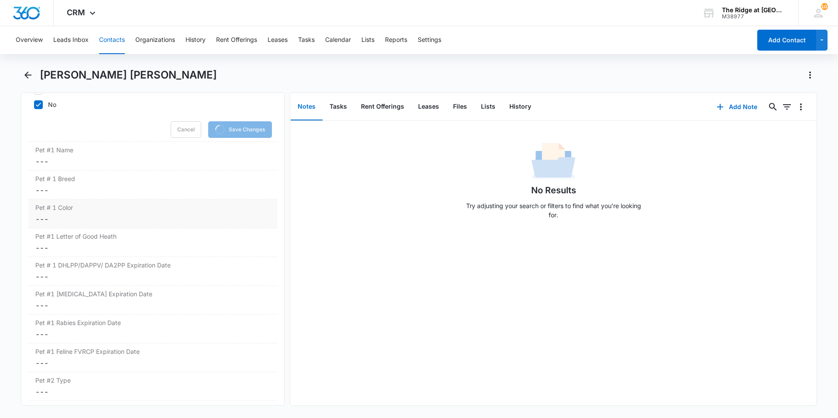
scroll to position [1260, 0]
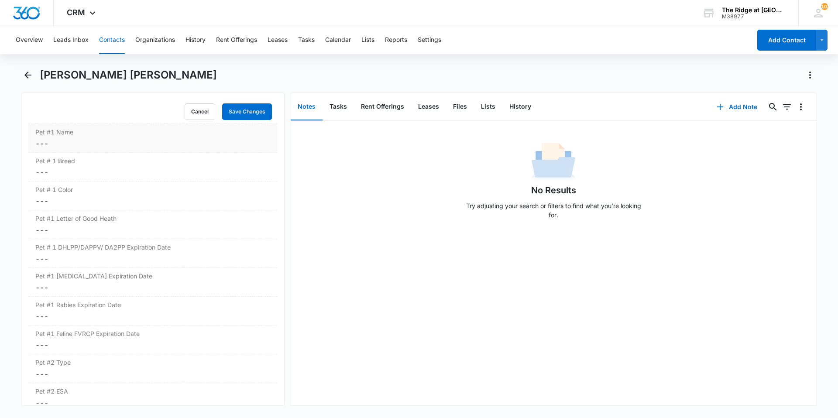
click at [84, 142] on dd "Cancel Save Changes ---" at bounding box center [152, 143] width 235 height 10
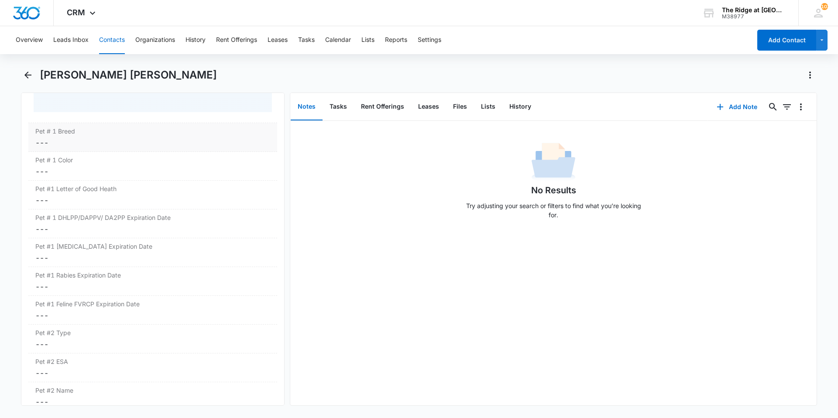
scroll to position [1243, 0]
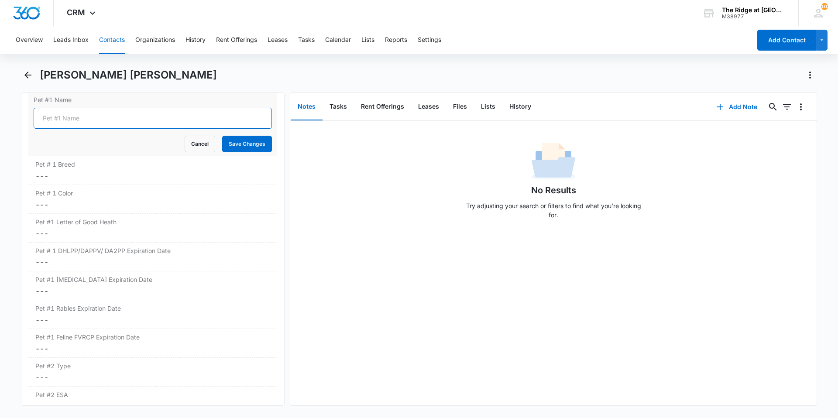
click at [80, 122] on input "Pet #1 Name" at bounding box center [153, 118] width 238 height 21
type input "Khloe"
click at [222, 136] on button "Save Changes" at bounding box center [247, 144] width 50 height 17
click at [87, 170] on div "Pet # 1 Breed Cancel Save Changes ---" at bounding box center [152, 170] width 249 height 29
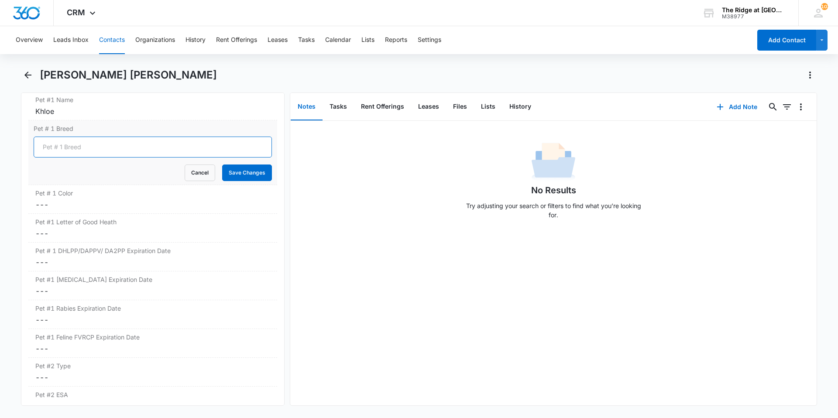
click at [73, 145] on input "Pet # 1 Breed" at bounding box center [153, 147] width 238 height 21
type input "Yorkie Mix"
click at [222, 165] on button "Save Changes" at bounding box center [247, 173] width 50 height 17
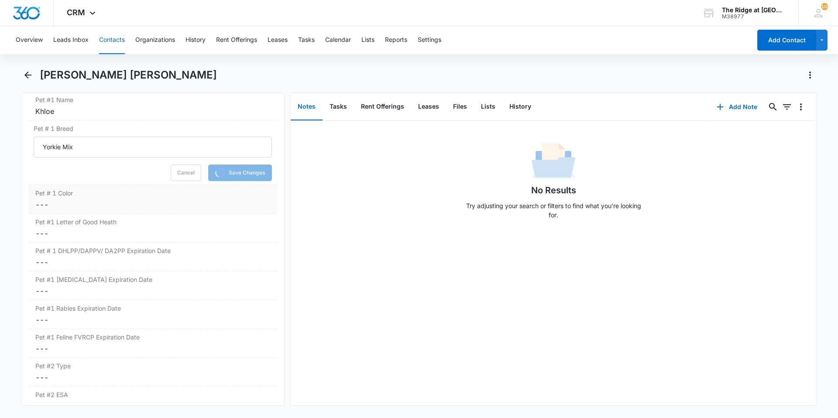
click at [83, 208] on dd "Cancel Save Changes ---" at bounding box center [152, 205] width 235 height 10
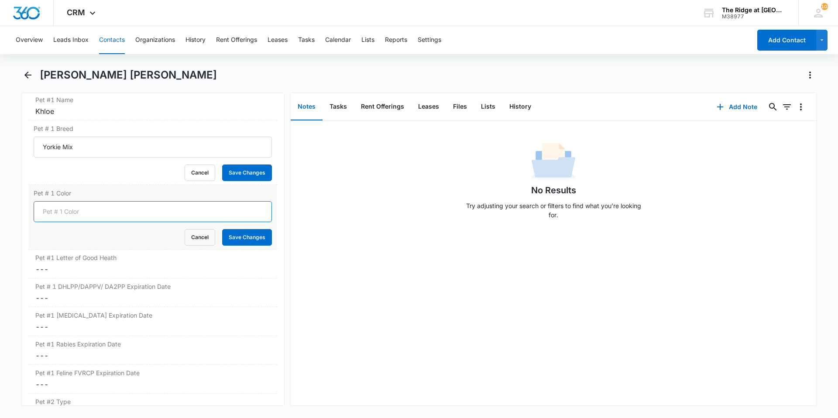
click at [83, 209] on input "Pet # 1 Color" at bounding box center [153, 211] width 238 height 21
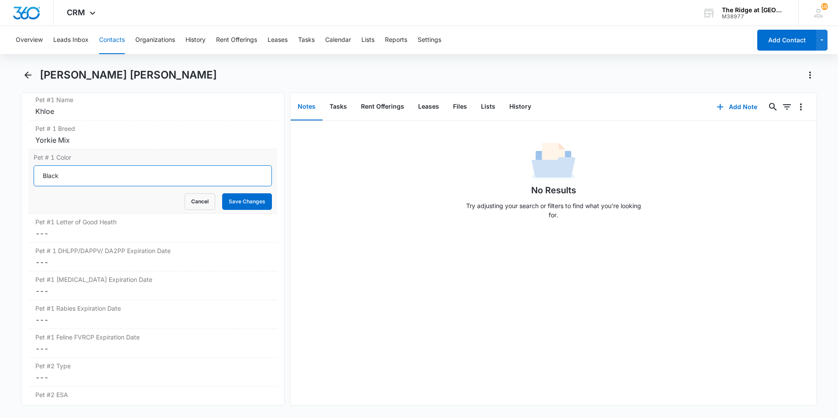
type input "Black"
click at [222, 193] on button "Save Changes" at bounding box center [247, 201] width 50 height 17
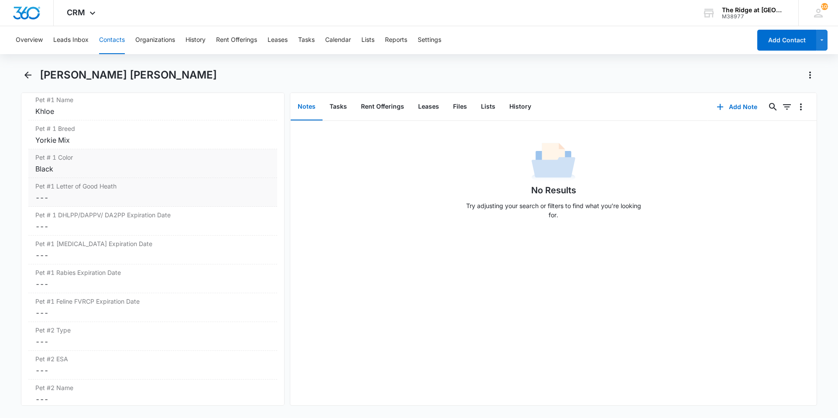
click at [93, 196] on dd "Cancel Save Changes ---" at bounding box center [152, 198] width 235 height 10
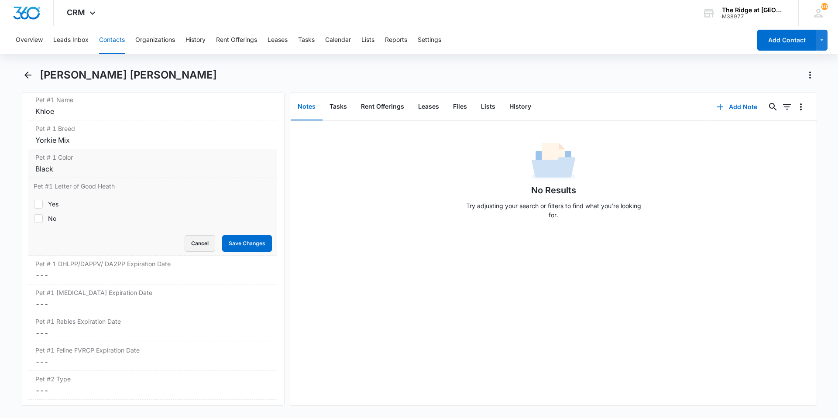
click at [195, 243] on button "Cancel" at bounding box center [200, 243] width 31 height 17
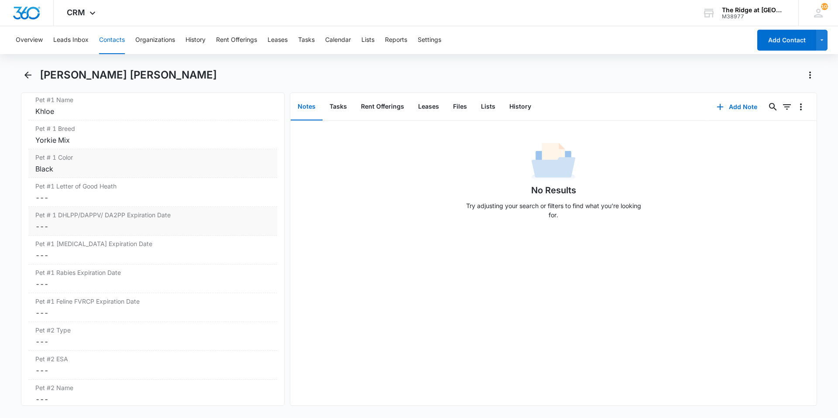
click at [124, 233] on div "Pet # 1 DHLPP/DAPPV/ DA2PP Expiration Date Cancel Save Changes ---" at bounding box center [152, 221] width 249 height 29
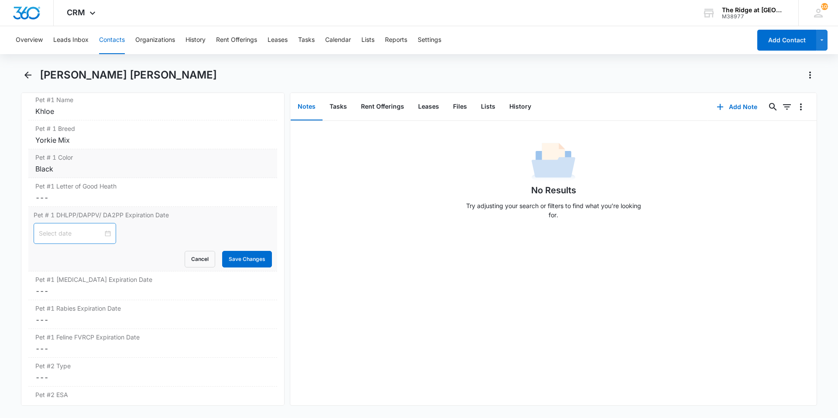
click at [102, 231] on div at bounding box center [75, 234] width 72 height 10
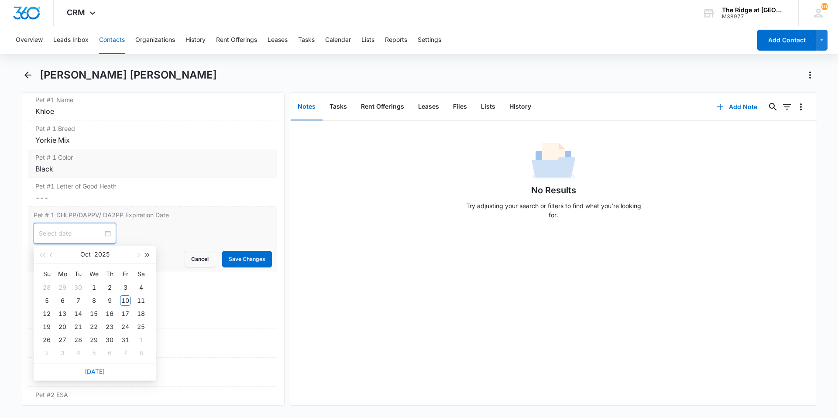
click at [147, 253] on span "button" at bounding box center [147, 255] width 4 height 4
type input "[DATE]"
click at [110, 288] on div "1" at bounding box center [109, 287] width 10 height 10
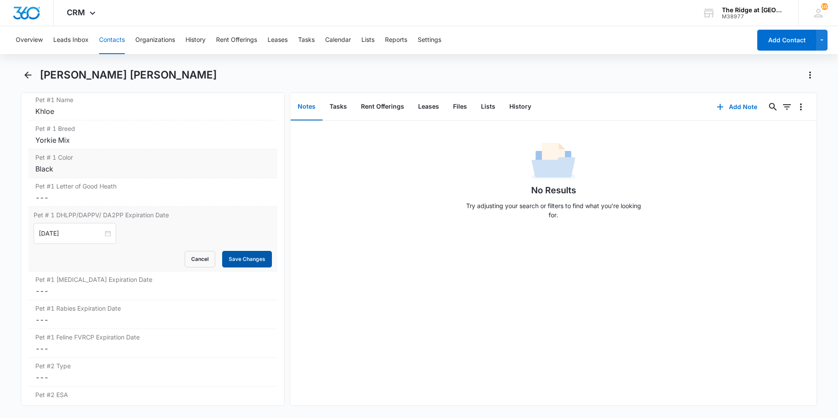
click at [244, 256] on button "Save Changes" at bounding box center [247, 259] width 50 height 17
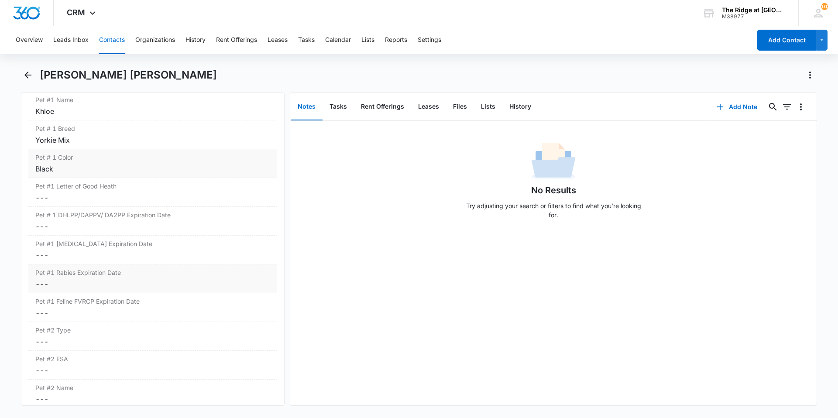
click at [103, 279] on div "Pet #1 [MEDICAL_DATA] Expiration Date Cancel Save Changes ---" at bounding box center [152, 279] width 249 height 29
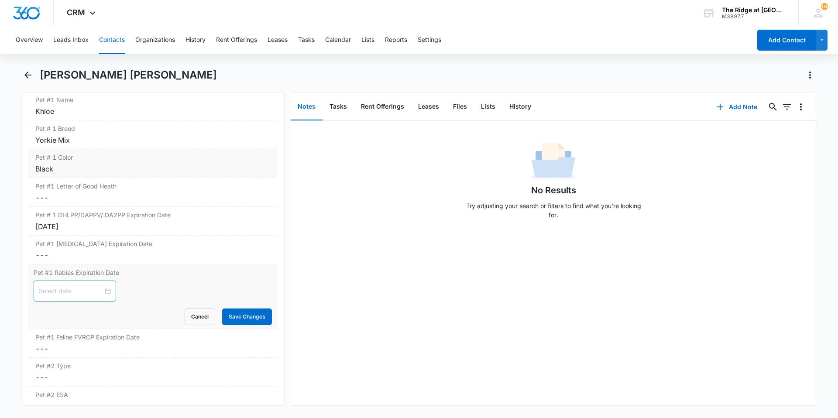
click at [100, 293] on div at bounding box center [75, 291] width 72 height 10
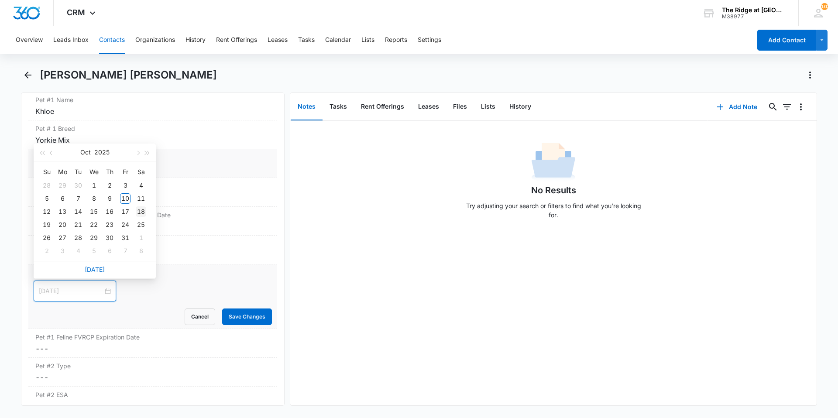
type input "[DATE]"
click at [147, 155] on button "button" at bounding box center [148, 152] width 10 height 17
click at [138, 155] on span "button" at bounding box center [137, 153] width 4 height 4
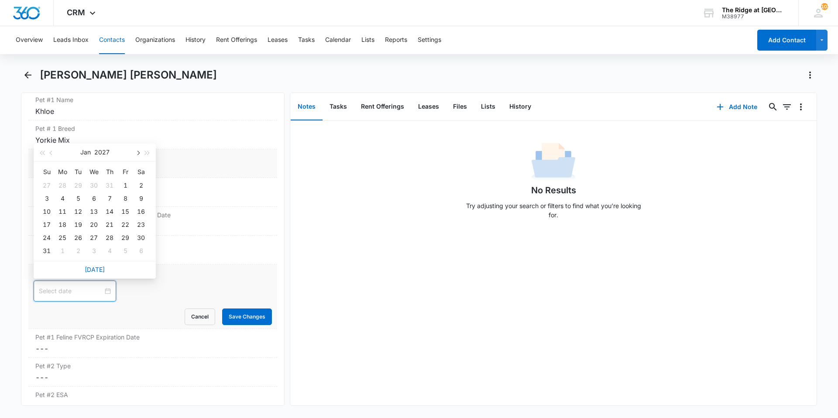
click at [138, 155] on span "button" at bounding box center [137, 153] width 4 height 4
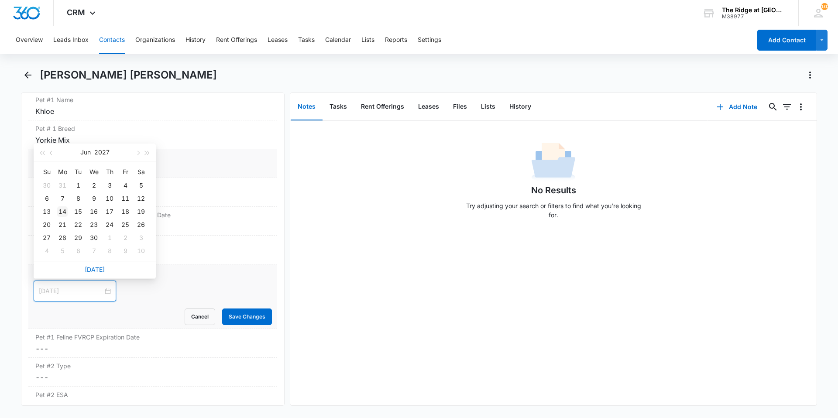
click at [60, 210] on div "14" at bounding box center [62, 212] width 10 height 10
type input "[DATE]"
click at [243, 316] on button "Save Changes" at bounding box center [247, 317] width 50 height 17
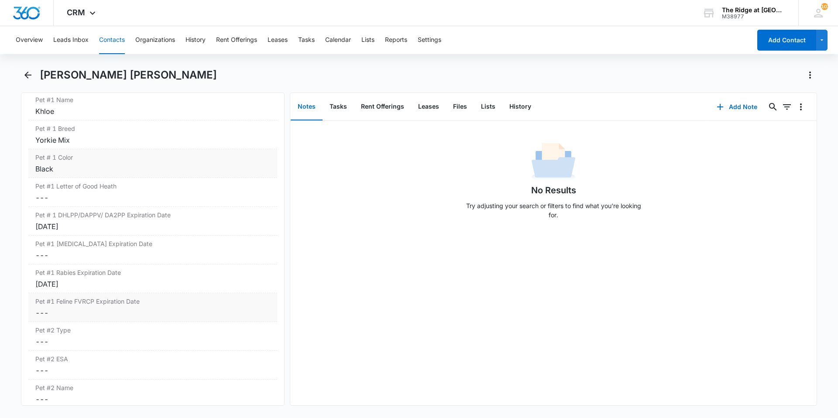
click at [113, 291] on div "Pet #1 [MEDICAL_DATA] Expiration Date Cancel Save Changes [DATE]" at bounding box center [152, 279] width 249 height 29
click at [83, 291] on input "[DATE]" at bounding box center [71, 291] width 64 height 10
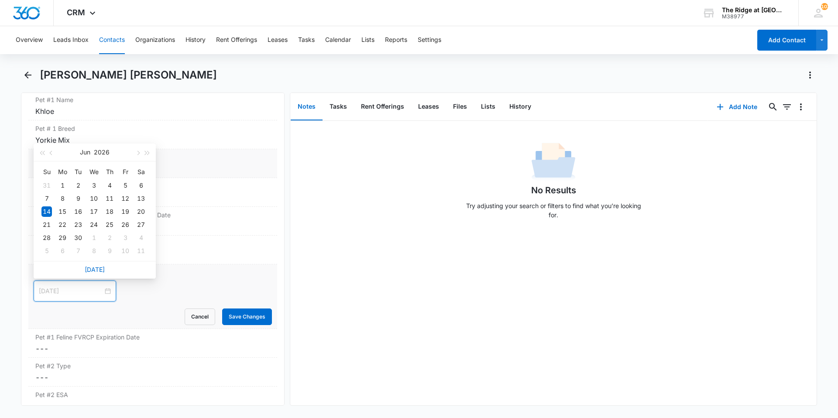
click at [45, 212] on div "14" at bounding box center [46, 212] width 10 height 10
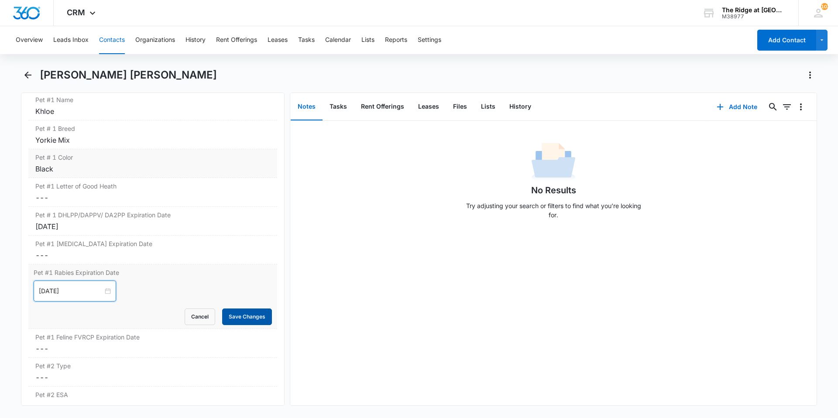
type input "[DATE]"
click at [244, 318] on button "Save Changes" at bounding box center [247, 317] width 50 height 17
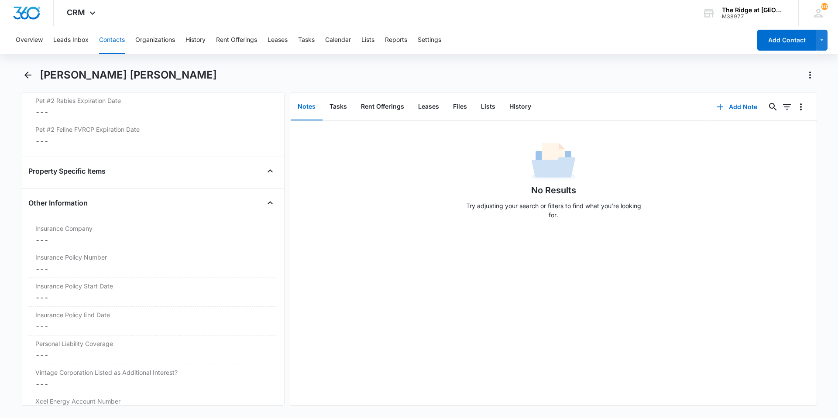
scroll to position [1724, 0]
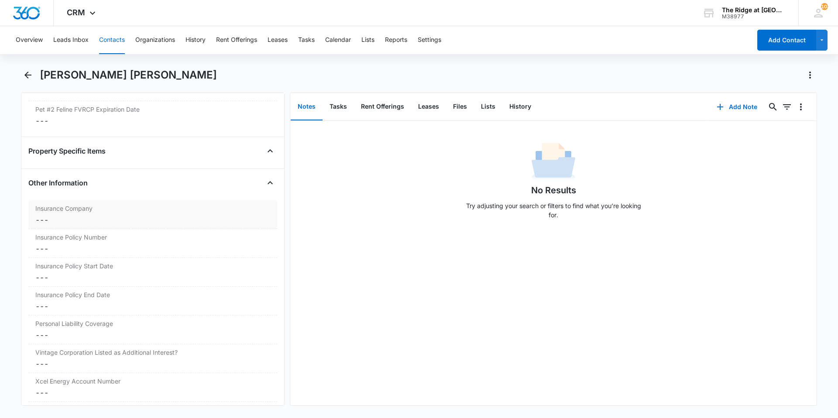
click at [100, 222] on dd "Cancel Save Changes ---" at bounding box center [152, 220] width 235 height 10
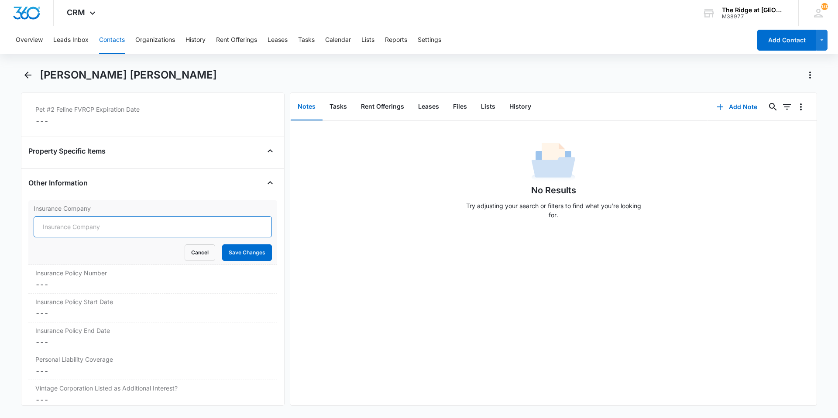
click at [100, 222] on input "Insurance Company" at bounding box center [153, 227] width 238 height 21
click at [452, 108] on button "Files" at bounding box center [460, 106] width 28 height 27
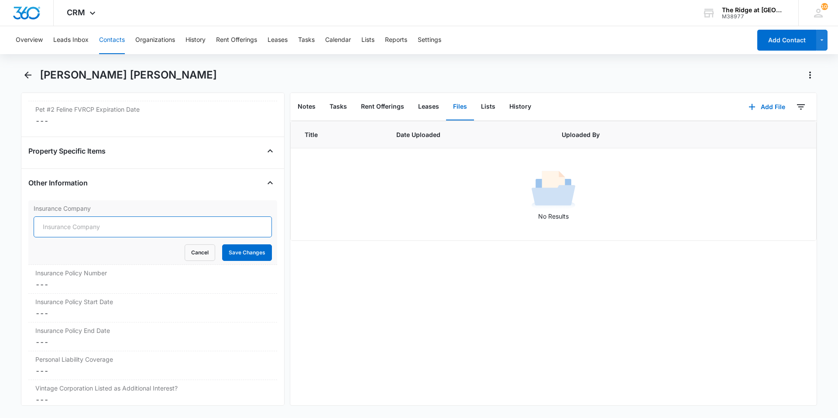
click at [57, 231] on input "Insurance Company" at bounding box center [153, 227] width 238 height 21
type input "Allstate"
click at [238, 255] on button "Save Changes" at bounding box center [247, 252] width 50 height 17
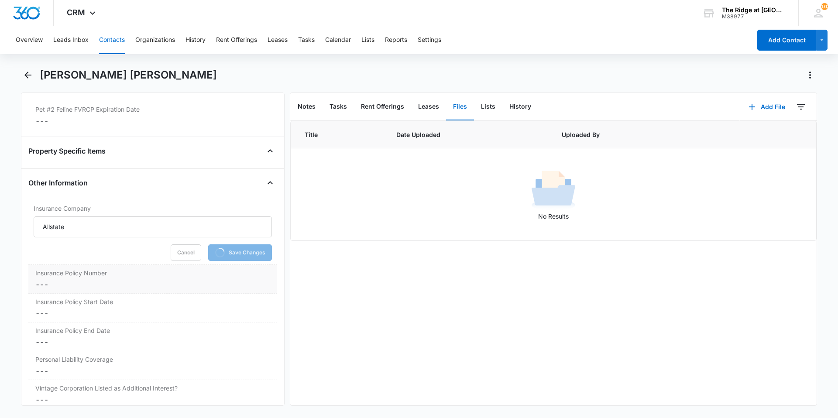
click at [118, 280] on dd "Cancel Save Changes ---" at bounding box center [152, 284] width 235 height 10
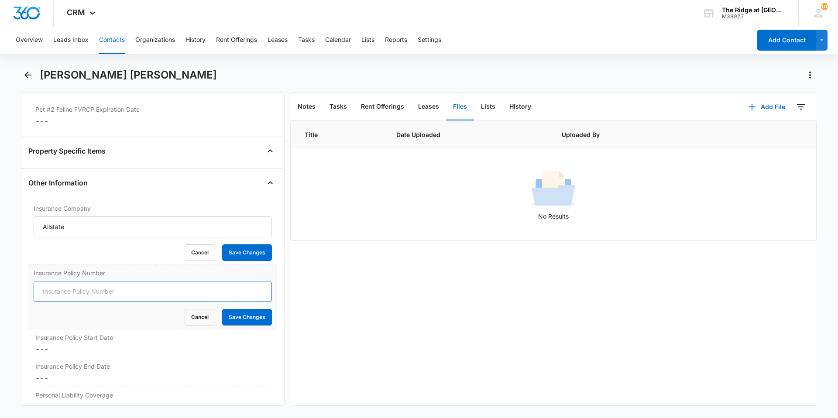
click at [110, 286] on input "Insurance Policy Number" at bounding box center [153, 291] width 238 height 21
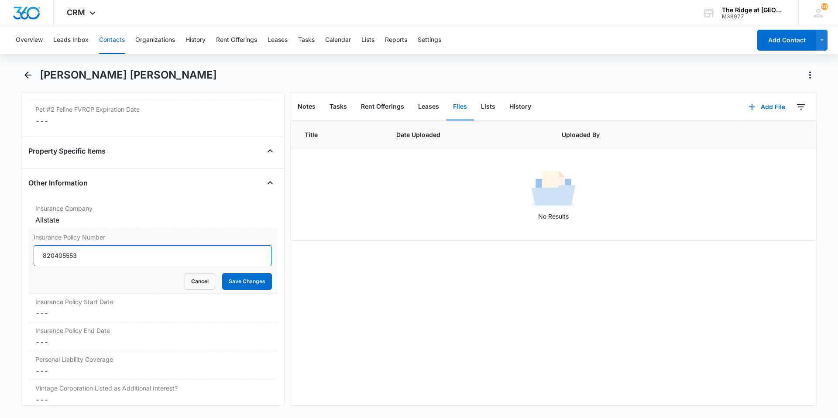
type input "820405553"
click at [222, 273] on button "Save Changes" at bounding box center [247, 281] width 50 height 17
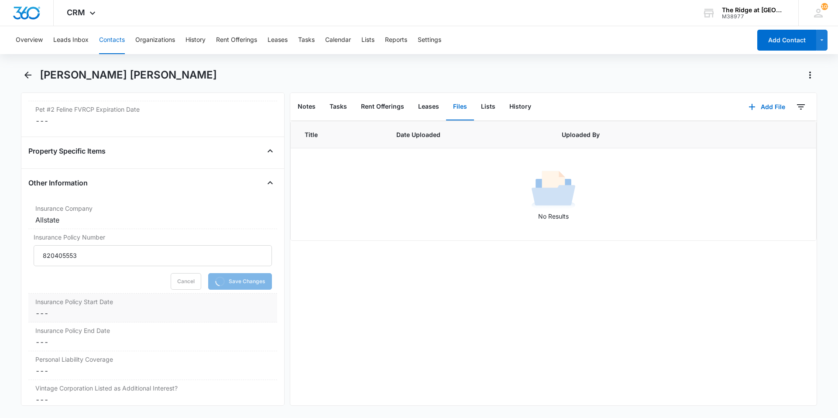
click at [107, 307] on div "Insurance Policy Start Date Cancel Save Changes ---" at bounding box center [152, 308] width 249 height 29
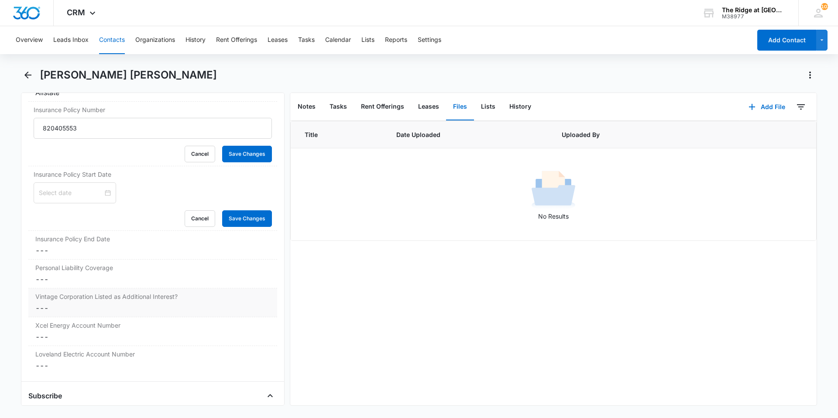
scroll to position [1855, 0]
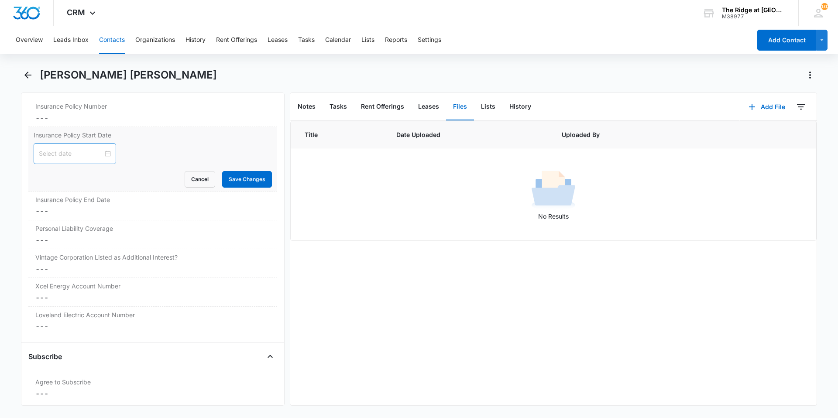
click at [103, 157] on div at bounding box center [75, 154] width 72 height 10
type input "[DATE]"
click at [95, 209] on div "1" at bounding box center [94, 208] width 10 height 10
click at [237, 179] on button "Save Changes" at bounding box center [247, 179] width 50 height 17
click at [75, 218] on div "Insurance Policy End Date Cancel Save Changes ---" at bounding box center [152, 206] width 249 height 29
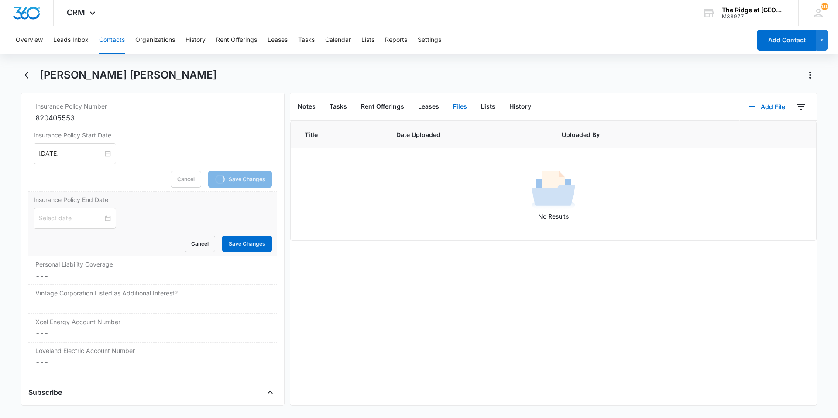
click at [75, 218] on input at bounding box center [71, 218] width 64 height 10
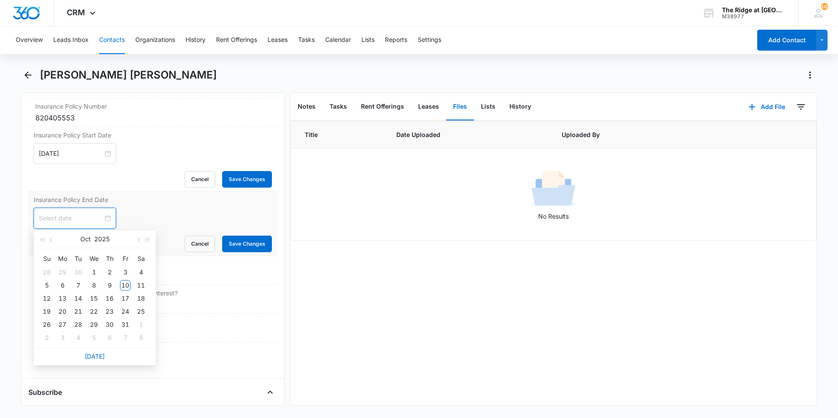
click at [99, 217] on form "[DATE] Su Mo Tu We Th Fr Sa 28 29 30 1 2 3 4 5 6 7 8 9 10 11 12 13 14 15 16 17 …" at bounding box center [153, 230] width 238 height 45
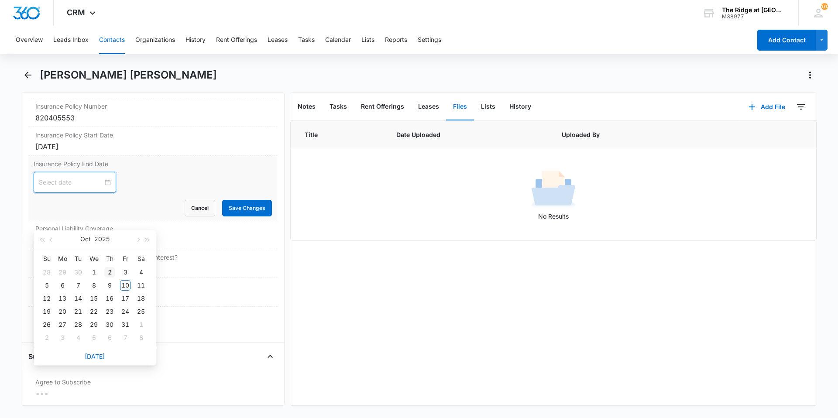
type input "[DATE]"
click at [145, 239] on span "button" at bounding box center [147, 240] width 4 height 4
type input "[DATE]"
click at [121, 269] on div "2" at bounding box center [125, 272] width 10 height 10
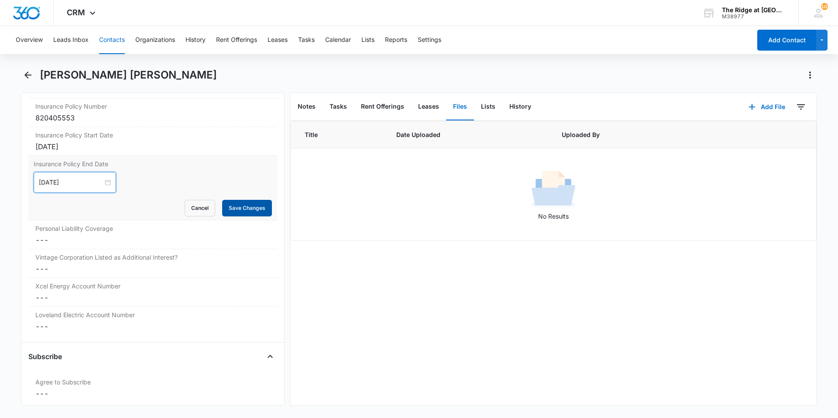
click at [244, 209] on button "Save Changes" at bounding box center [247, 208] width 50 height 17
click at [114, 241] on dd "Cancel Save Changes ---" at bounding box center [152, 240] width 235 height 10
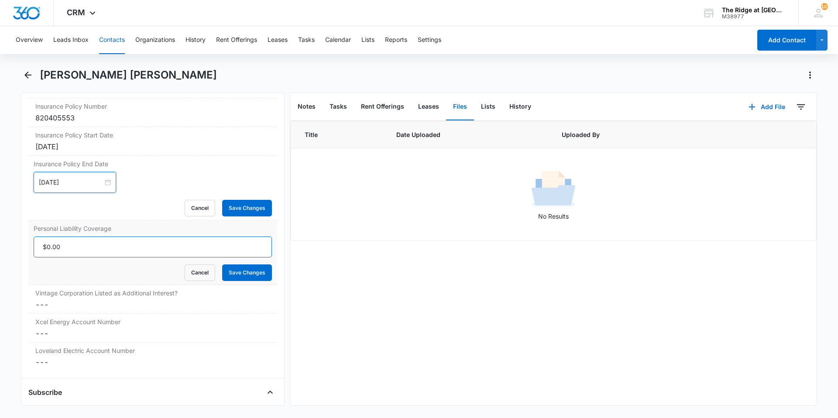
click at [114, 241] on input "Personal Liability Coverage" at bounding box center [153, 247] width 238 height 21
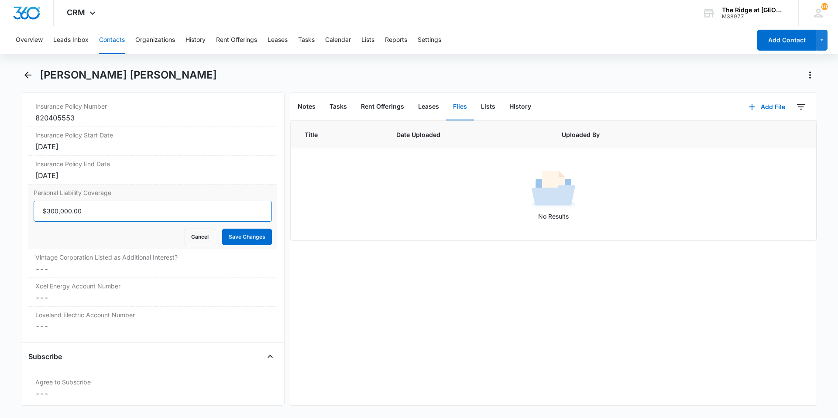
type input "$300,000.00"
click at [222, 229] on button "Save Changes" at bounding box center [247, 237] width 50 height 17
click at [86, 274] on dd "Cancel Save Changes ---" at bounding box center [152, 269] width 235 height 10
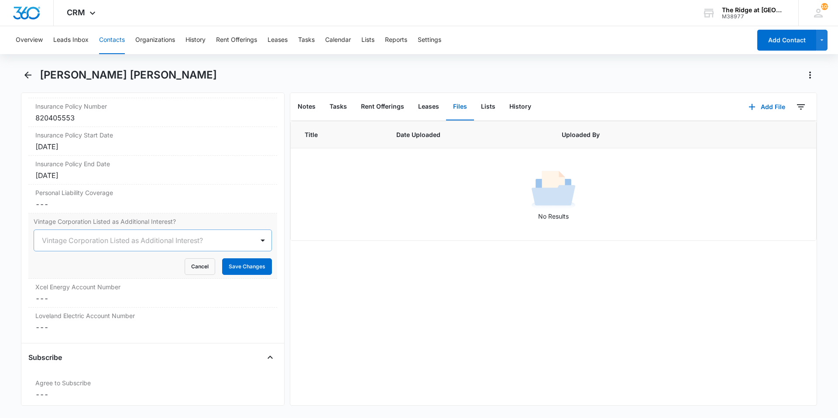
click at [87, 244] on div at bounding box center [142, 240] width 201 height 12
click at [72, 272] on div "Yes" at bounding box center [152, 271] width 216 height 9
click at [231, 268] on button "Save Changes" at bounding box center [247, 266] width 50 height 17
click at [68, 302] on dd "Cancel Save Changes ---" at bounding box center [152, 298] width 235 height 10
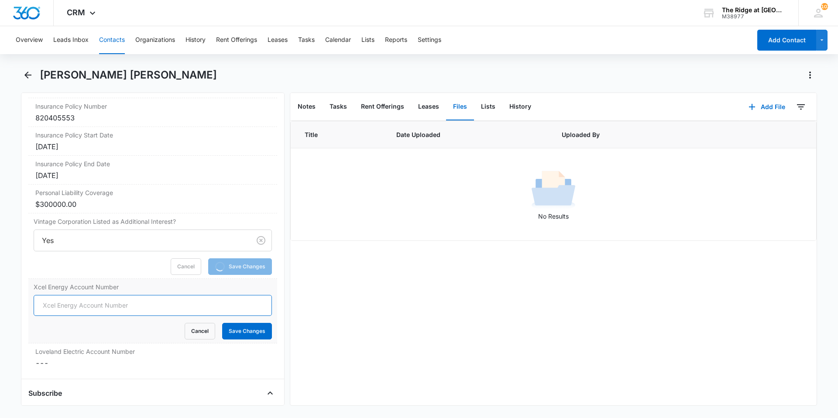
click at [68, 302] on input "Xcel Energy Account Number" at bounding box center [153, 305] width 238 height 21
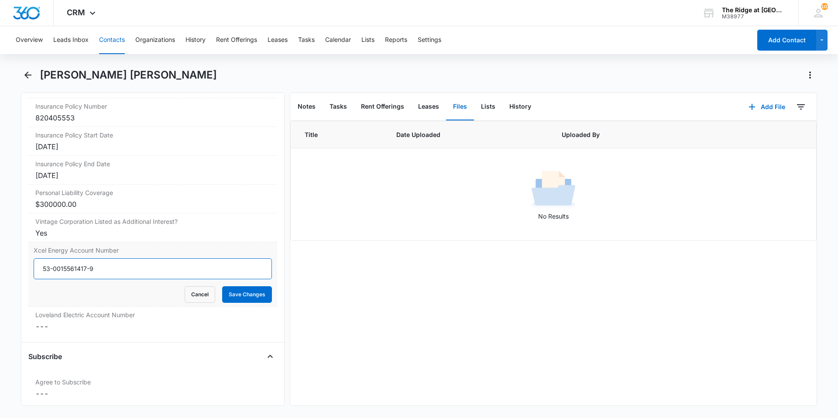
type input "53-0015561417-9"
click at [222, 286] on button "Save Changes" at bounding box center [247, 294] width 50 height 17
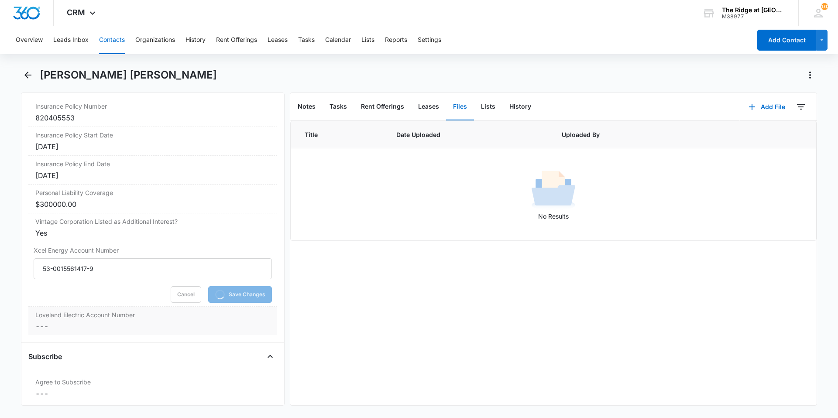
click at [55, 328] on dd "Cancel Save Changes ---" at bounding box center [152, 326] width 235 height 10
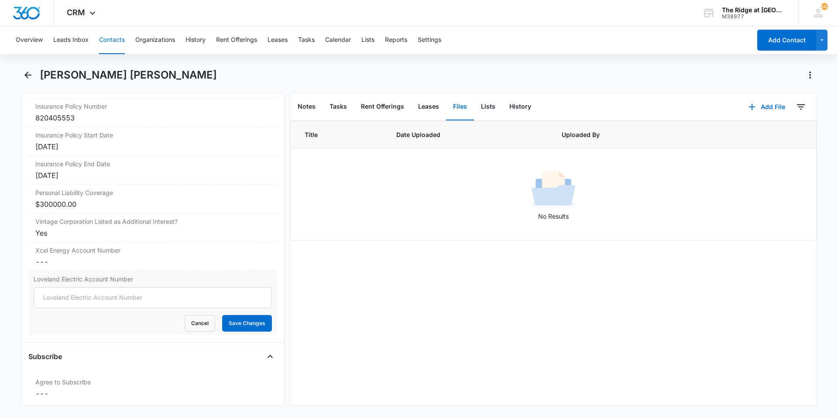
click at [55, 328] on div "Cancel Save Changes" at bounding box center [153, 323] width 238 height 17
click at [66, 302] on input "Loveland Electric Account Number" at bounding box center [153, 297] width 238 height 21
type input "0206359-061939"
click at [222, 315] on button "Save Changes" at bounding box center [247, 323] width 50 height 17
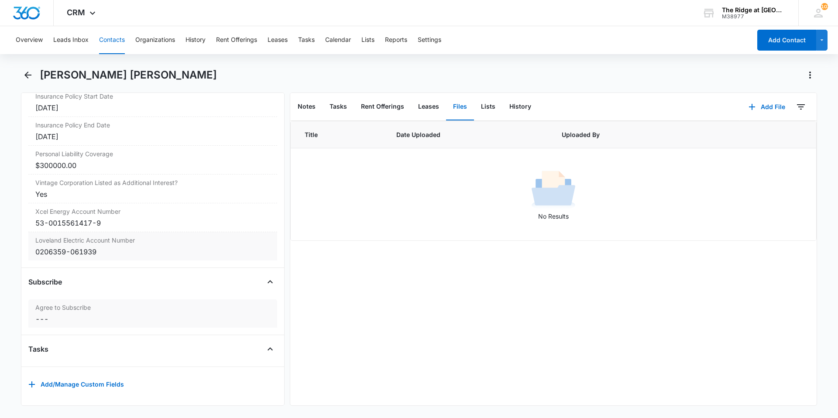
click at [115, 306] on div "Agree to Subscribe Cancel Save Changes ---" at bounding box center [152, 314] width 249 height 28
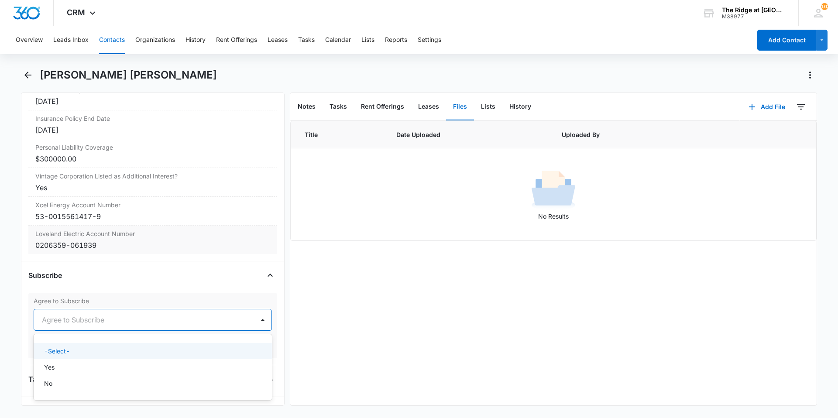
click at [108, 322] on div at bounding box center [142, 320] width 201 height 12
click at [89, 370] on div "Yes" at bounding box center [152, 367] width 216 height 9
click at [228, 348] on button "Save Changes" at bounding box center [247, 346] width 50 height 17
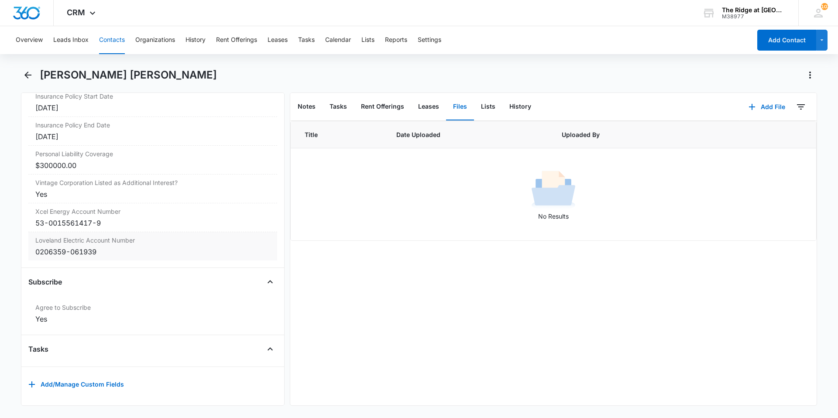
click at [542, 73] on div "[PERSON_NAME] [PERSON_NAME]" at bounding box center [429, 75] width 778 height 14
click at [772, 107] on button "Add File" at bounding box center [767, 106] width 54 height 21
click at [738, 138] on div "Upload Files" at bounding box center [755, 135] width 35 height 6
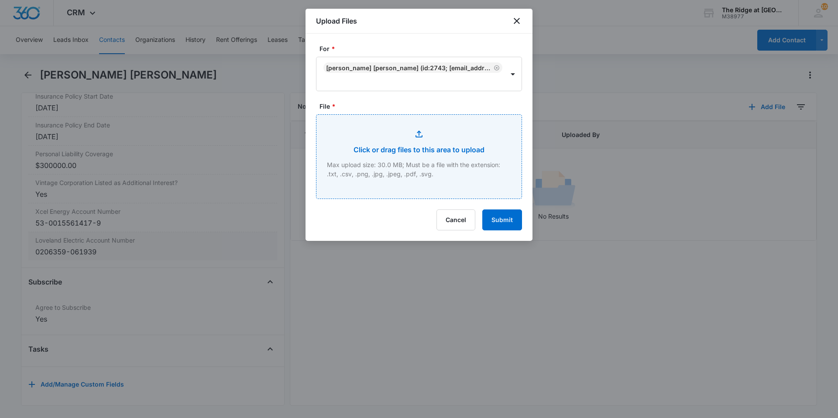
click at [428, 175] on input "File *" at bounding box center [419, 157] width 205 height 84
type input "C:\fakepath\4496-203 Khloe Pet Packet.pdf"
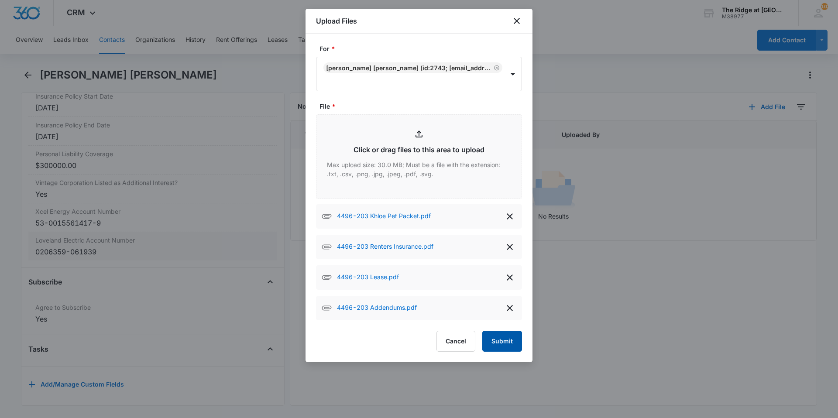
click at [510, 343] on button "Submit" at bounding box center [502, 341] width 40 height 21
